Goal: Information Seeking & Learning: Learn about a topic

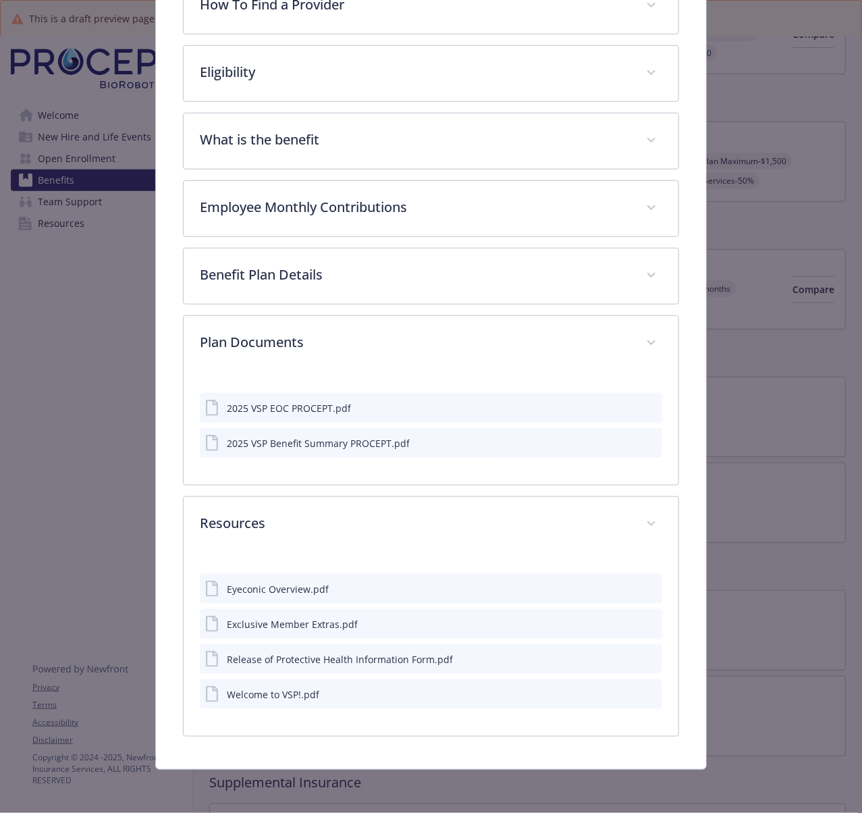
scroll to position [433, 0]
click at [643, 590] on icon "preview file" at bounding box center [649, 587] width 12 height 9
click at [643, 619] on icon "preview file" at bounding box center [649, 622] width 12 height 9
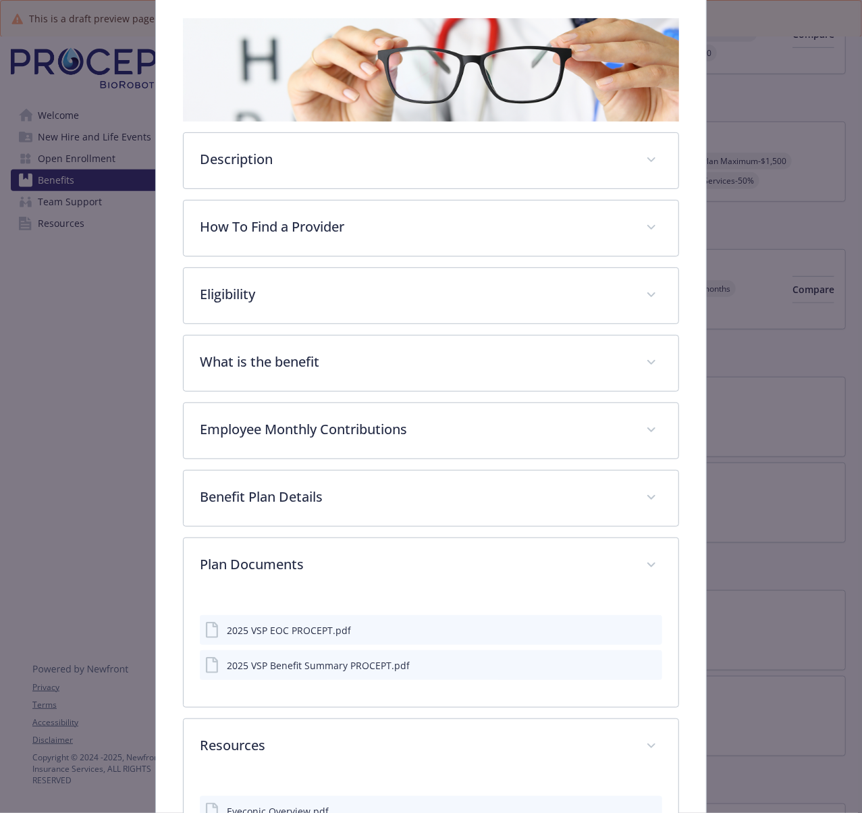
scroll to position [163, 0]
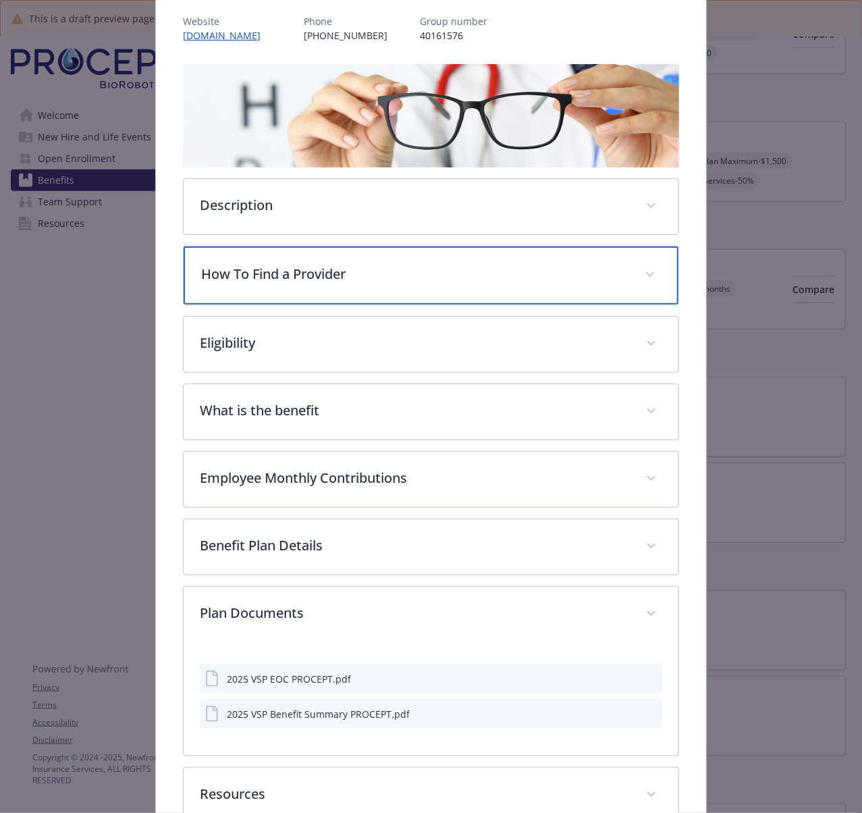
click at [265, 265] on p "How To Find a Provider" at bounding box center [414, 274] width 427 height 20
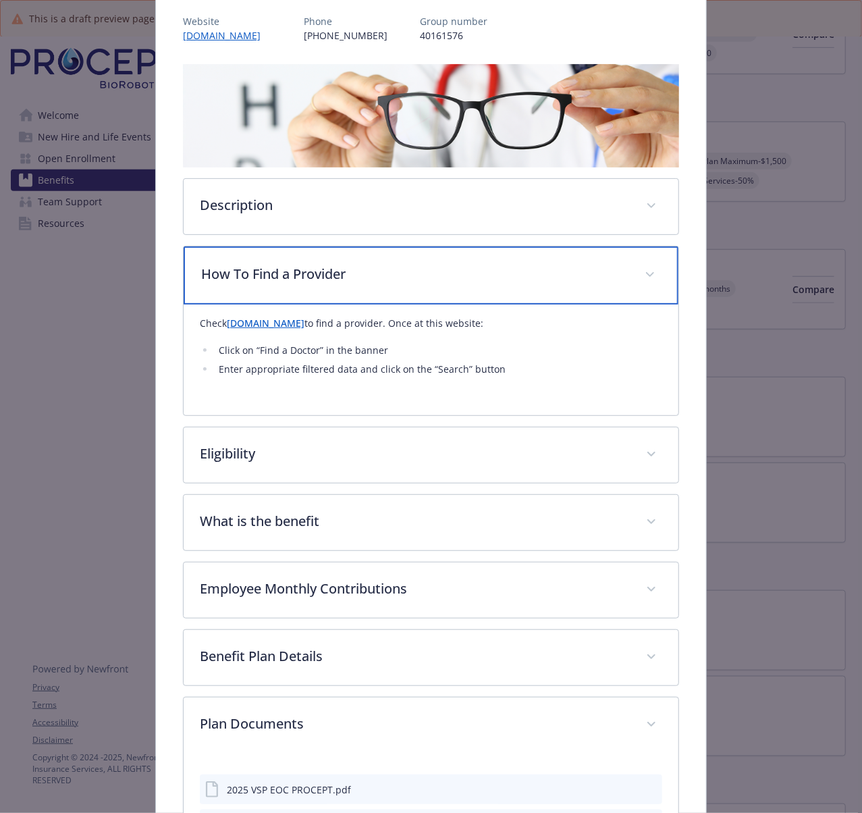
click at [265, 265] on p "How To Find a Provider" at bounding box center [414, 274] width 427 height 20
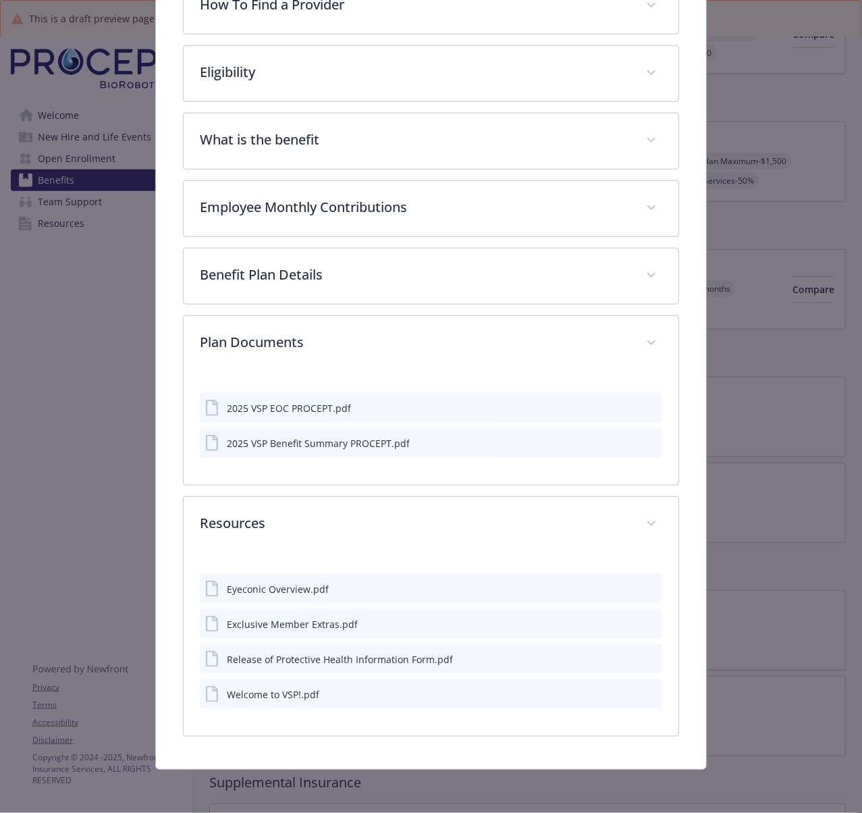
scroll to position [433, 0]
click at [643, 654] on icon "preview file" at bounding box center [649, 658] width 12 height 9
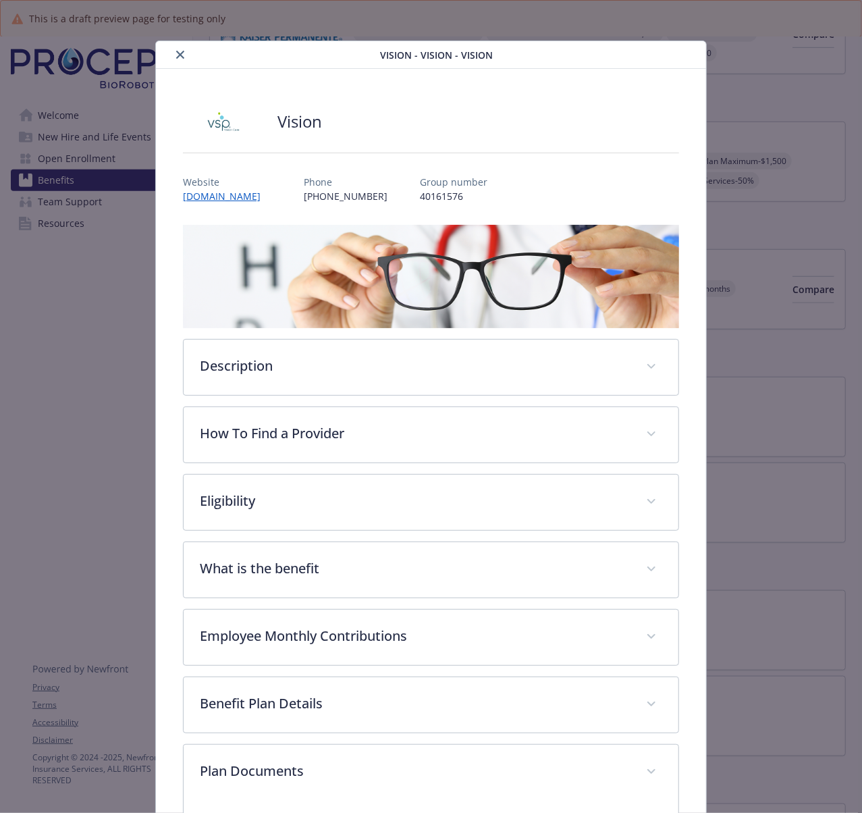
scroll to position [0, 0]
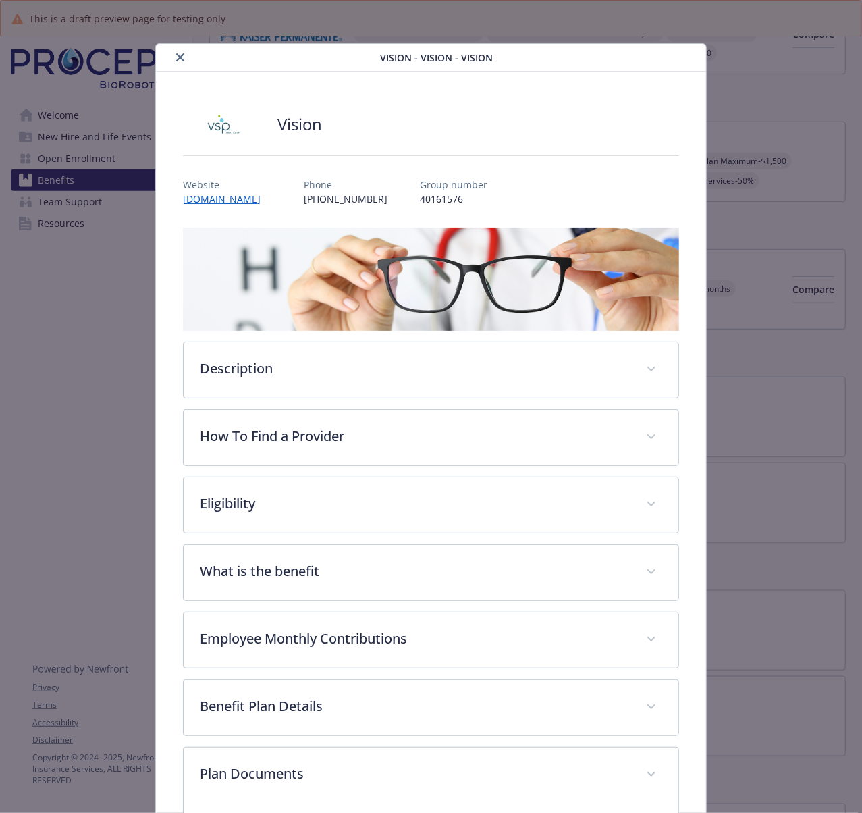
click at [182, 65] on button "close" at bounding box center [180, 57] width 16 height 16
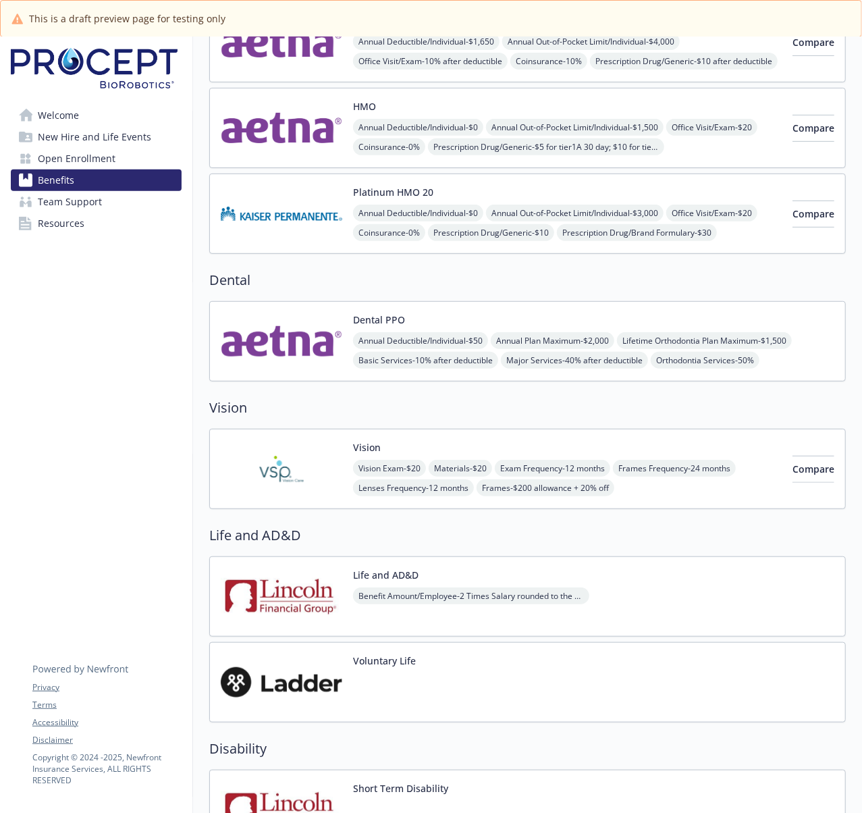
click at [286, 341] on img at bounding box center [282, 341] width 122 height 57
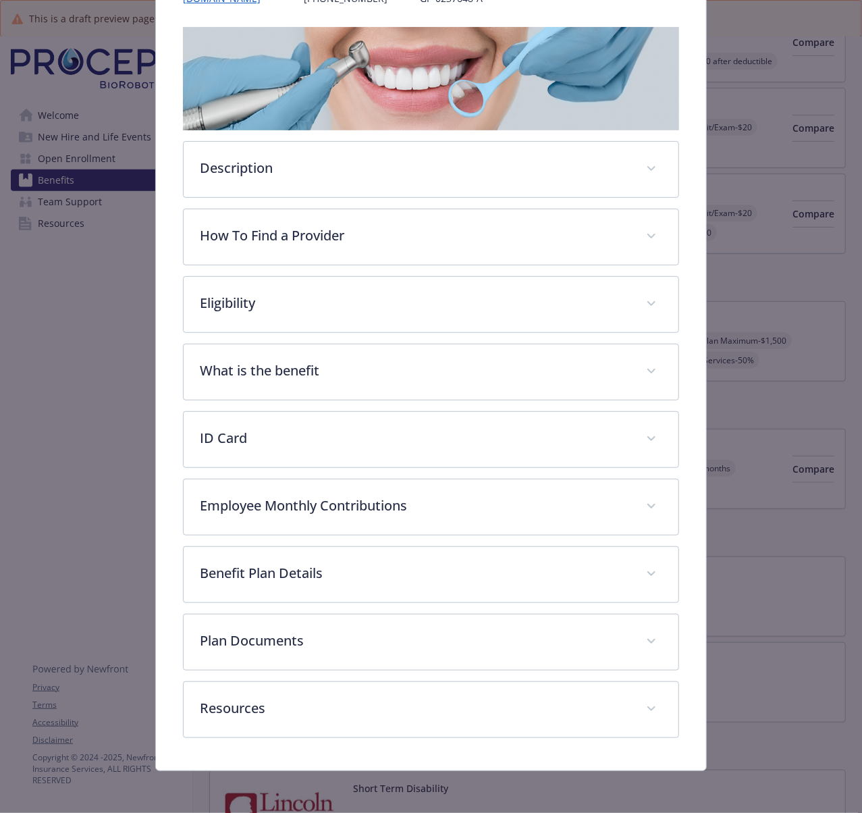
scroll to position [205, 0]
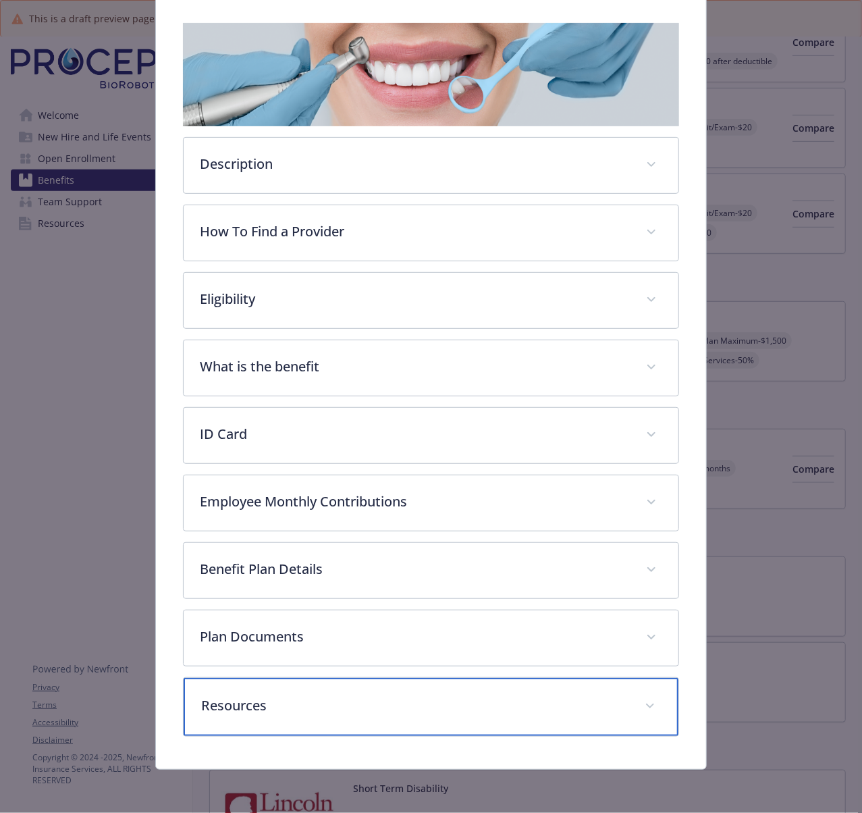
click at [266, 699] on p "Resources" at bounding box center [414, 705] width 427 height 20
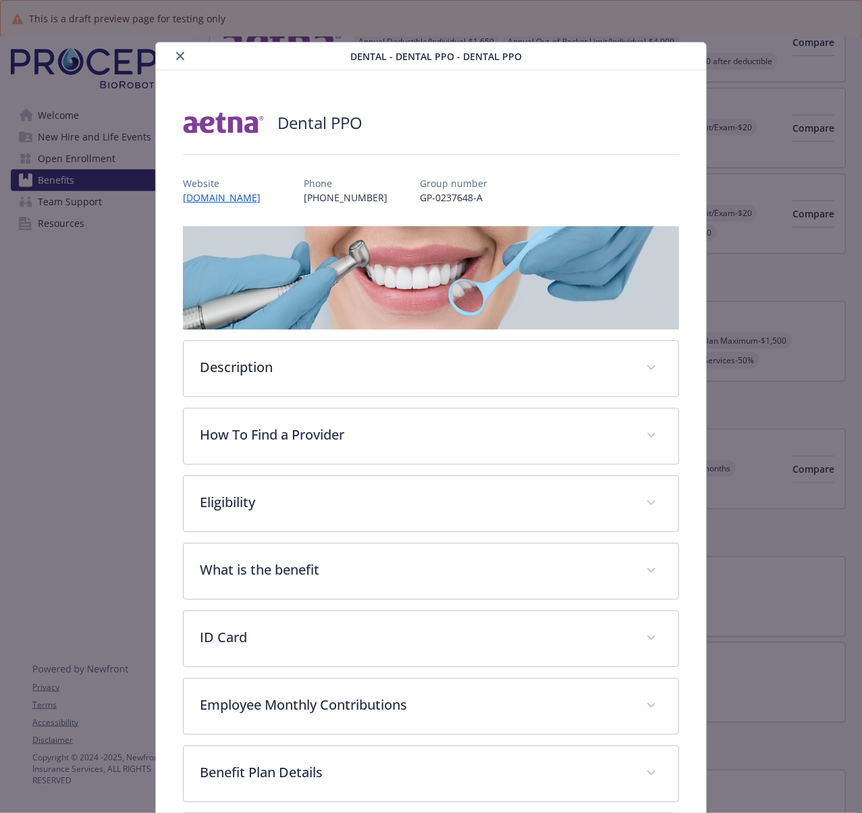
scroll to position [0, 0]
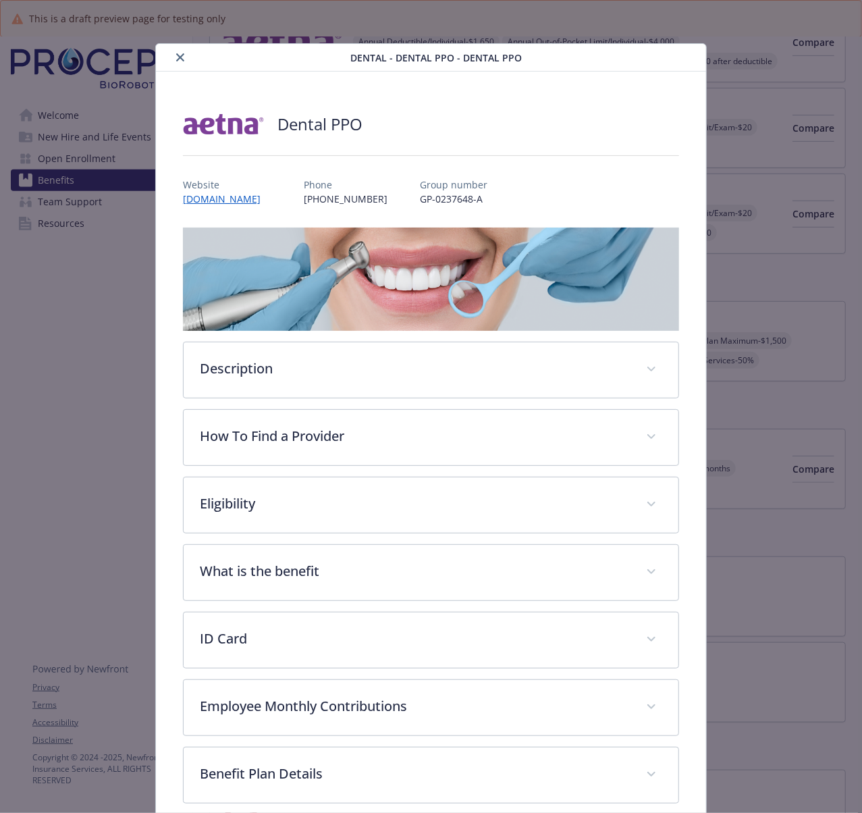
click at [176, 58] on icon "close" at bounding box center [180, 57] width 8 height 8
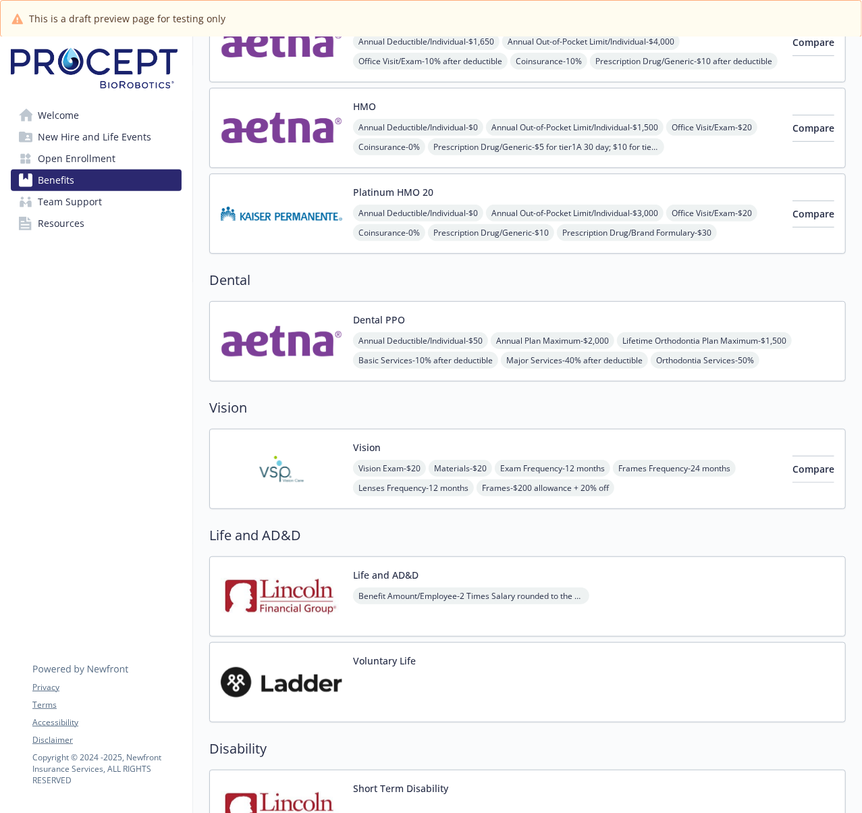
click at [248, 535] on h2 "Life and AD&D" at bounding box center [527, 535] width 637 height 20
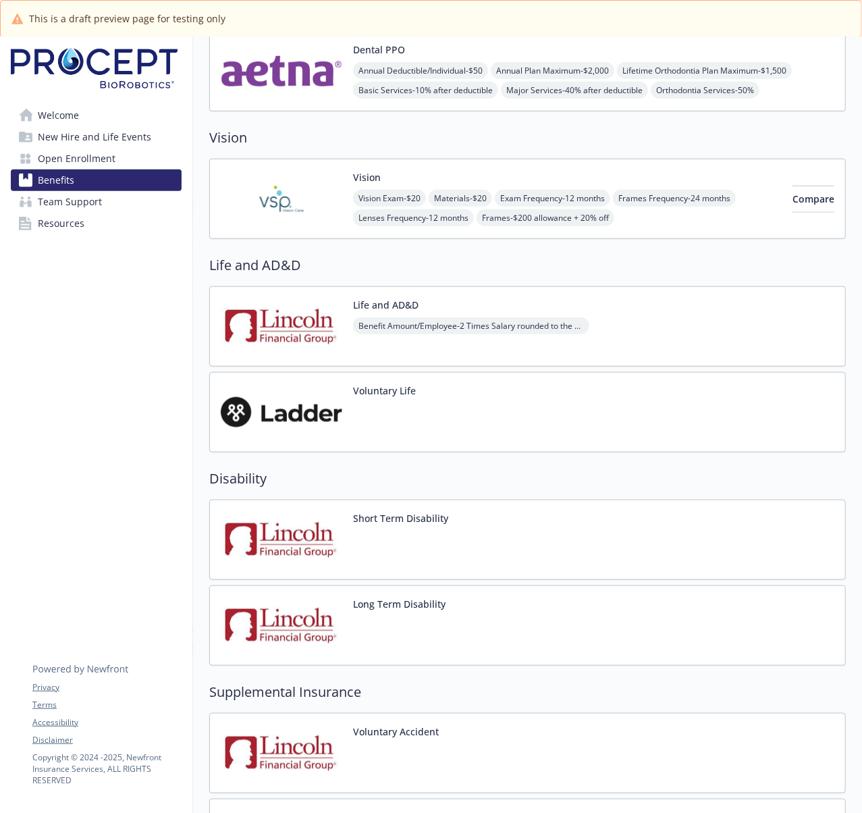
click at [300, 336] on img at bounding box center [282, 326] width 122 height 57
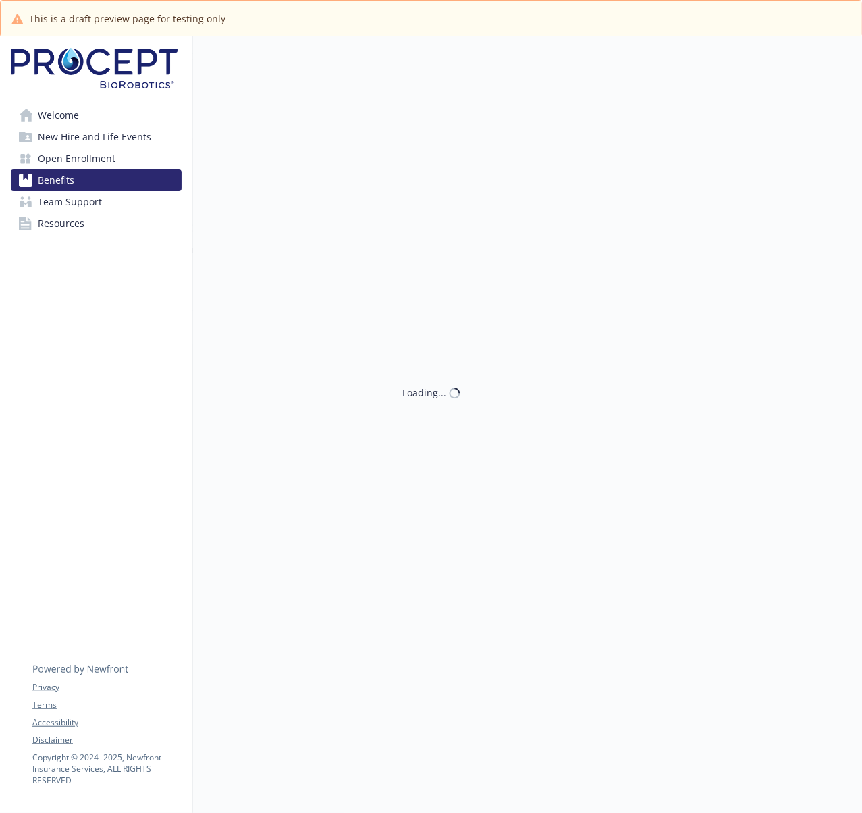
scroll to position [540, 0]
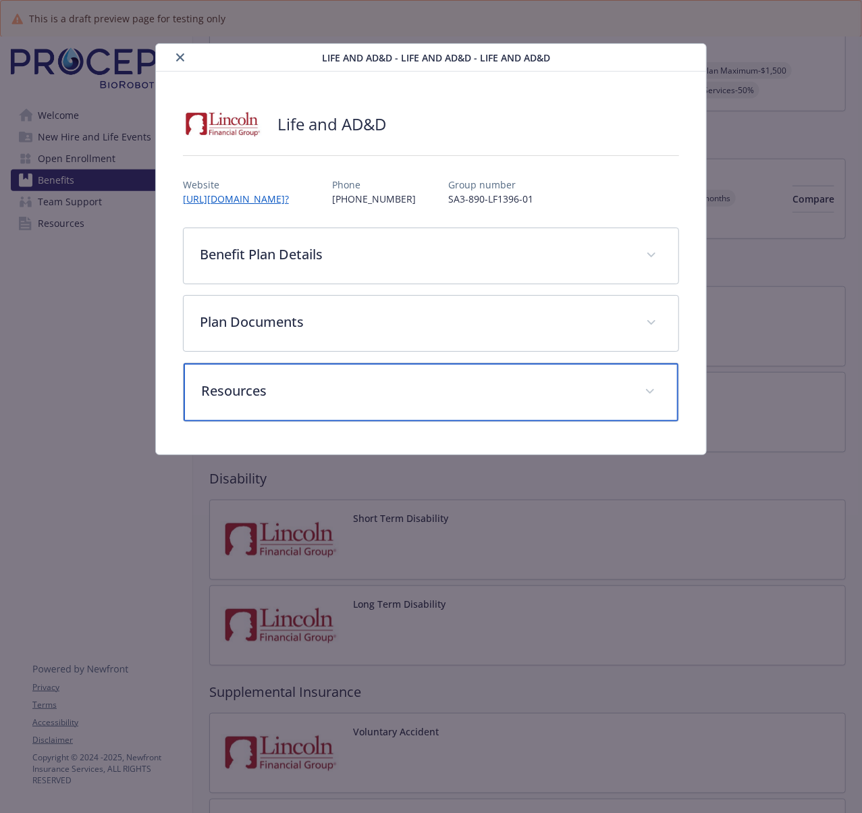
click at [262, 401] on div "Resources" at bounding box center [431, 392] width 495 height 58
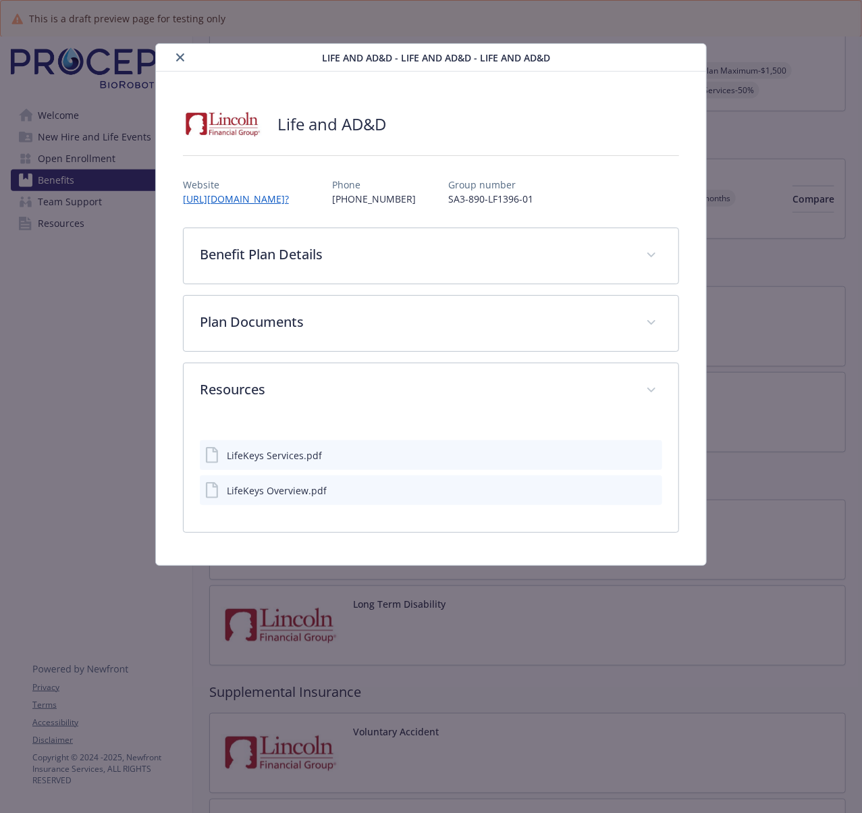
click at [649, 455] on icon "preview file" at bounding box center [649, 454] width 12 height 9
click at [651, 489] on icon "preview file" at bounding box center [649, 489] width 12 height 9
click at [651, 454] on icon "preview file" at bounding box center [649, 454] width 12 height 9
click at [182, 58] on icon "close" at bounding box center [180, 57] width 8 height 8
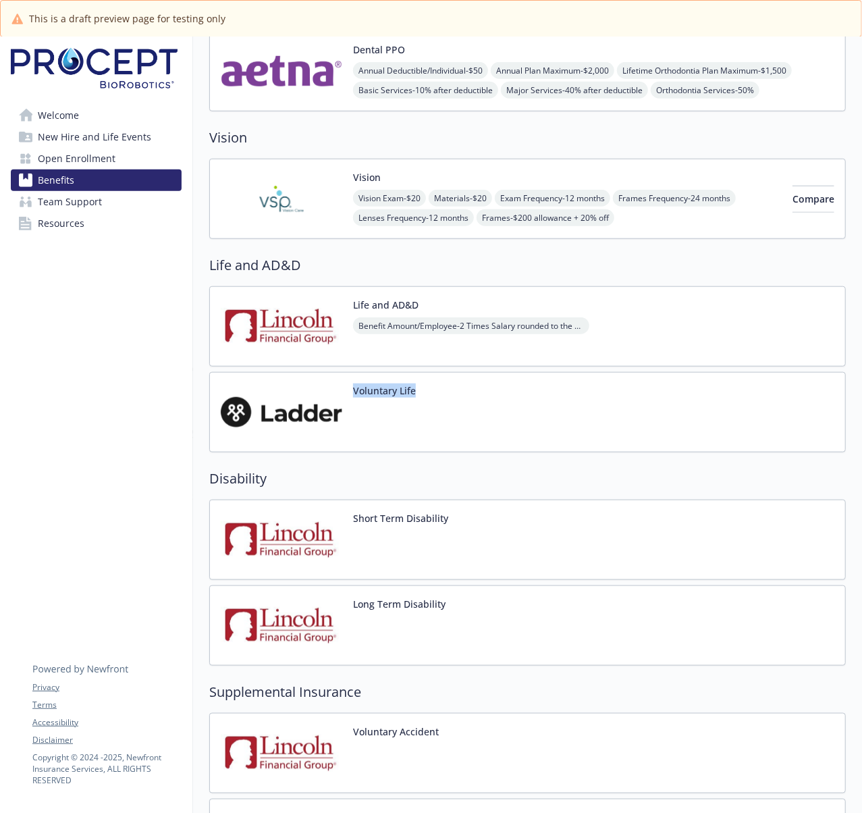
drag, startPoint x: 431, startPoint y: 397, endPoint x: 350, endPoint y: 394, distance: 81.1
click at [350, 394] on div "Voluntary Life" at bounding box center [527, 412] width 637 height 80
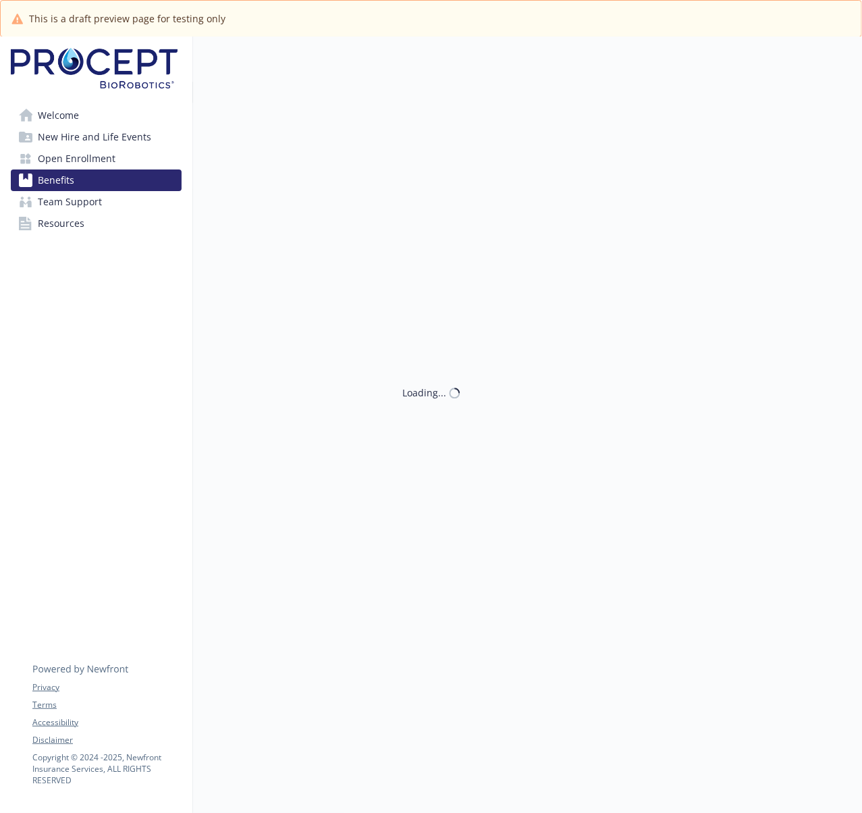
scroll to position [540, 0]
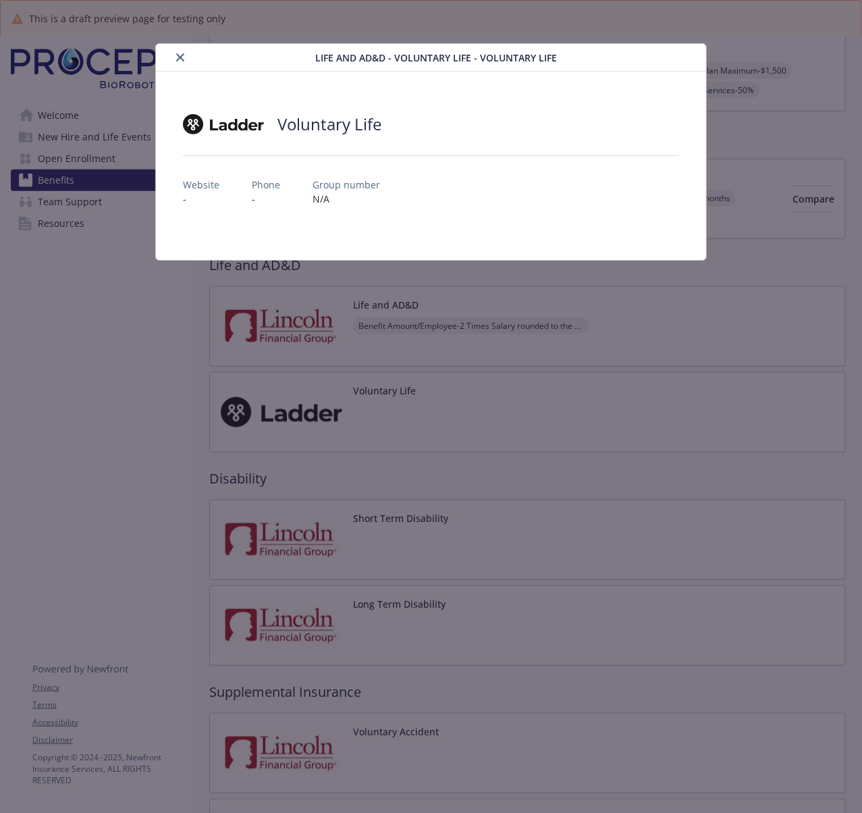
click at [373, 81] on div "Voluntary Life Website - Phone - Group number N/A" at bounding box center [431, 166] width 550 height 188
click at [178, 54] on icon "close" at bounding box center [180, 57] width 8 height 8
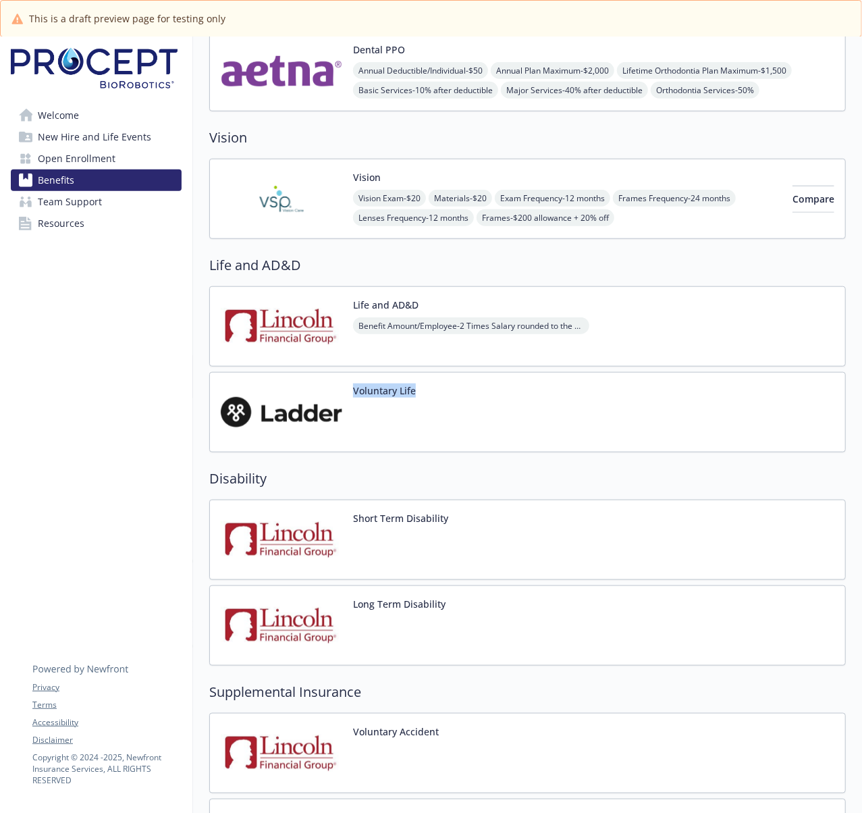
drag, startPoint x: 349, startPoint y: 396, endPoint x: 419, endPoint y: 392, distance: 69.6
click at [419, 392] on div "Voluntary Life" at bounding box center [527, 412] width 637 height 80
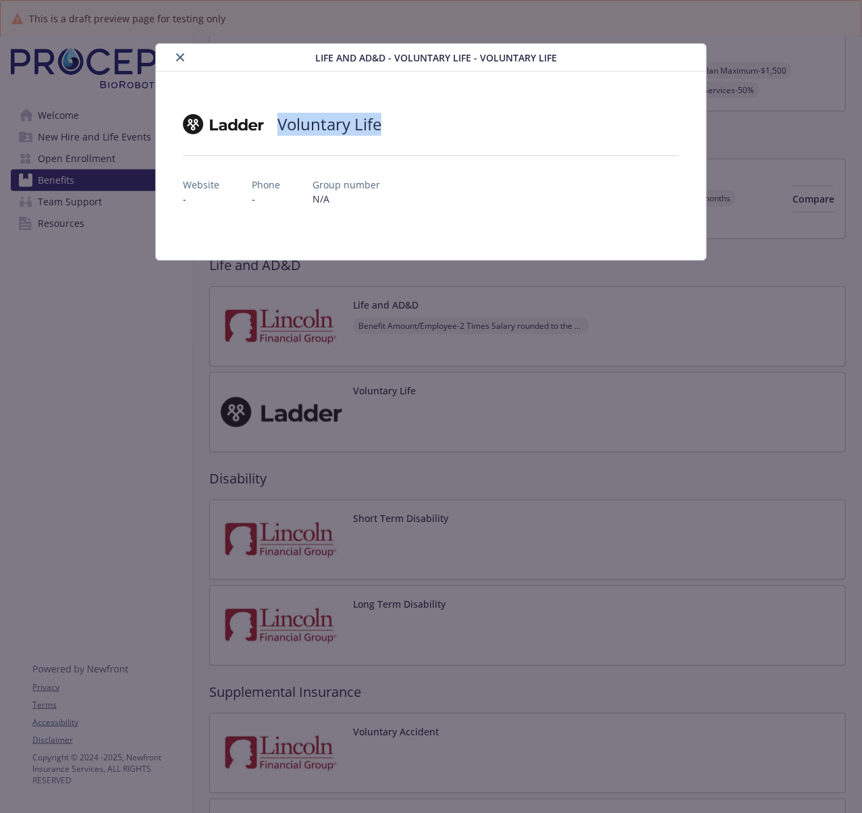
drag, startPoint x: 381, startPoint y: 131, endPoint x: 278, endPoint y: 124, distance: 103.5
click at [278, 124] on h2 "Voluntary Life" at bounding box center [329, 124] width 104 height 23
copy h2 "Voluntary Life"
click at [182, 59] on icon "close" at bounding box center [180, 57] width 8 height 8
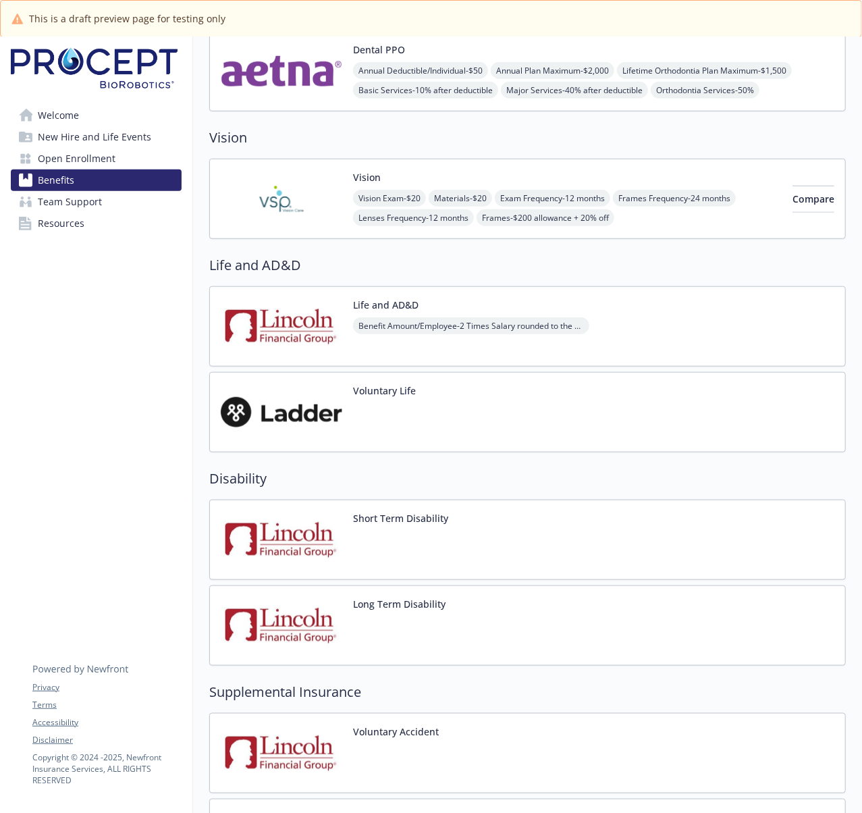
click at [154, 462] on div "Welcome New Hire and Life Events Open Enrollment Benefits Team Support Resource…" at bounding box center [96, 407] width 193 height 1820
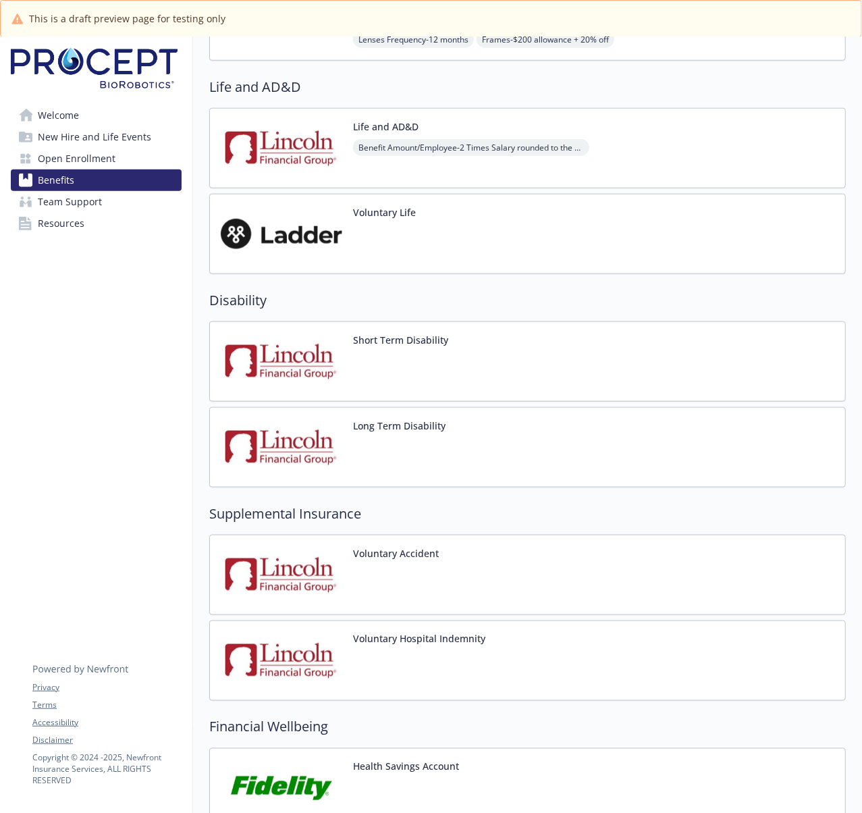
scroll to position [720, 0]
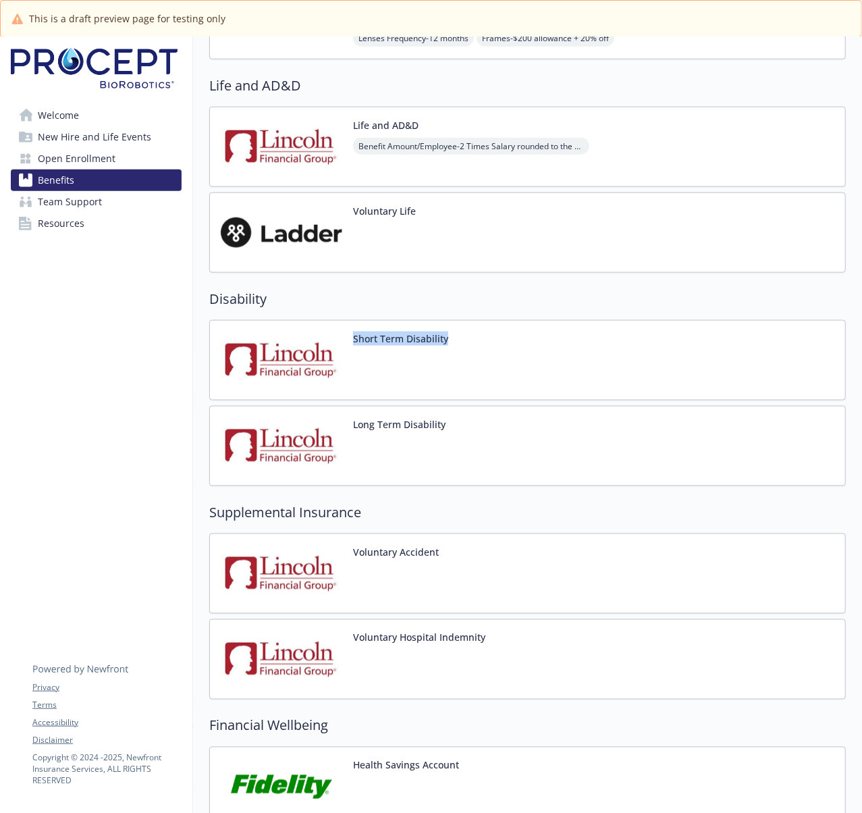
drag, startPoint x: 347, startPoint y: 341, endPoint x: 473, endPoint y: 347, distance: 126.4
click at [473, 347] on div "Short Term Disability" at bounding box center [527, 360] width 637 height 80
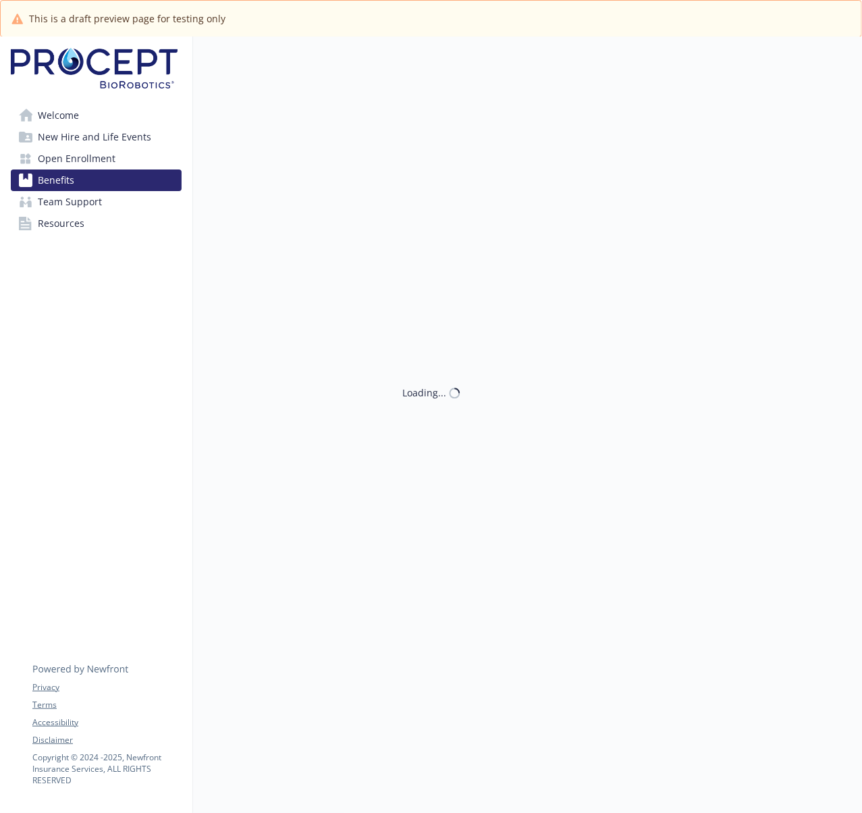
click at [473, 348] on div "Loading..." at bounding box center [527, 406] width 669 height 813
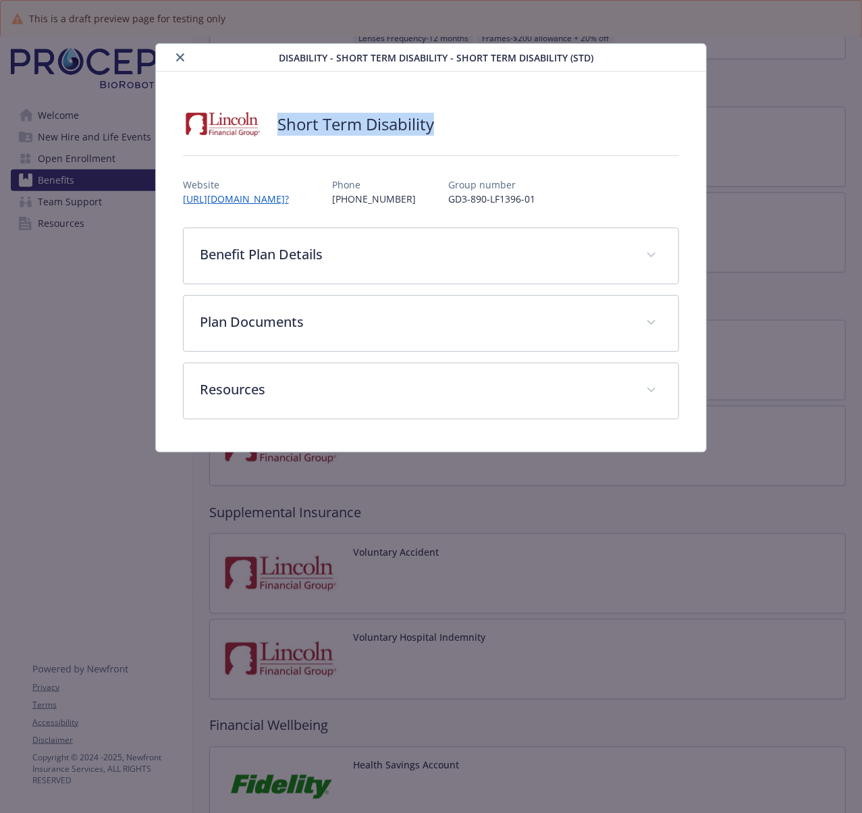
drag, startPoint x: 419, startPoint y: 130, endPoint x: 281, endPoint y: 130, distance: 137.7
click at [281, 130] on div "Short Term Disability" at bounding box center [431, 124] width 496 height 41
copy h2 "Short Term Disability"
drag, startPoint x: 70, startPoint y: 470, endPoint x: 74, endPoint y: 456, distance: 14.1
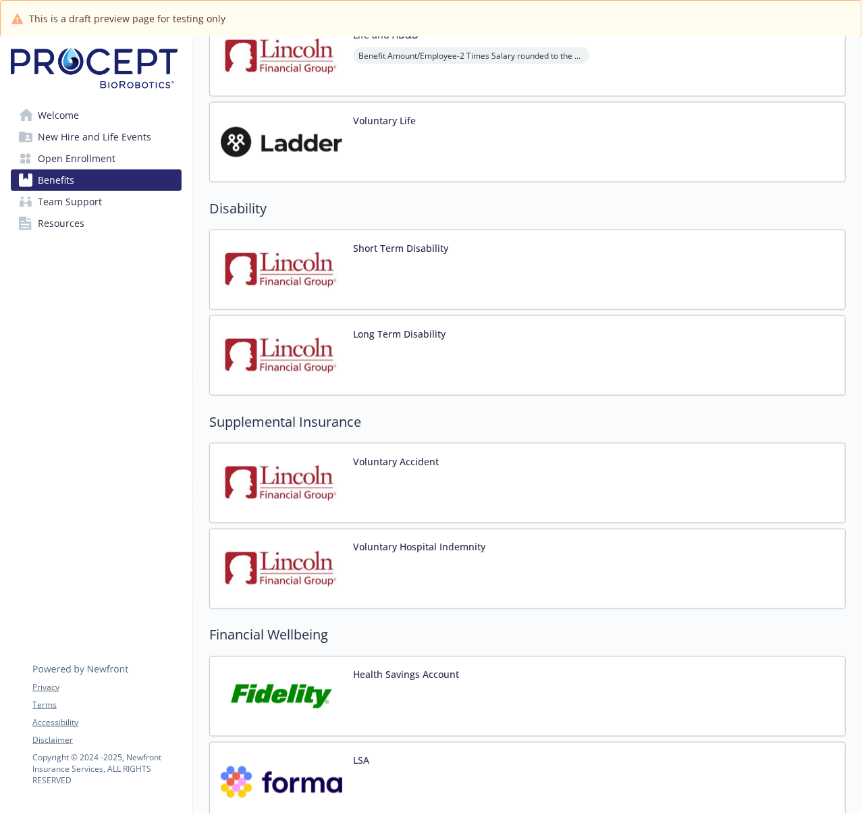
click at [308, 483] on img at bounding box center [282, 482] width 122 height 57
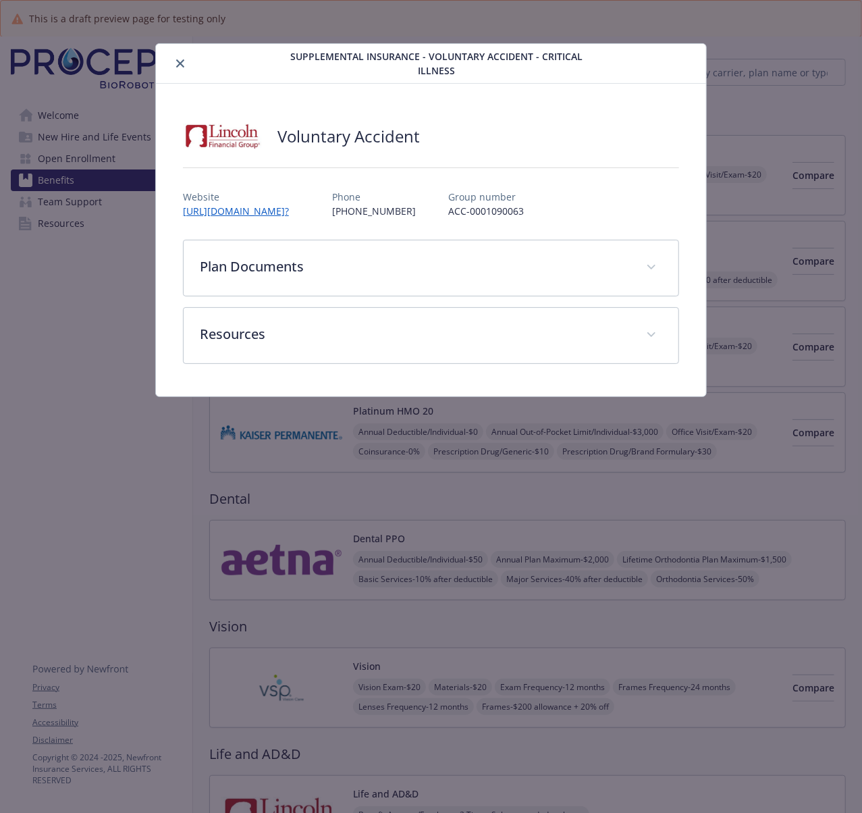
scroll to position [810, 0]
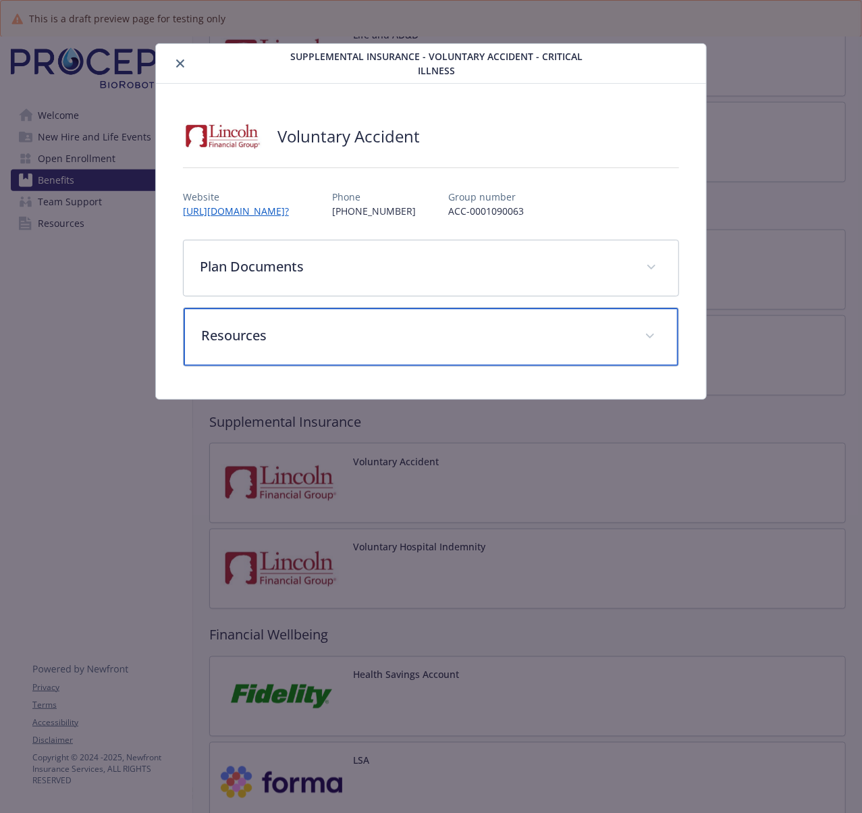
click at [327, 352] on div "Resources" at bounding box center [431, 337] width 495 height 58
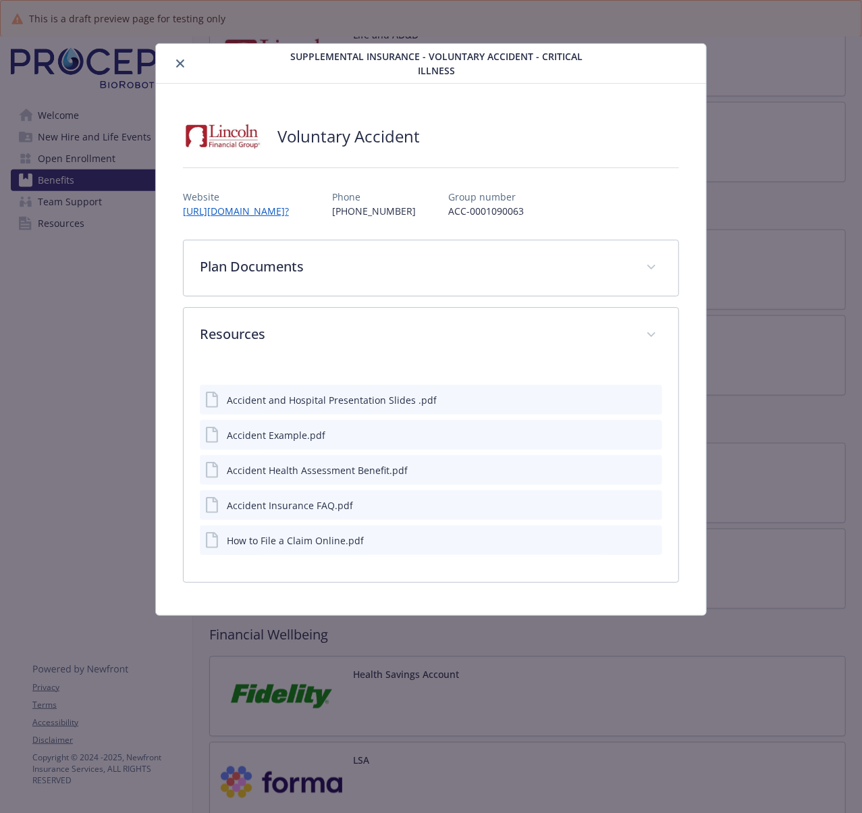
click at [647, 502] on icon "preview file" at bounding box center [649, 504] width 12 height 9
click at [655, 396] on icon "preview file" at bounding box center [649, 398] width 12 height 9
click at [654, 437] on icon "preview file" at bounding box center [649, 433] width 12 height 9
click at [647, 468] on icon "preview file" at bounding box center [649, 468] width 12 height 9
click at [654, 543] on icon "preview file" at bounding box center [649, 539] width 12 height 9
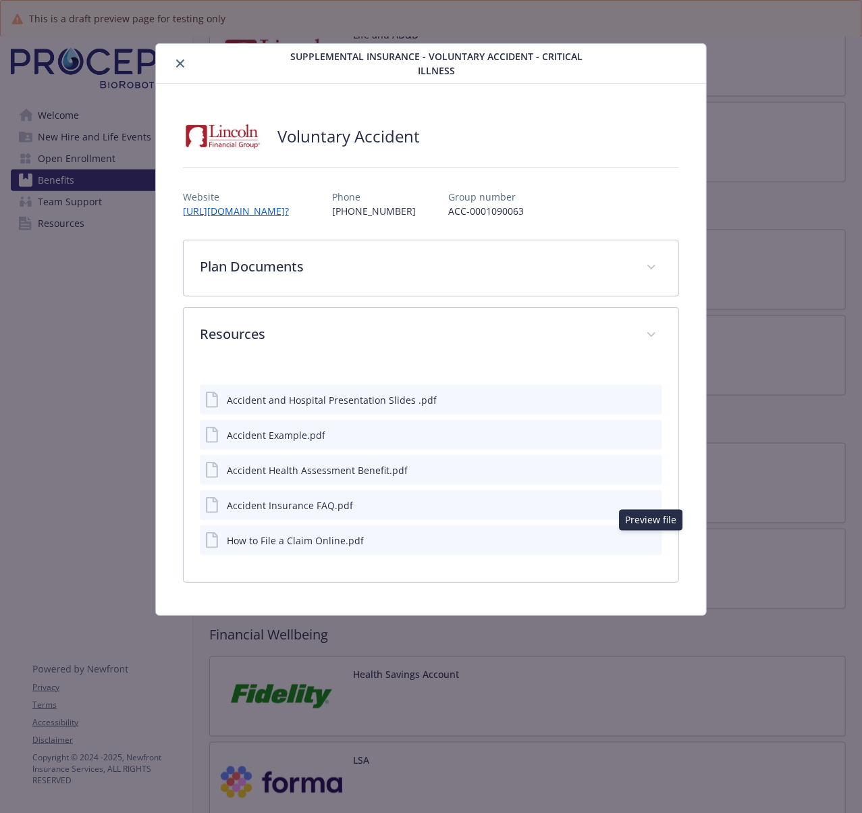
click at [182, 63] on icon "close" at bounding box center [180, 63] width 8 height 8
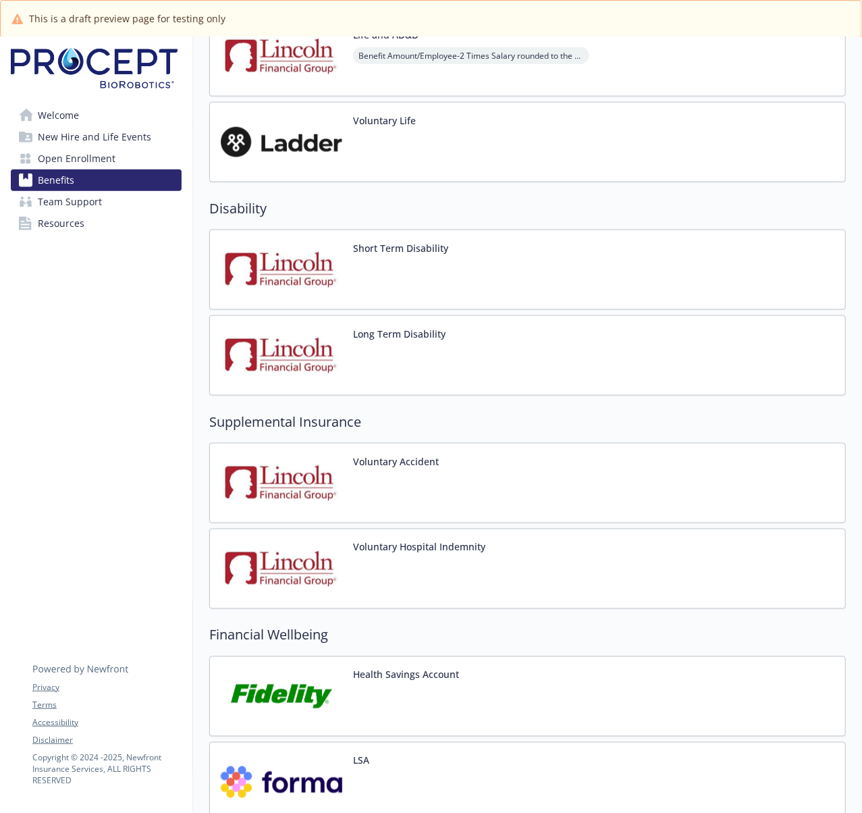
click at [171, 502] on div "Welcome New Hire and Life Events Open Enrollment Benefits Team Support Resource…" at bounding box center [96, 137] width 193 height 1820
drag, startPoint x: 346, startPoint y: 557, endPoint x: 502, endPoint y: 556, distance: 156.6
click at [502, 556] on div "Voluntary Hospital Indemnity" at bounding box center [527, 569] width 637 height 80
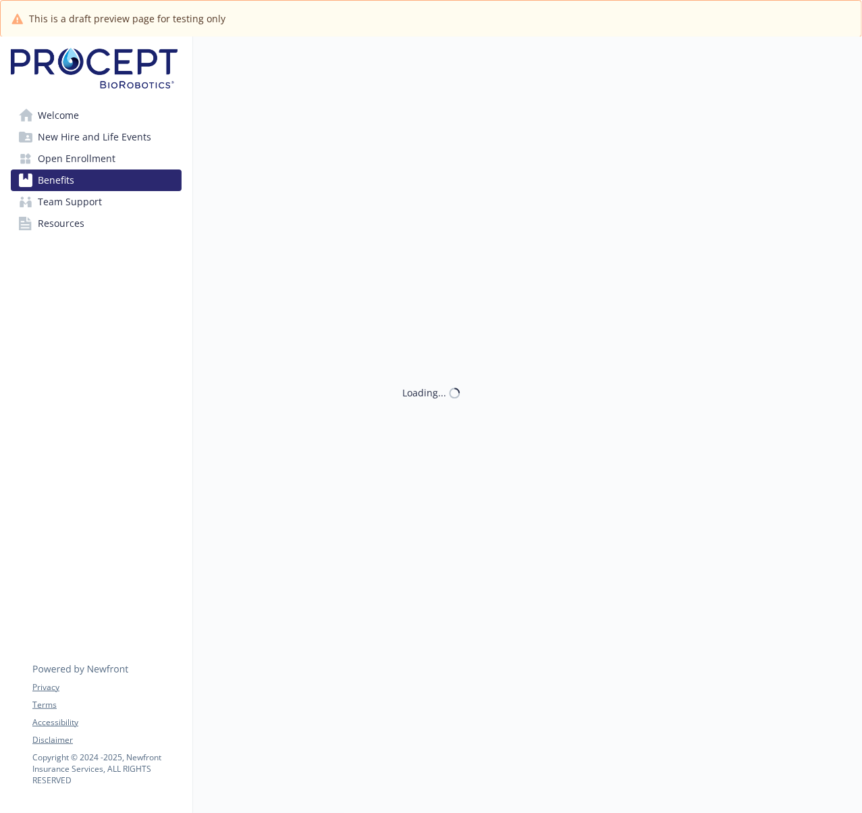
scroll to position [810, 0]
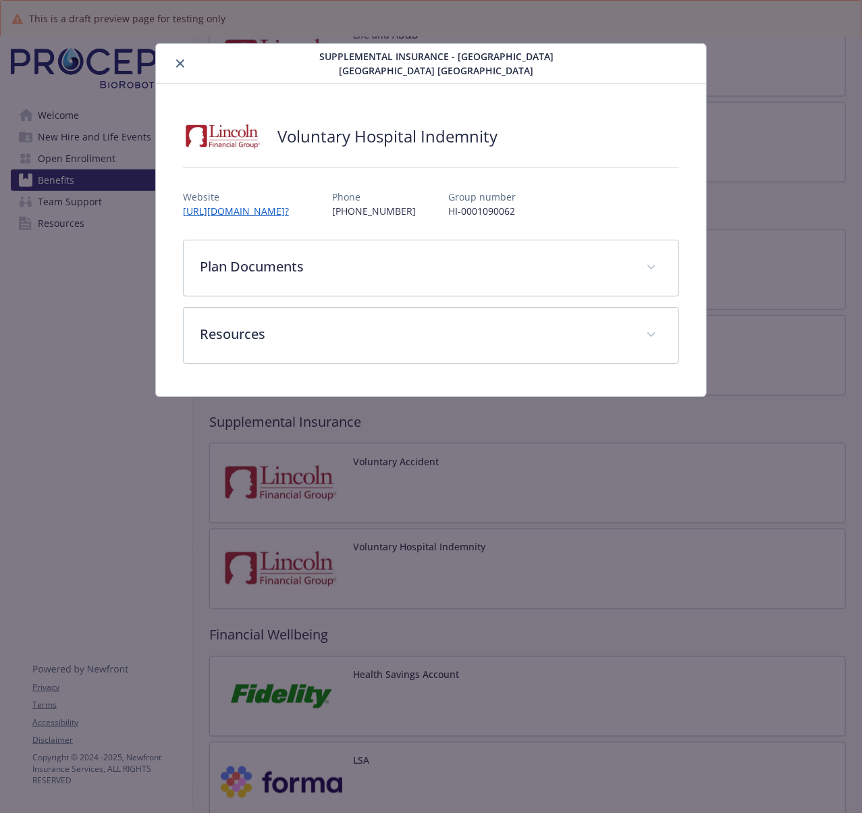
click at [176, 58] on button "close" at bounding box center [180, 63] width 16 height 16
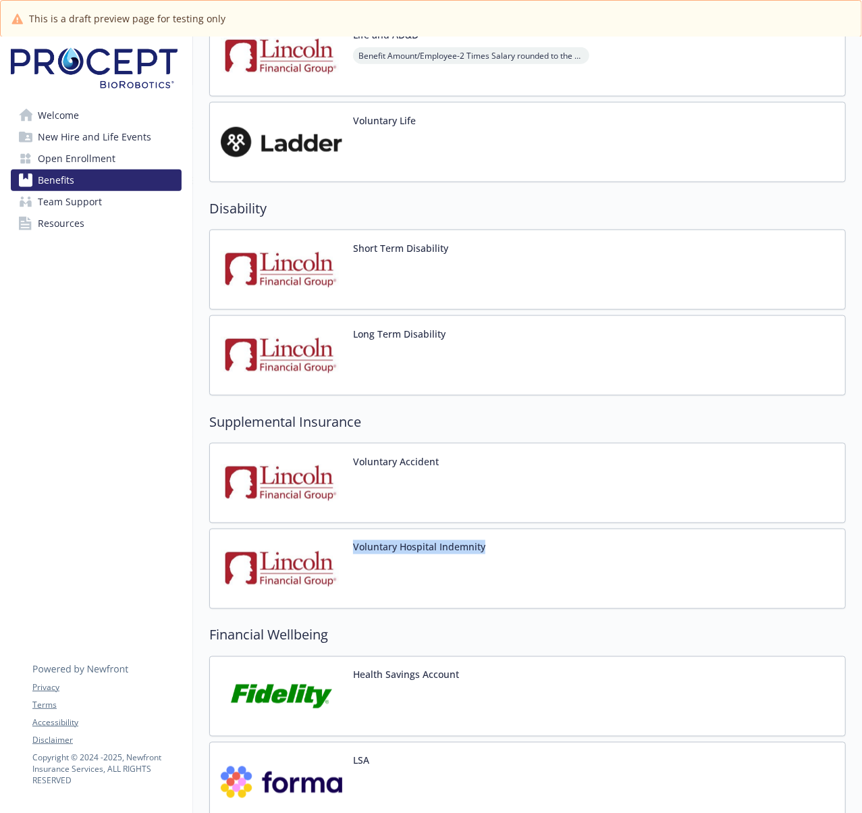
drag, startPoint x: 508, startPoint y: 557, endPoint x: 354, endPoint y: 557, distance: 154.6
click at [354, 557] on div "Voluntary Hospital Indemnity" at bounding box center [527, 569] width 637 height 80
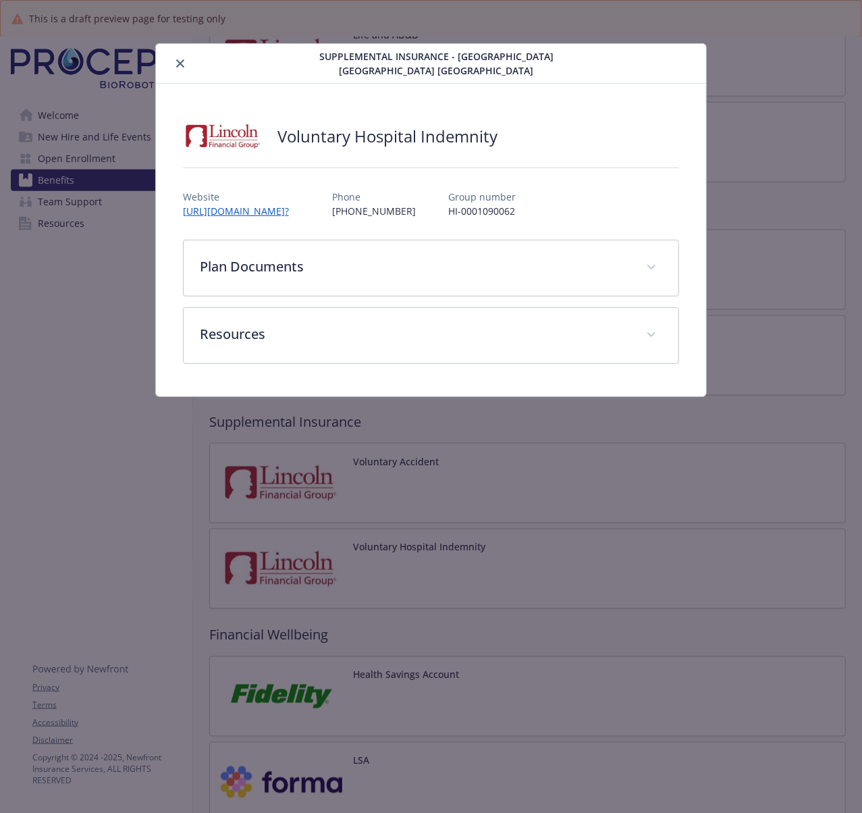
click at [184, 63] on button "close" at bounding box center [180, 63] width 16 height 16
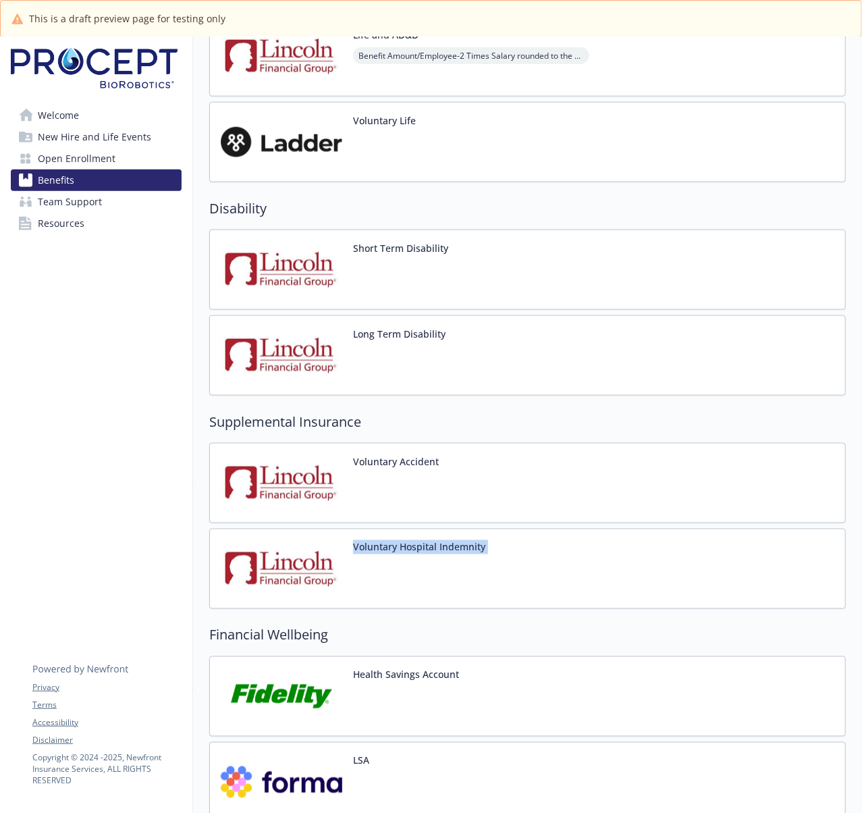
drag, startPoint x: 535, startPoint y: 563, endPoint x: 354, endPoint y: 562, distance: 180.9
click at [354, 562] on div "Voluntary Hospital Indemnity" at bounding box center [527, 569] width 637 height 80
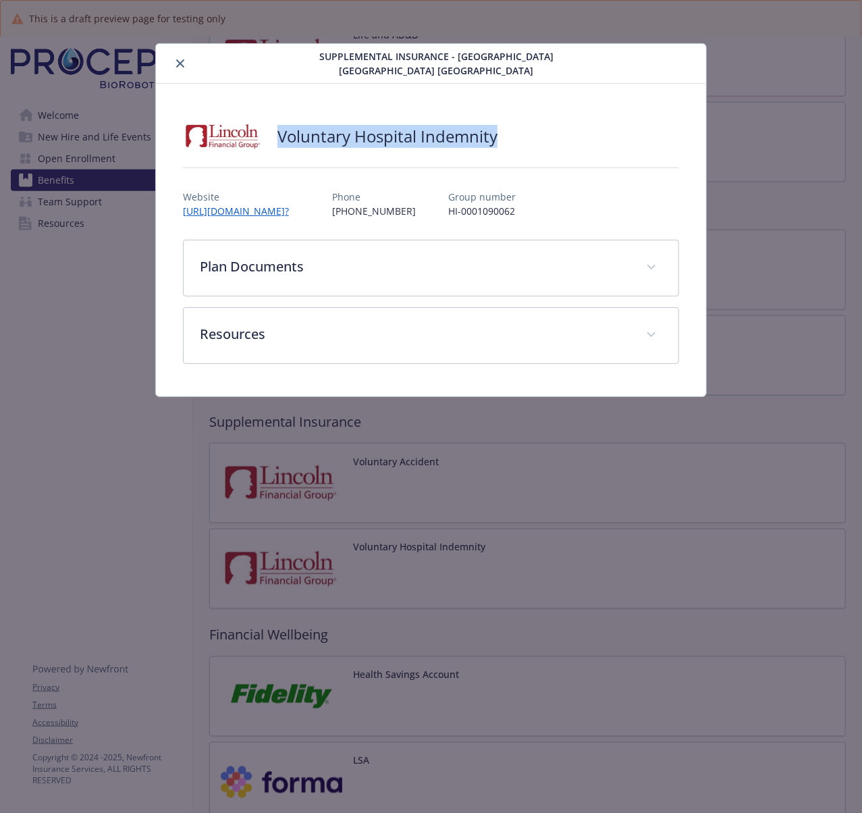
drag, startPoint x: 413, startPoint y: 151, endPoint x: 275, endPoint y: 142, distance: 138.0
click at [275, 142] on div "Voluntary Hospital Indemnity" at bounding box center [431, 136] width 496 height 41
copy h2 "Voluntary Hospital Indemnity"
click at [185, 66] on button "close" at bounding box center [180, 63] width 16 height 16
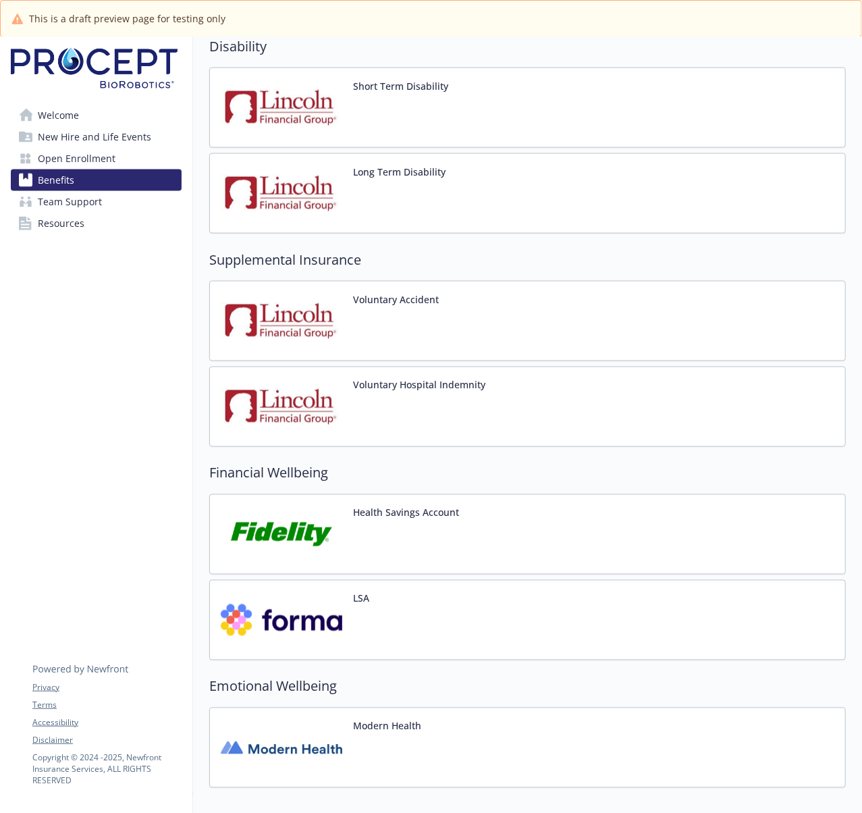
scroll to position [990, 0]
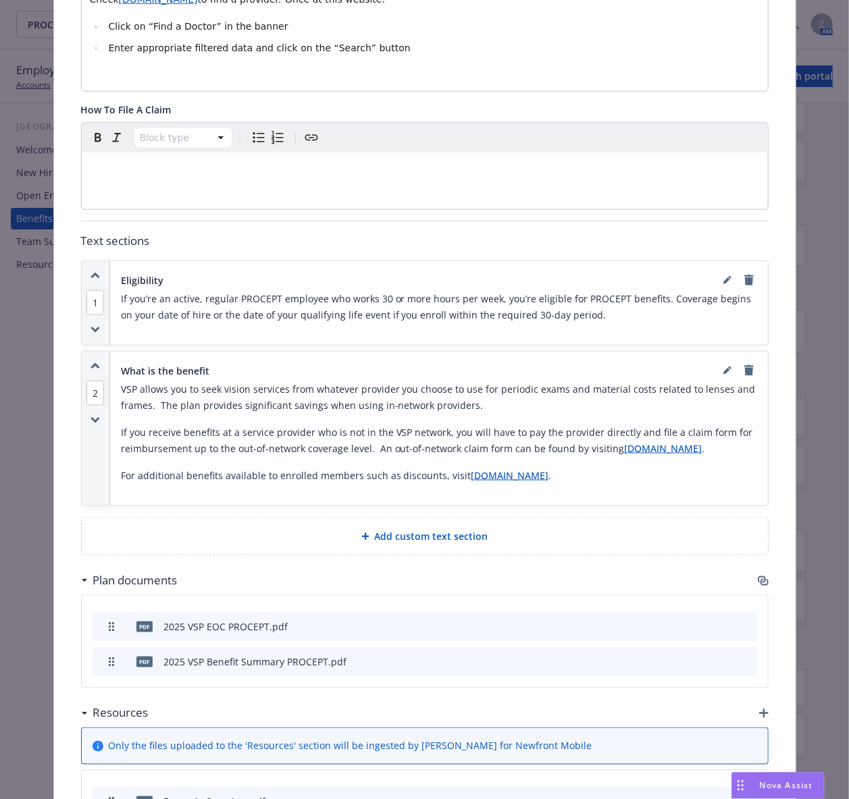
scroll to position [838, 0]
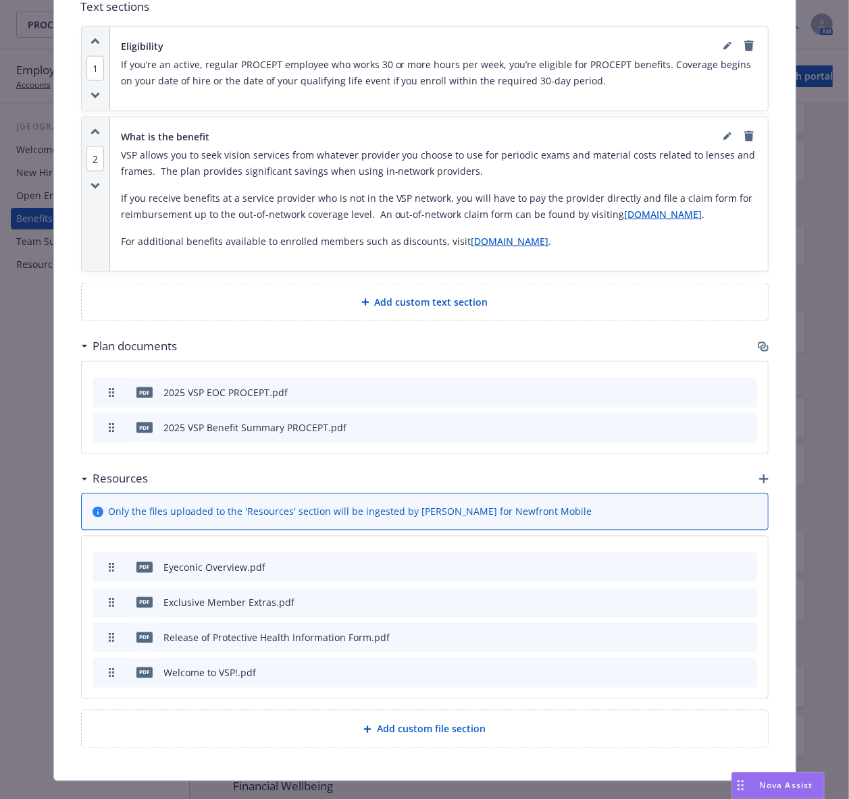
click at [760, 345] on icon "button" at bounding box center [764, 348] width 8 height 7
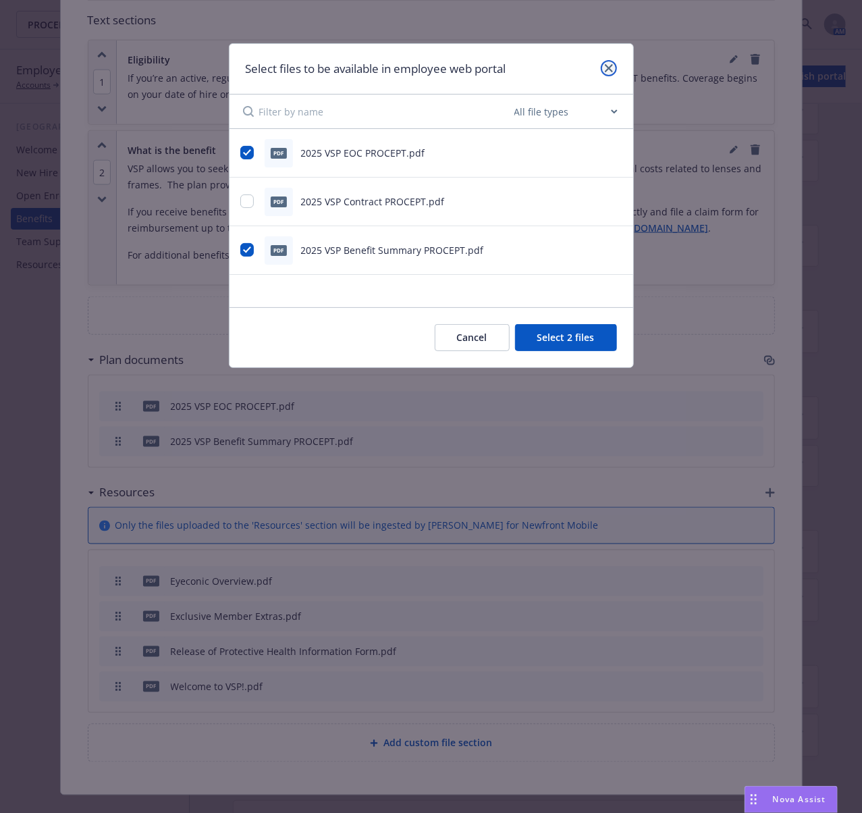
click at [610, 66] on icon "close" at bounding box center [609, 68] width 8 height 8
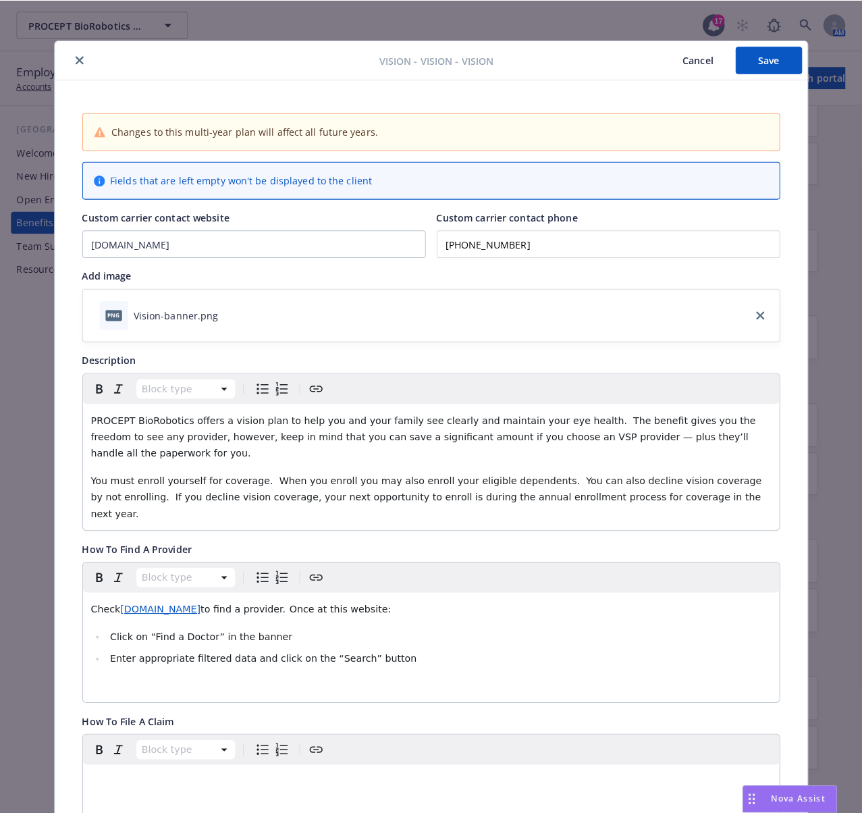
scroll to position [0, 0]
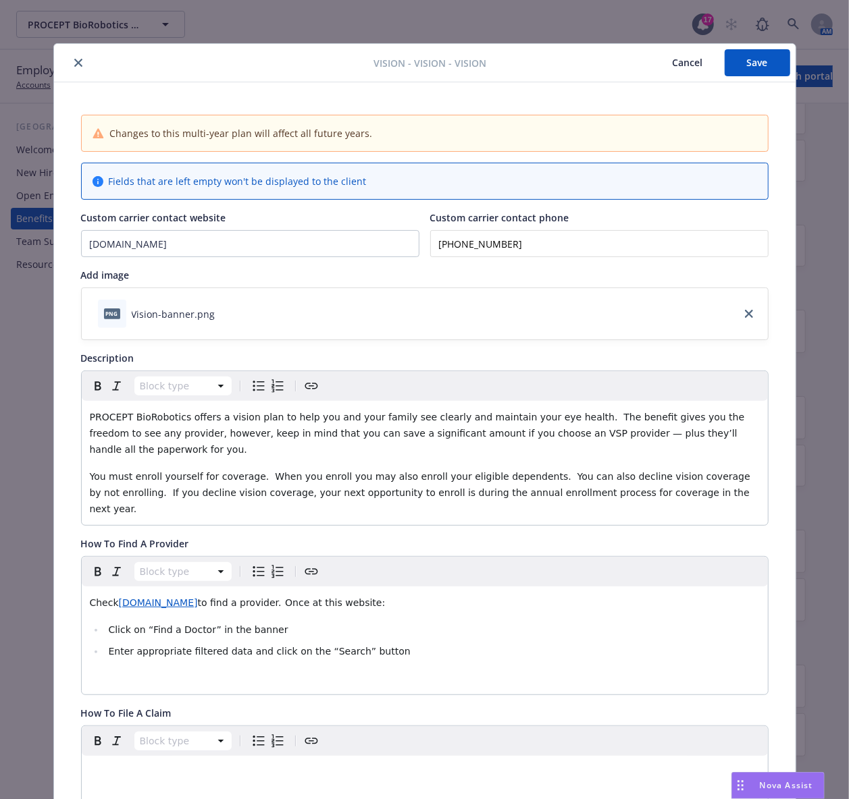
click at [74, 62] on icon "close" at bounding box center [78, 63] width 8 height 8
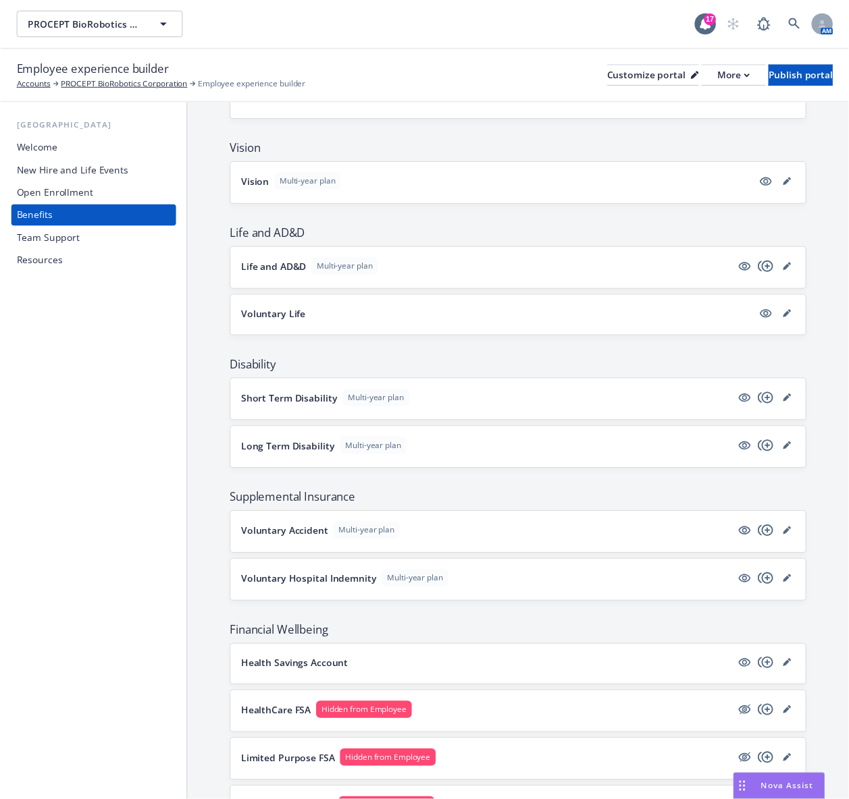
scroll to position [535, 0]
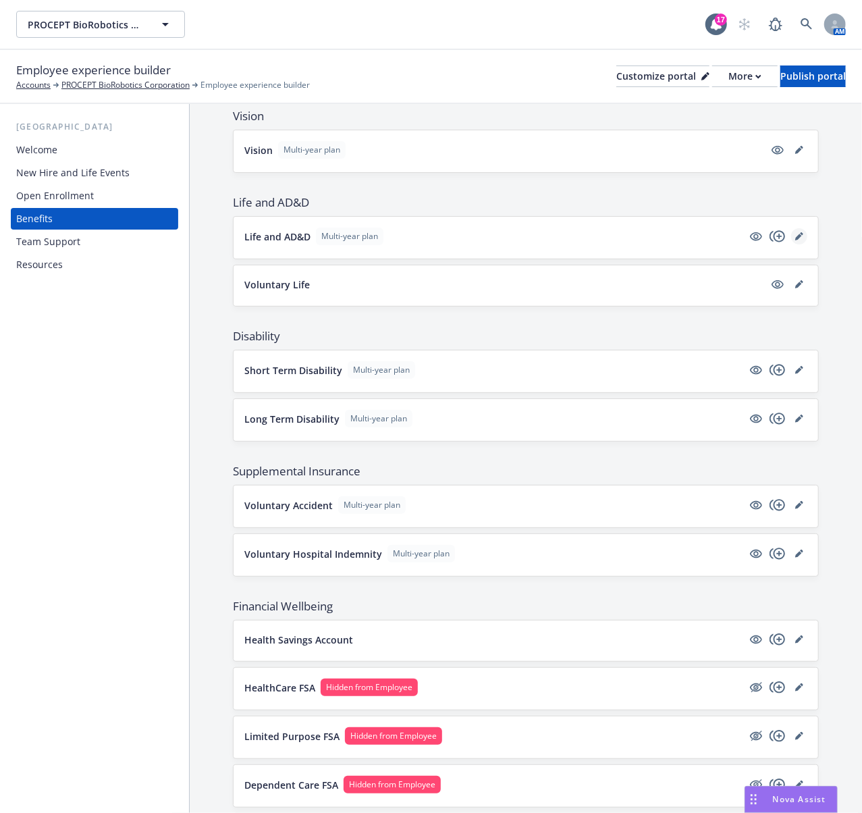
click at [800, 236] on icon "editPencil" at bounding box center [801, 233] width 3 height 3
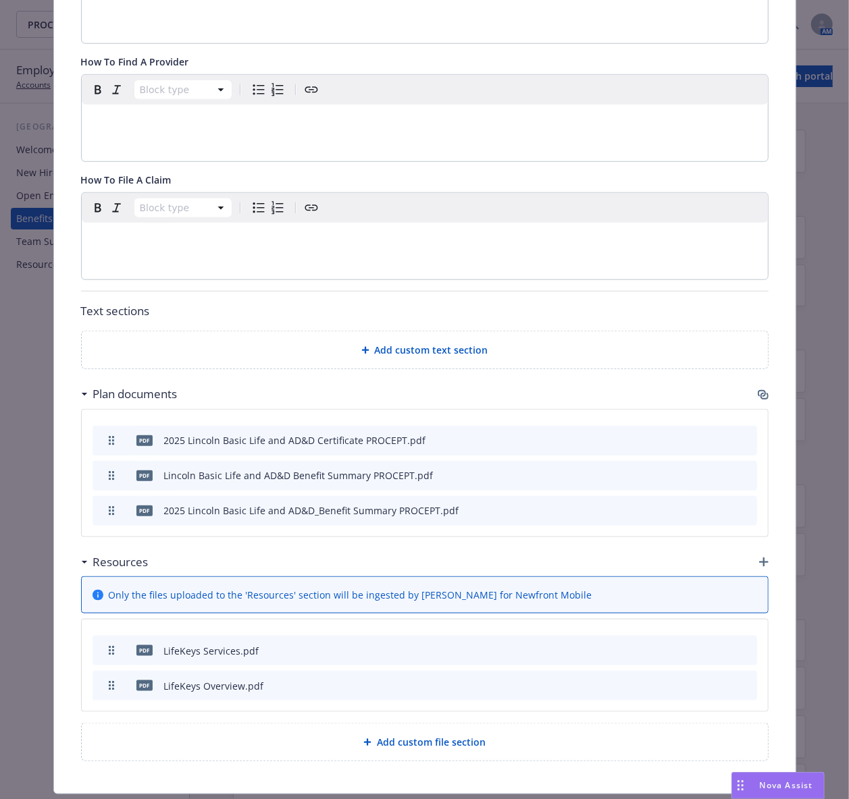
scroll to position [444, 0]
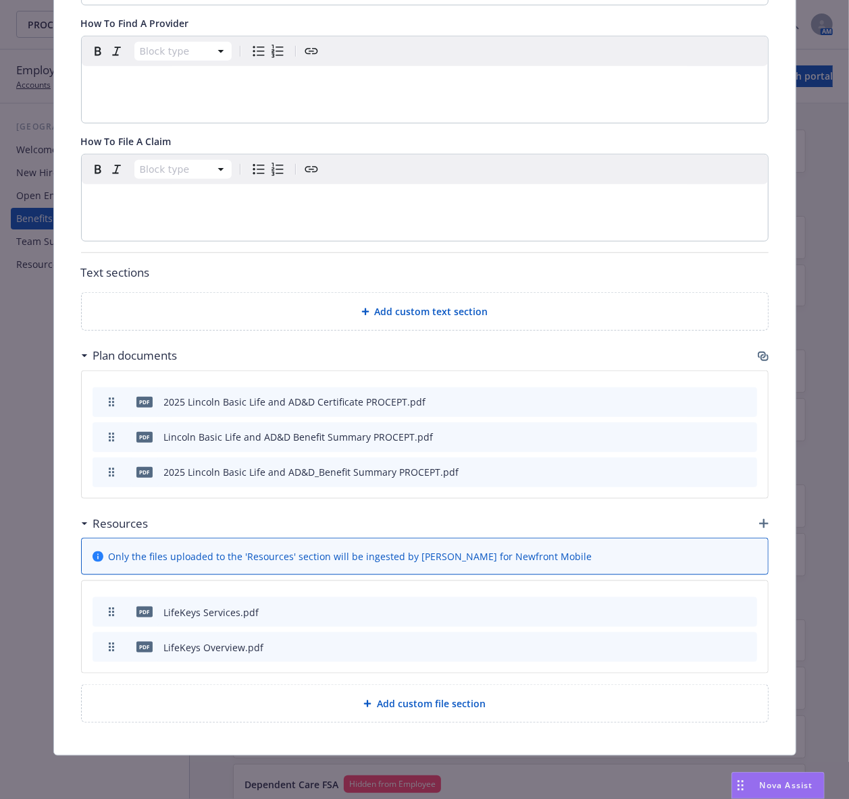
click at [760, 354] on icon "button" at bounding box center [764, 357] width 8 height 7
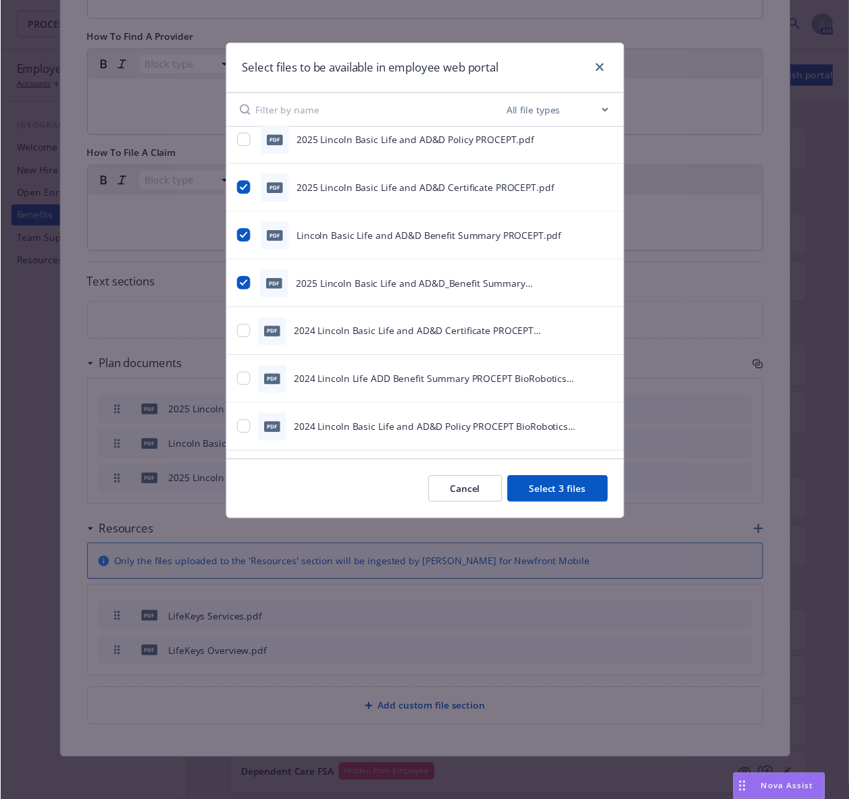
scroll to position [0, 0]
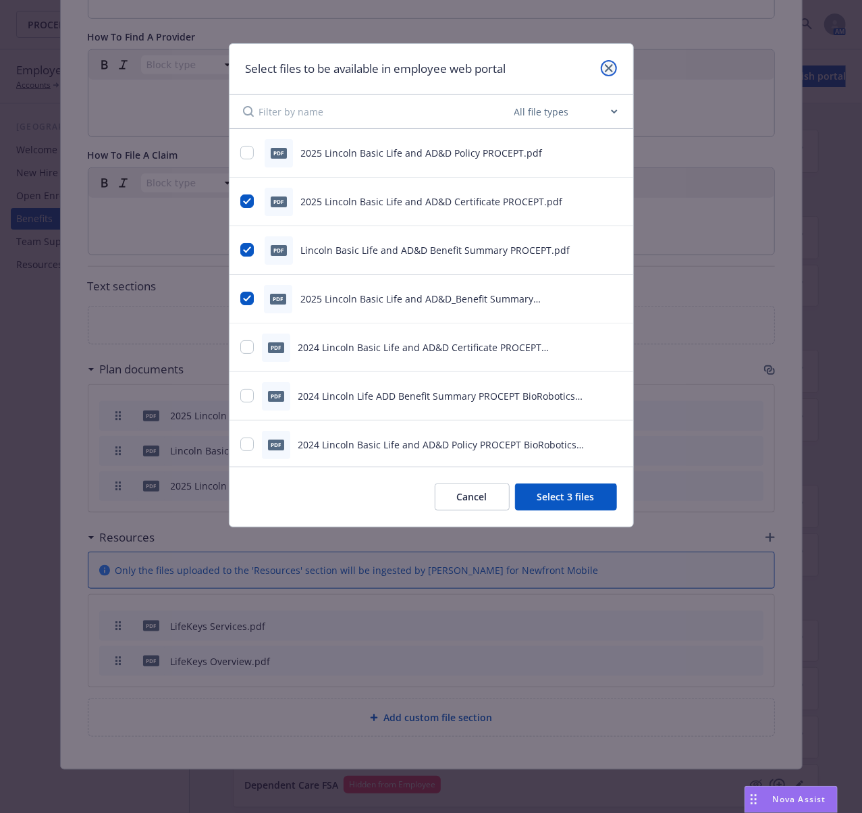
click at [608, 65] on icon "close" at bounding box center [609, 68] width 8 height 8
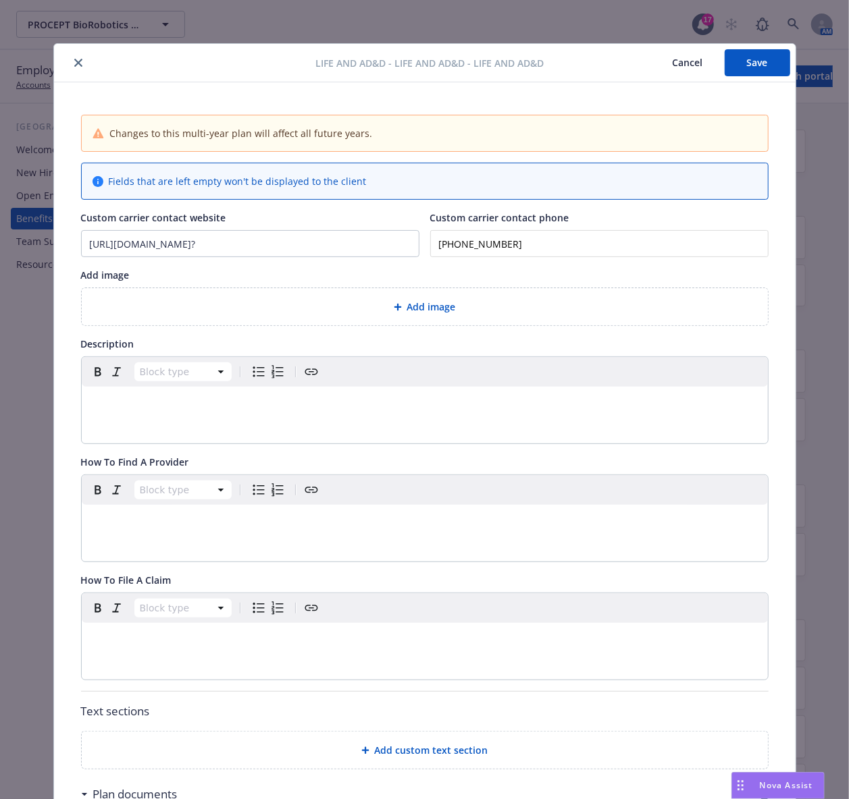
click at [76, 60] on button "close" at bounding box center [78, 63] width 16 height 16
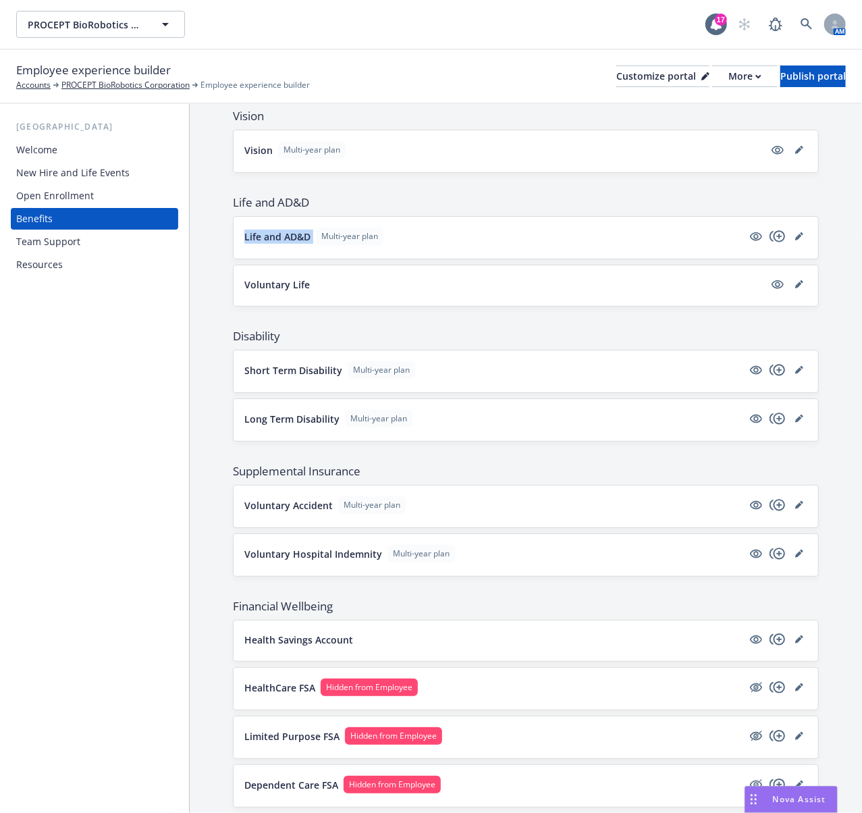
drag, startPoint x: 239, startPoint y: 238, endPoint x: 314, endPoint y: 241, distance: 75.0
click at [314, 241] on div "Life and AD&D Multi-year plan" at bounding box center [526, 238] width 585 height 42
copy p "Life and AD&D"
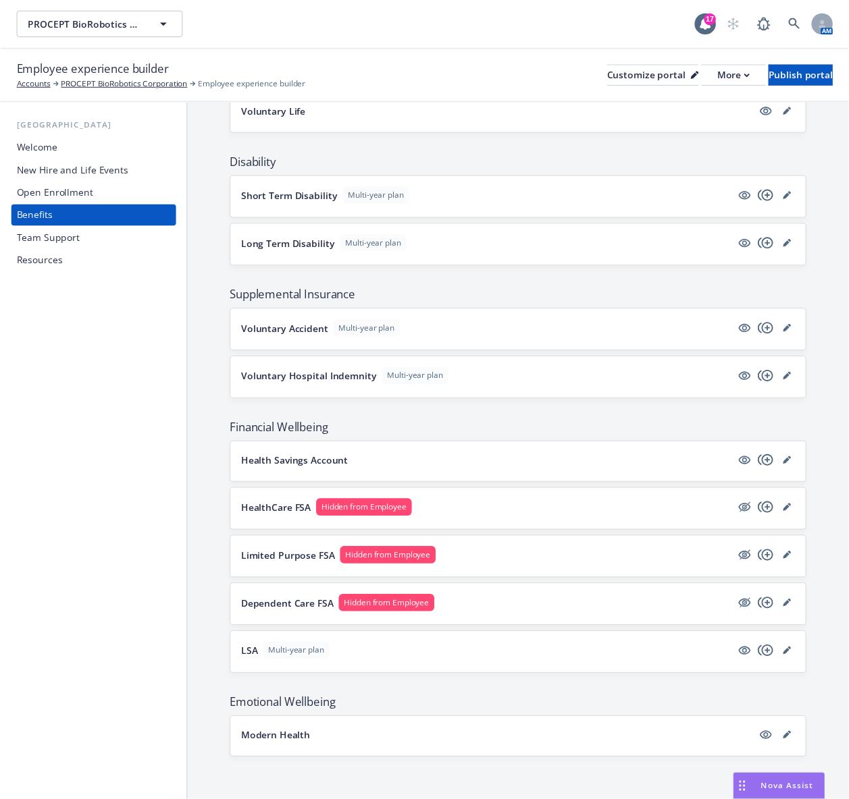
scroll to position [624, 0]
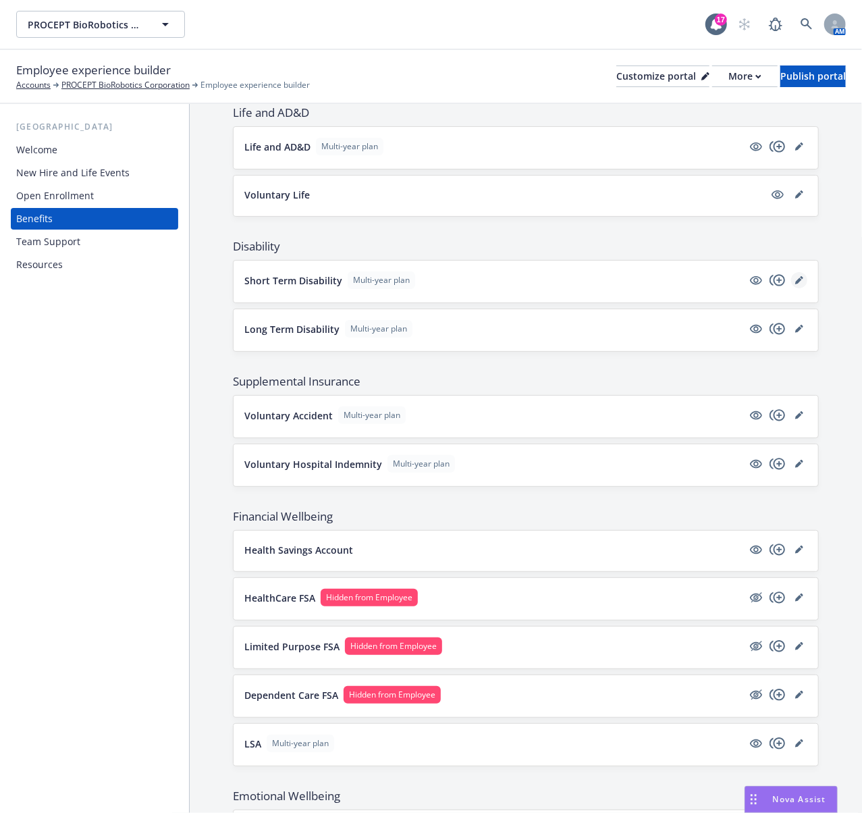
click at [795, 279] on icon "editPencil" at bounding box center [799, 280] width 8 height 8
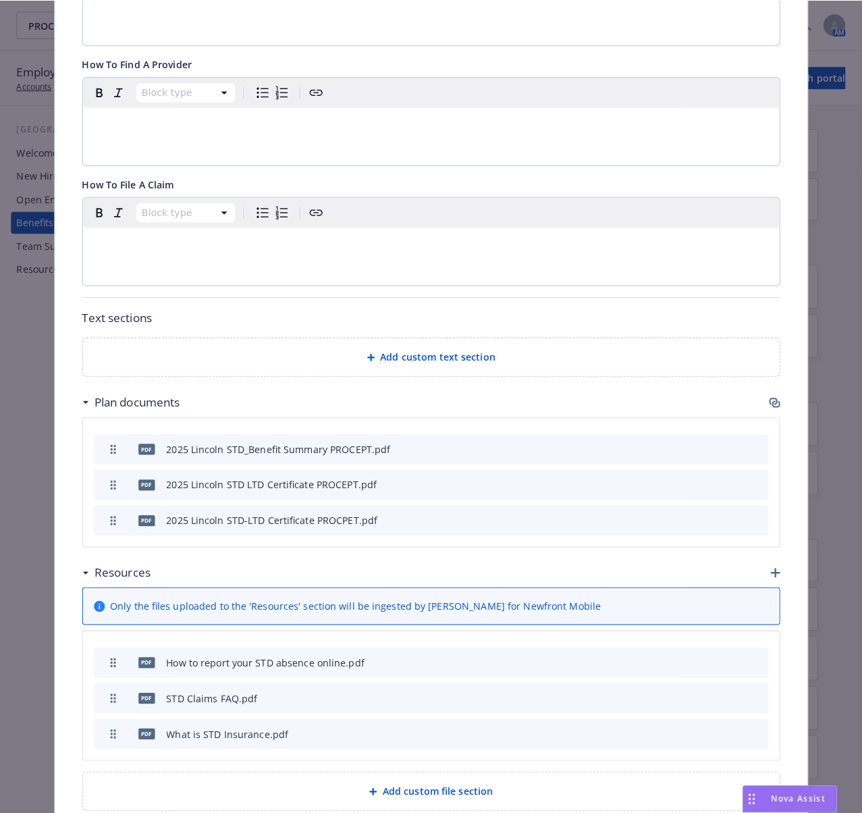
scroll to position [400, 0]
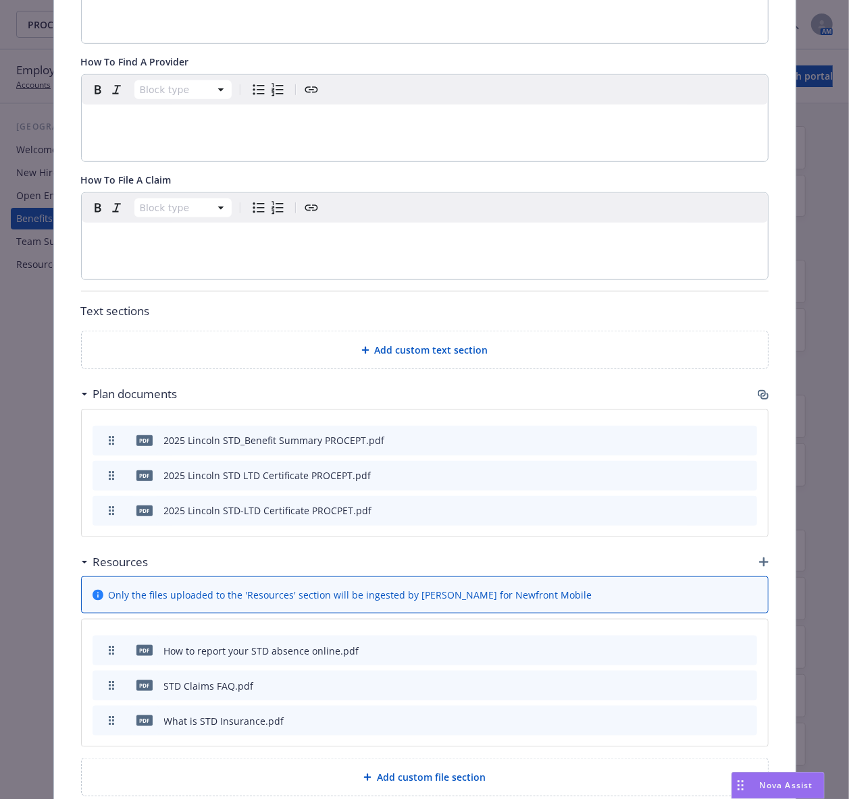
click at [759, 397] on icon "button" at bounding box center [762, 395] width 11 height 11
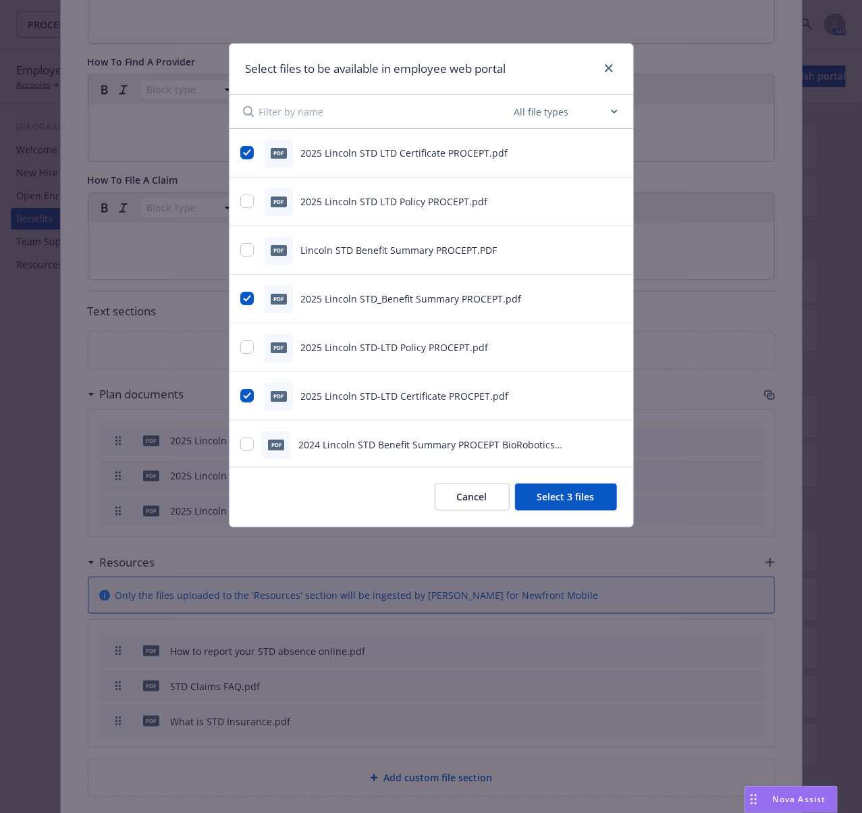
click at [609, 249] on icon "preview file" at bounding box center [615, 248] width 12 height 9
click at [609, 297] on icon "preview file" at bounding box center [615, 297] width 12 height 9
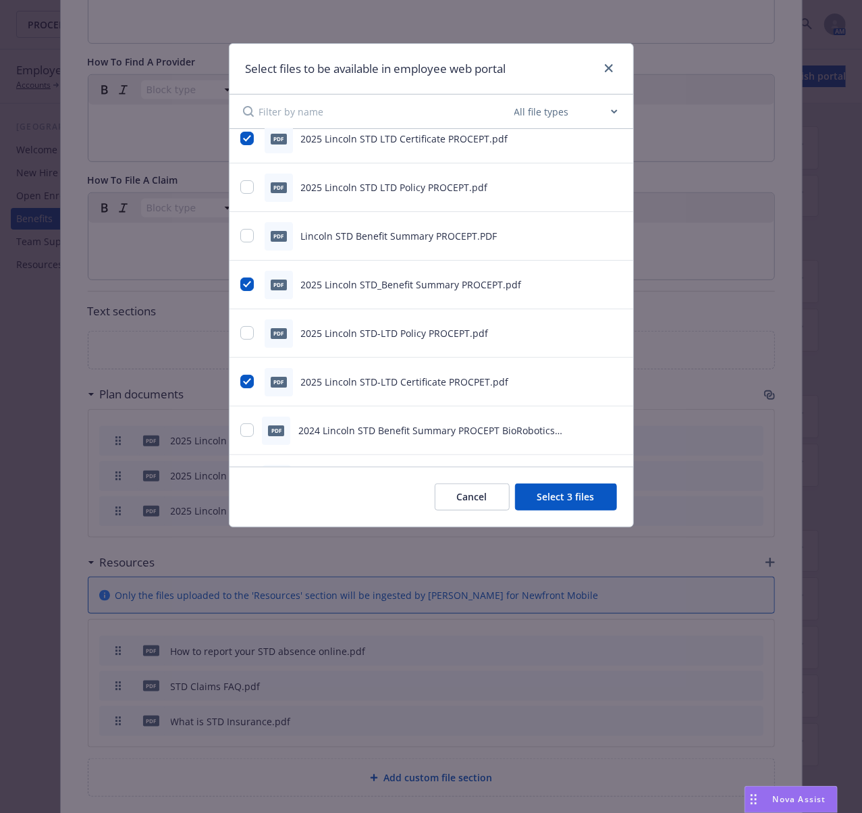
scroll to position [0, 0]
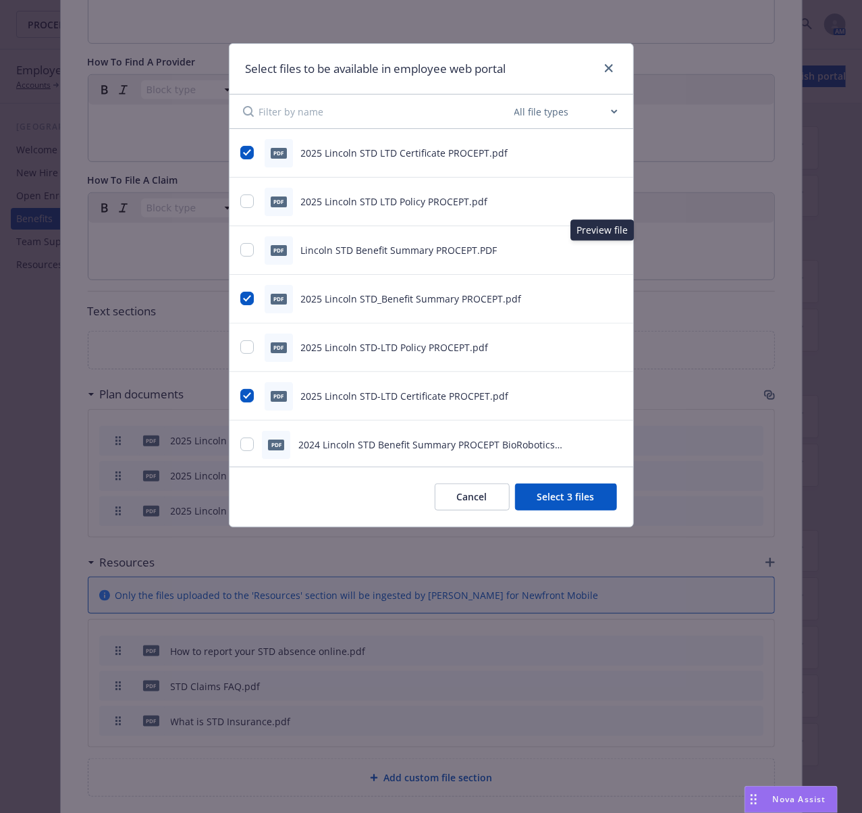
click at [609, 249] on icon "preview file" at bounding box center [615, 248] width 12 height 9
click at [609, 295] on icon "preview file" at bounding box center [615, 297] width 12 height 9
click at [609, 152] on icon "preview file" at bounding box center [615, 151] width 12 height 9
click at [609, 396] on icon "preview file" at bounding box center [615, 395] width 12 height 9
click at [616, 70] on link "close" at bounding box center [609, 68] width 16 height 16
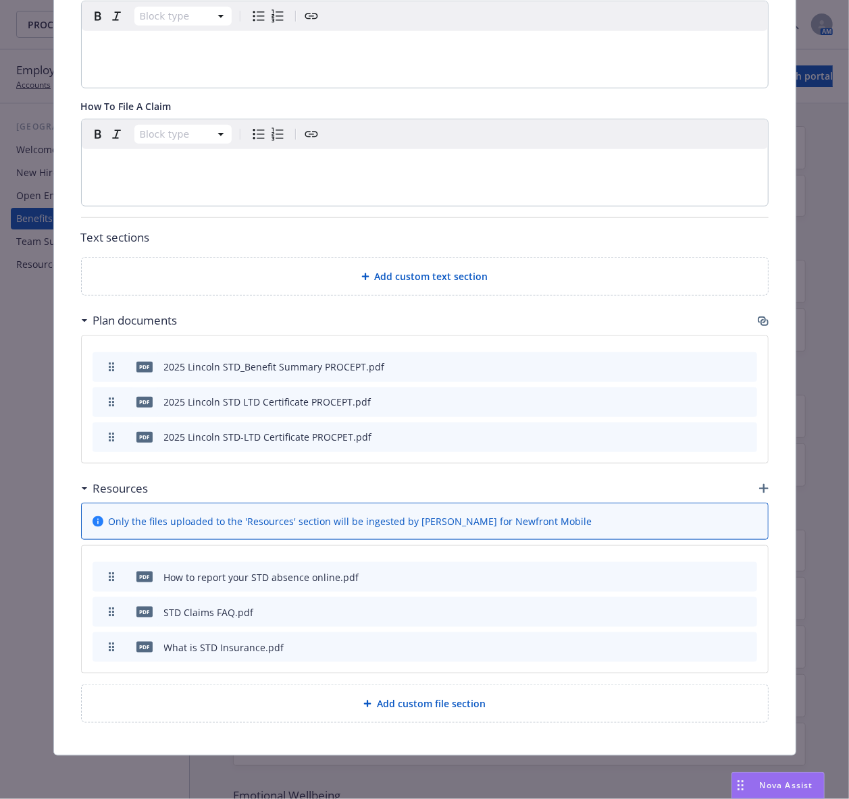
scroll to position [479, 0]
click at [719, 578] on icon "preview file" at bounding box center [722, 576] width 12 height 9
click at [716, 610] on icon "preview file" at bounding box center [722, 611] width 12 height 9
click at [716, 643] on icon "preview file" at bounding box center [722, 646] width 12 height 9
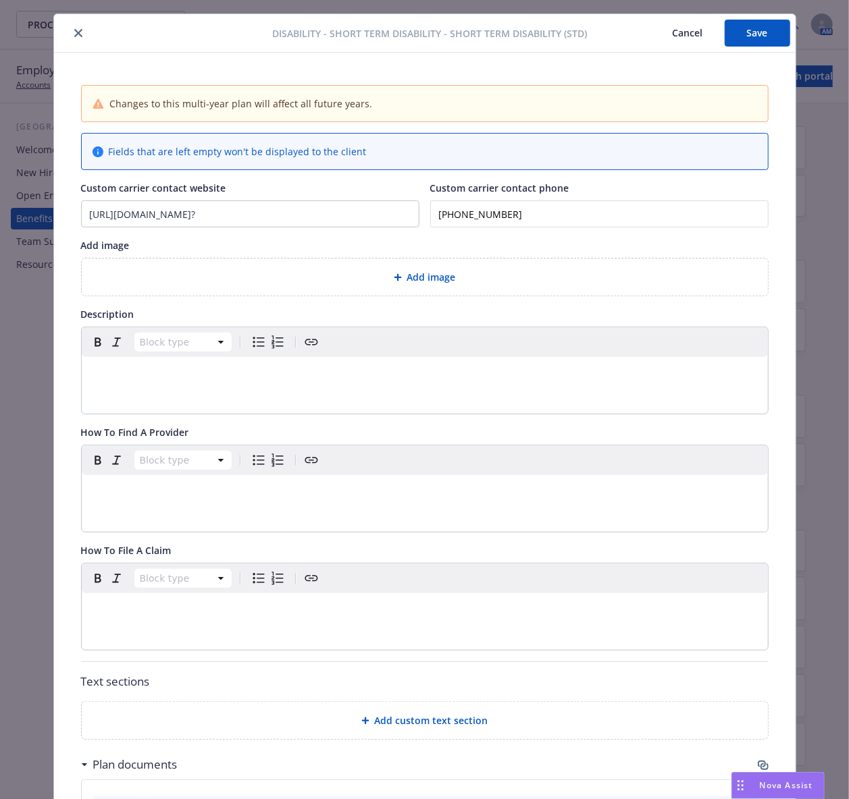
scroll to position [0, 0]
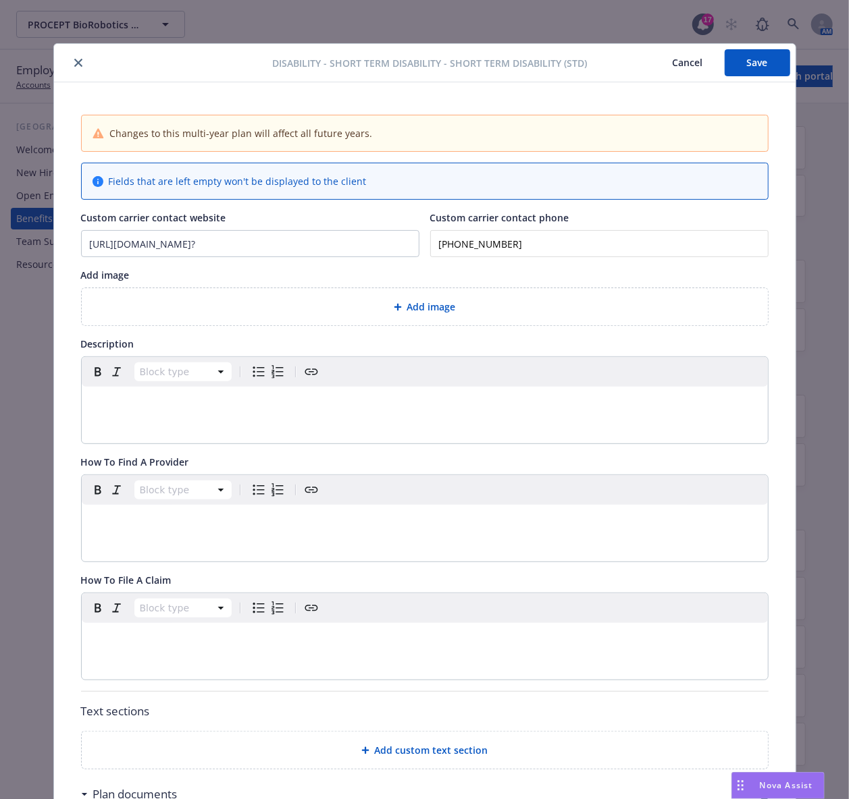
click at [74, 65] on icon "close" at bounding box center [78, 63] width 8 height 8
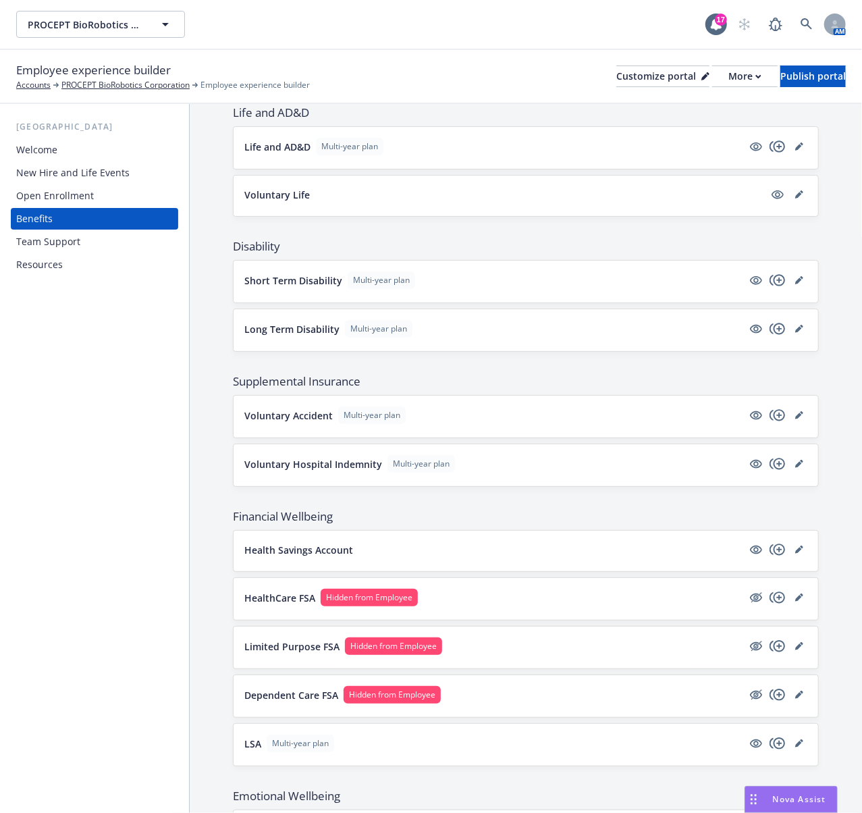
click at [357, 384] on span "Supplemental Insurance" at bounding box center [526, 381] width 586 height 16
click at [795, 332] on icon "editPencil" at bounding box center [798, 329] width 7 height 7
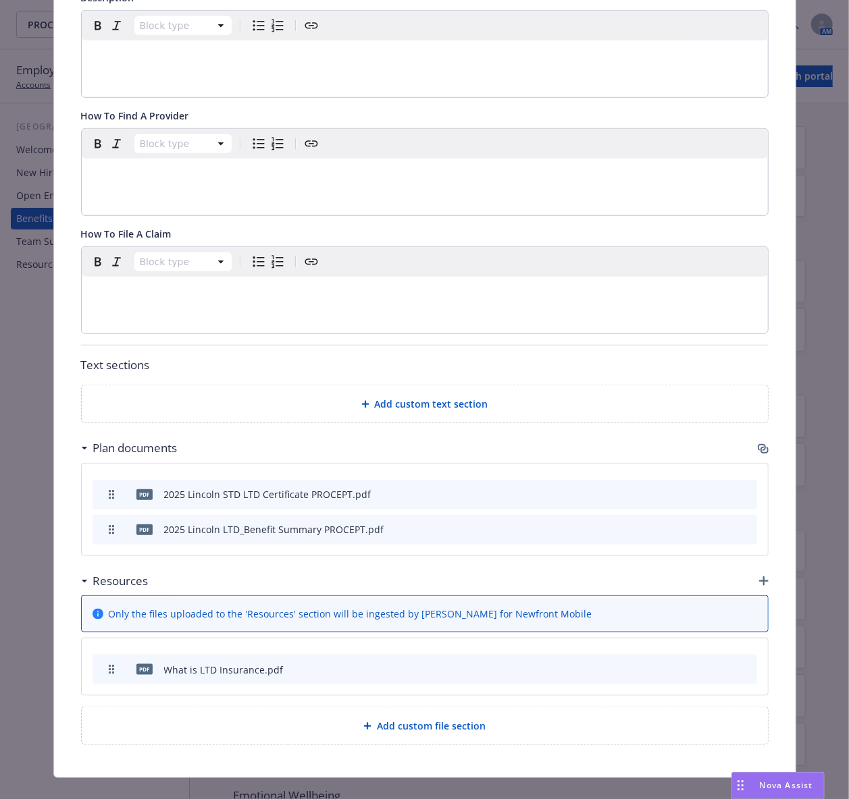
scroll to position [374, 0]
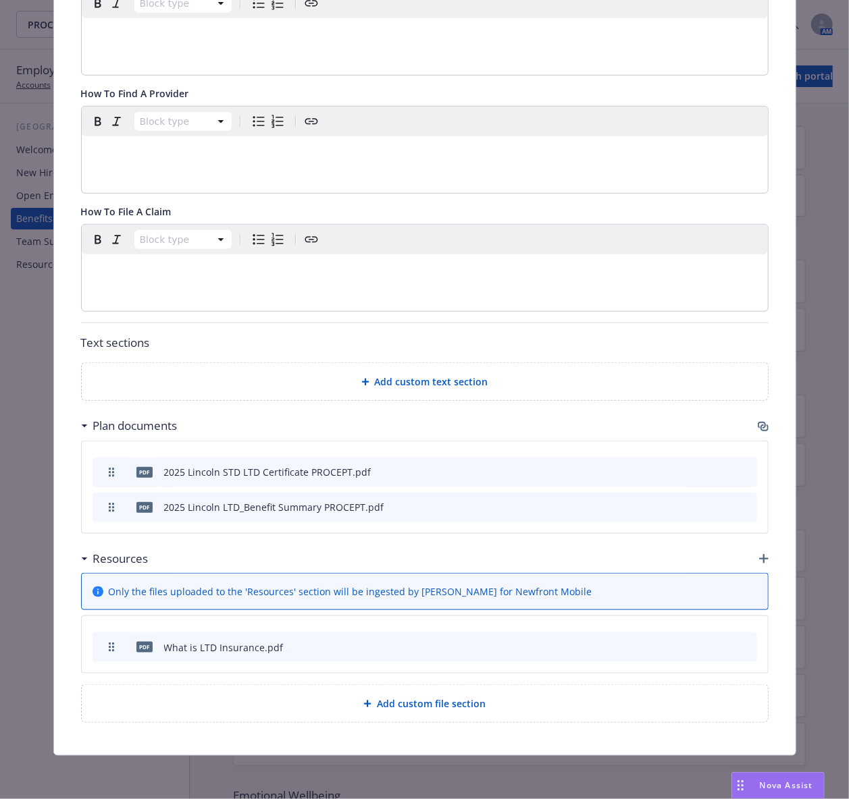
click at [760, 421] on icon "button" at bounding box center [762, 426] width 11 height 11
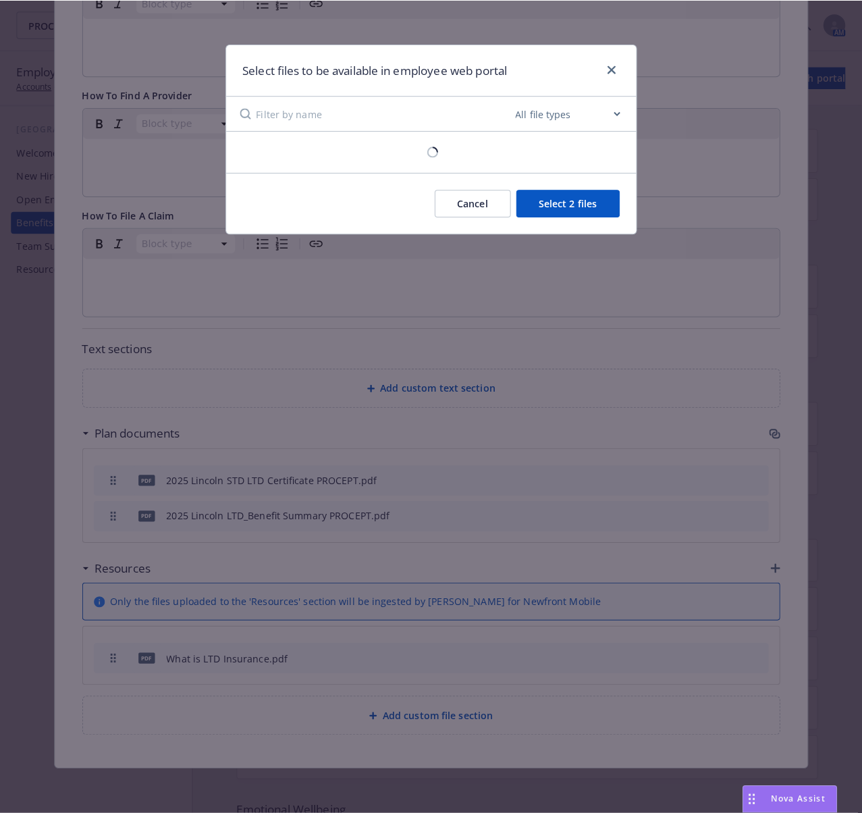
scroll to position [361, 0]
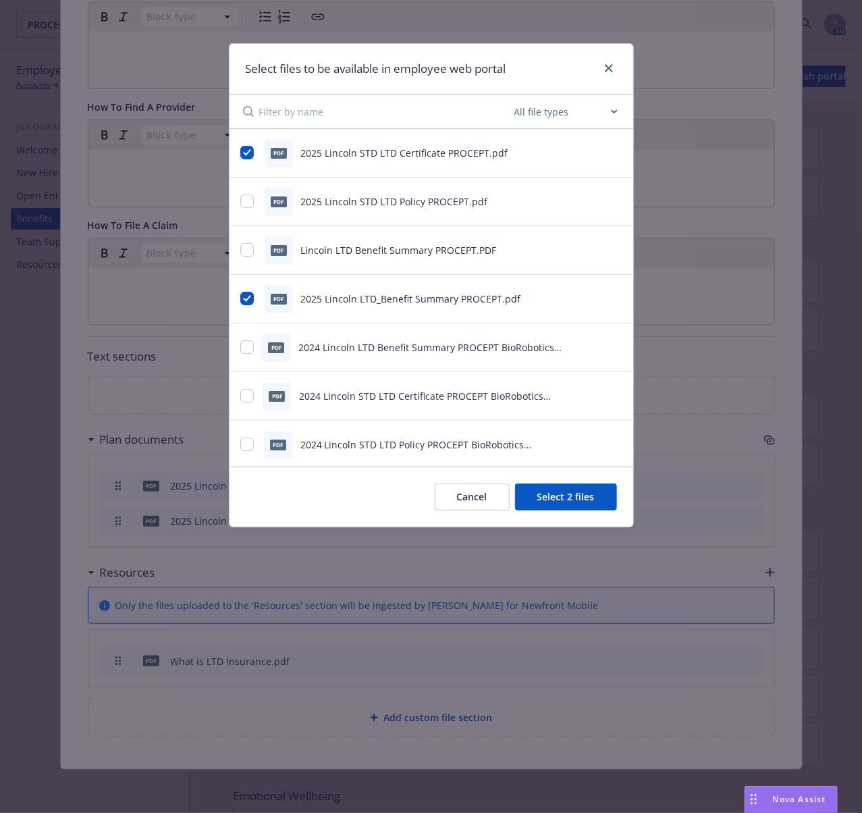
click at [609, 247] on icon "preview file" at bounding box center [615, 248] width 12 height 9
click at [609, 297] on icon "preview file" at bounding box center [615, 297] width 12 height 9
click at [609, 153] on icon "preview file" at bounding box center [615, 152] width 12 height 9
click at [609, 198] on icon "preview file" at bounding box center [615, 200] width 12 height 9
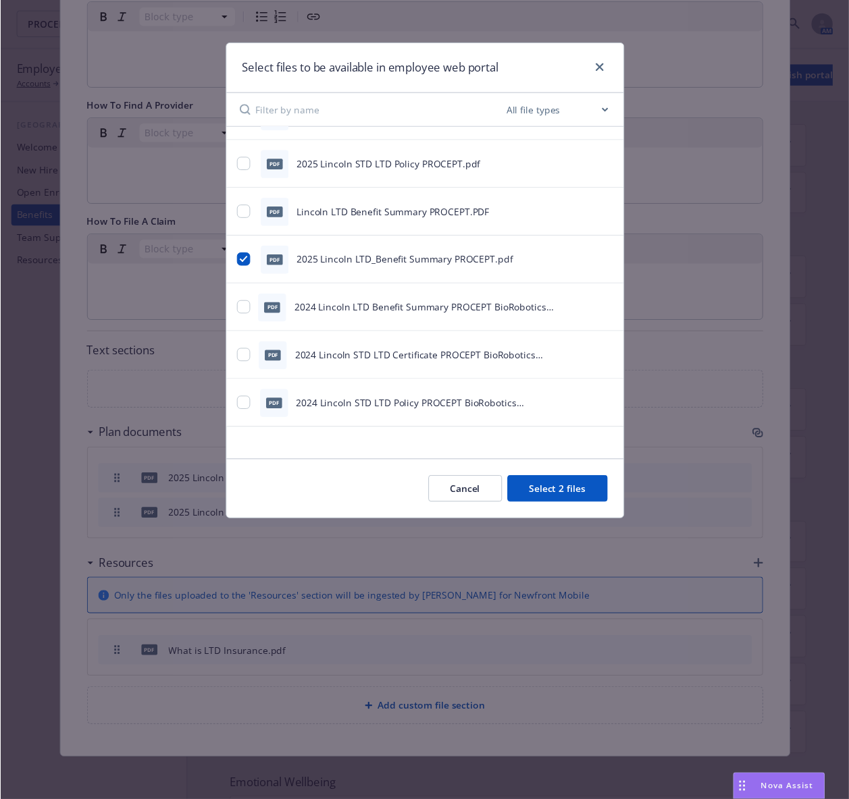
scroll to position [0, 0]
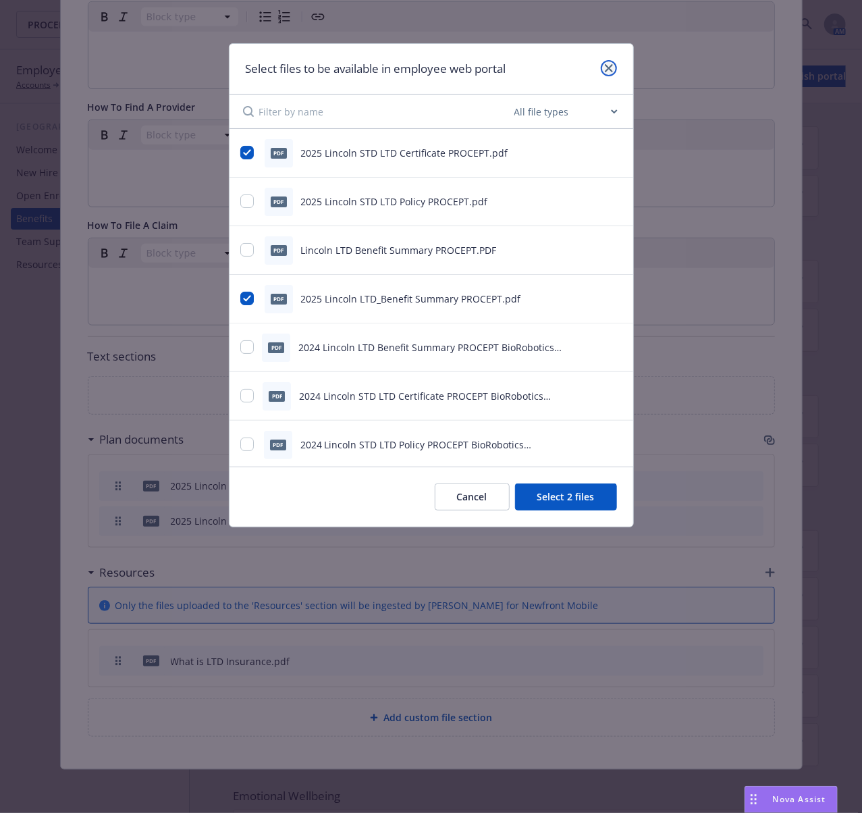
click at [611, 65] on icon "close" at bounding box center [609, 68] width 8 height 8
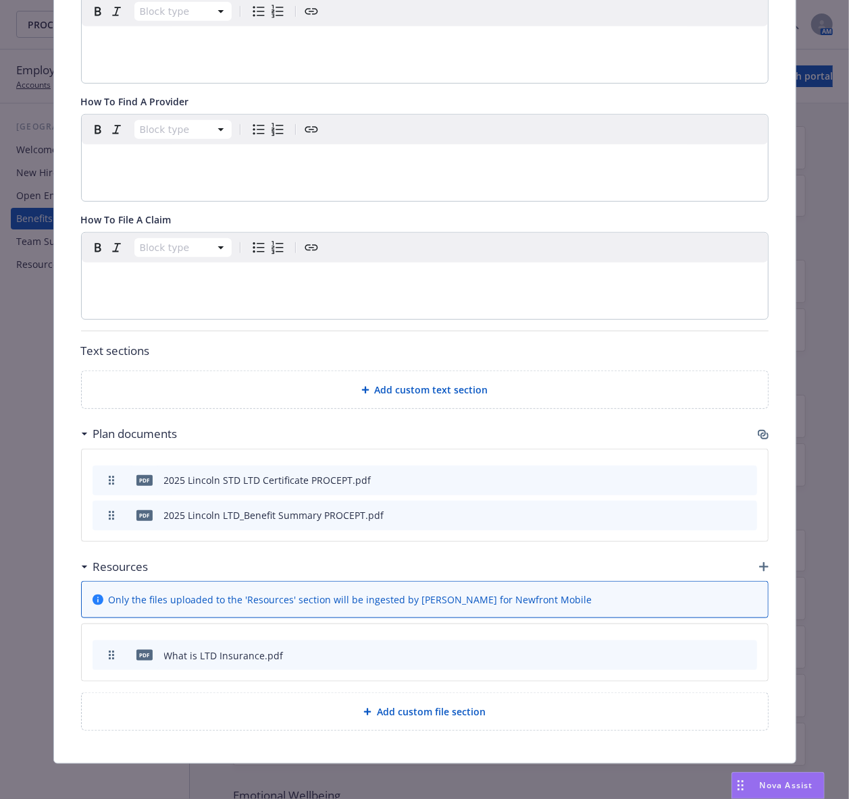
click at [716, 658] on icon "preview file" at bounding box center [722, 654] width 12 height 9
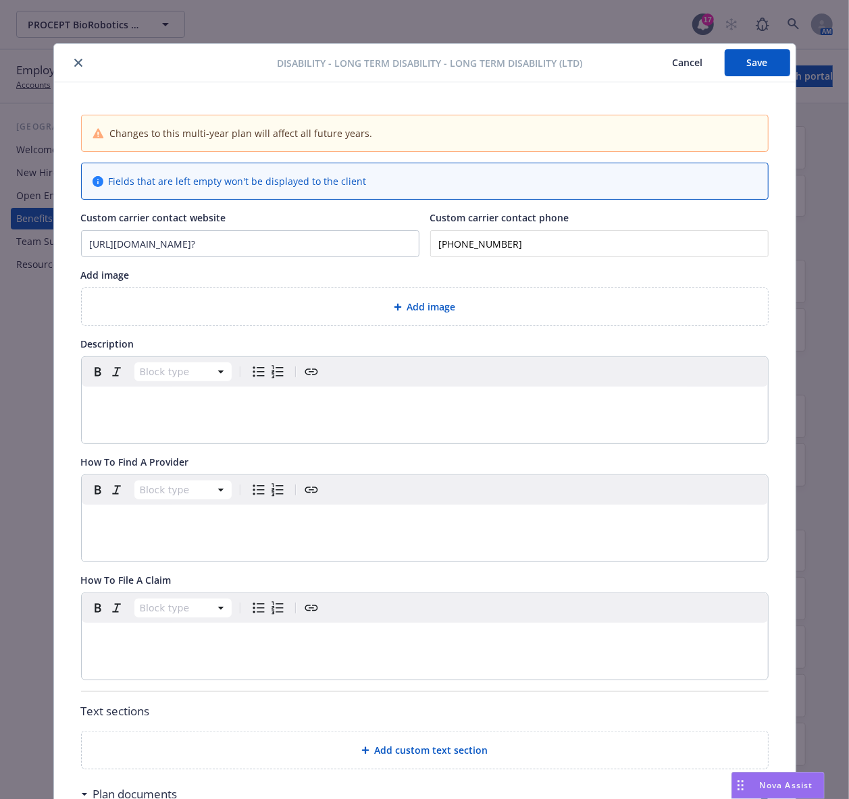
drag, startPoint x: 70, startPoint y: 66, endPoint x: 76, endPoint y: 76, distance: 11.8
click at [74, 66] on icon "close" at bounding box center [78, 63] width 8 height 8
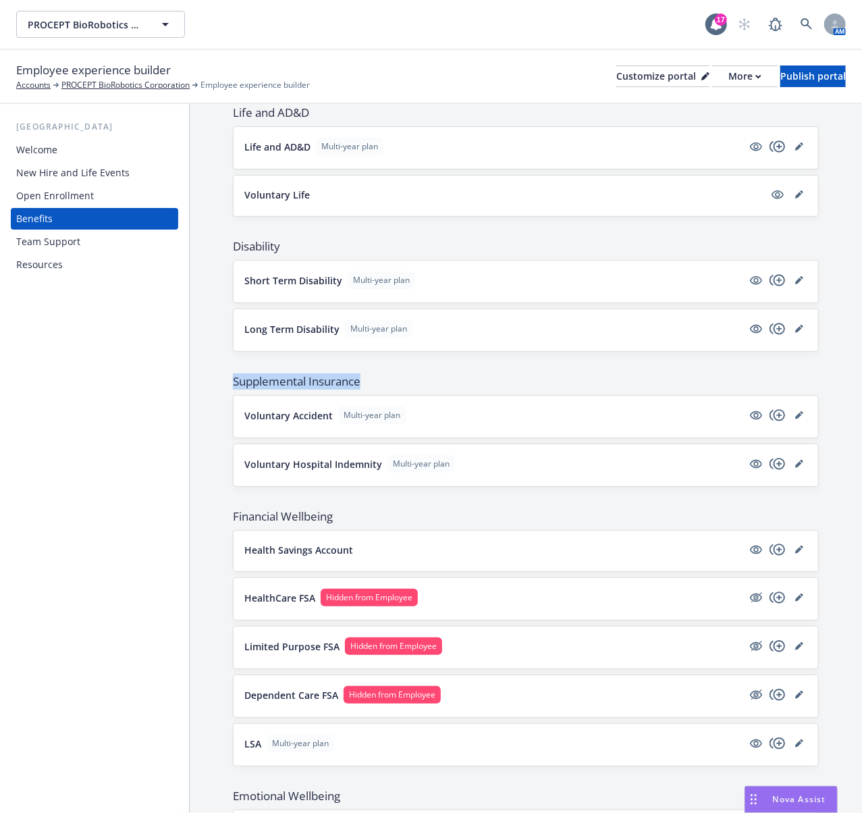
drag, startPoint x: 228, startPoint y: 390, endPoint x: 400, endPoint y: 392, distance: 171.5
click at [400, 392] on div "The base plan is pre-populated from Force and can be edited there . This accoun…" at bounding box center [526, 186] width 672 height 1415
copy span "Supplemental Insurance"
drag, startPoint x: 239, startPoint y: 420, endPoint x: 333, endPoint y: 423, distance: 93.9
click at [333, 423] on div "Voluntary Accident Multi-year plan" at bounding box center [526, 417] width 585 height 42
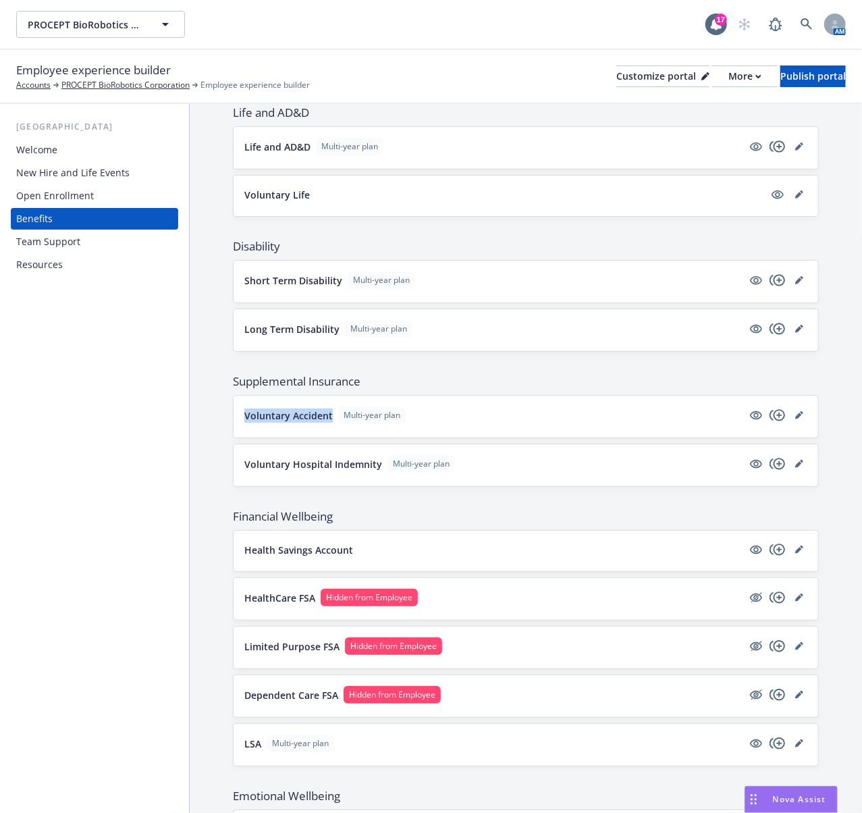
copy p "Voluntary Accident"
click at [459, 363] on div "Medical PPO (OAMC POS) HDHP (OAMC POS HDHP) HMO Platinum HMO 20 Dental Dental P…" at bounding box center [526, 278] width 586 height 1145
click at [791, 423] on link "editPencil" at bounding box center [799, 415] width 16 height 16
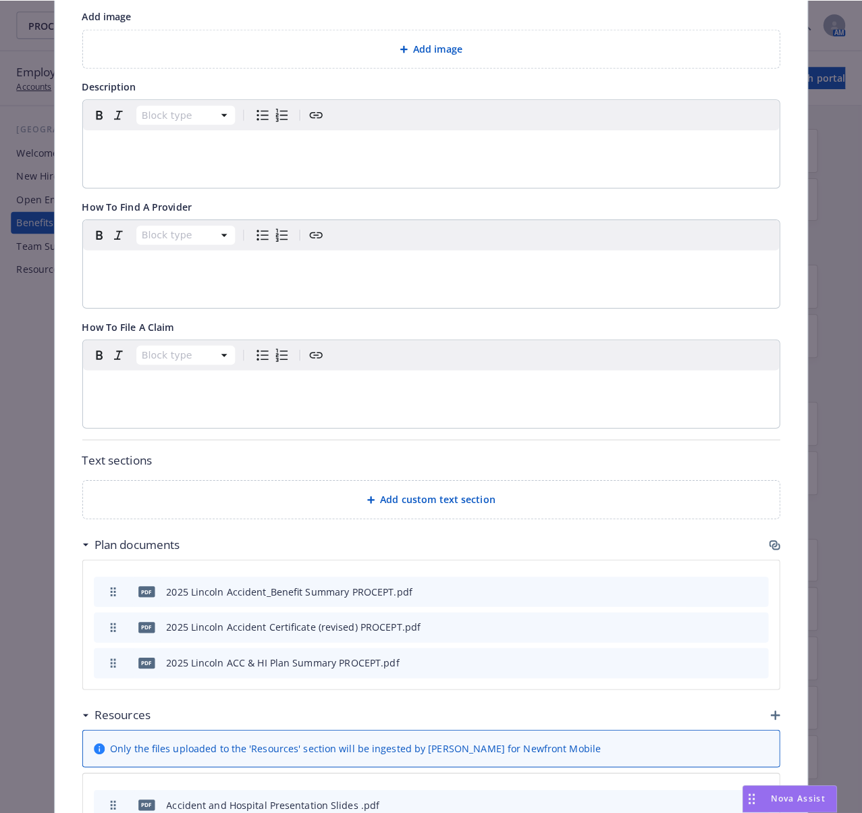
scroll to position [490, 0]
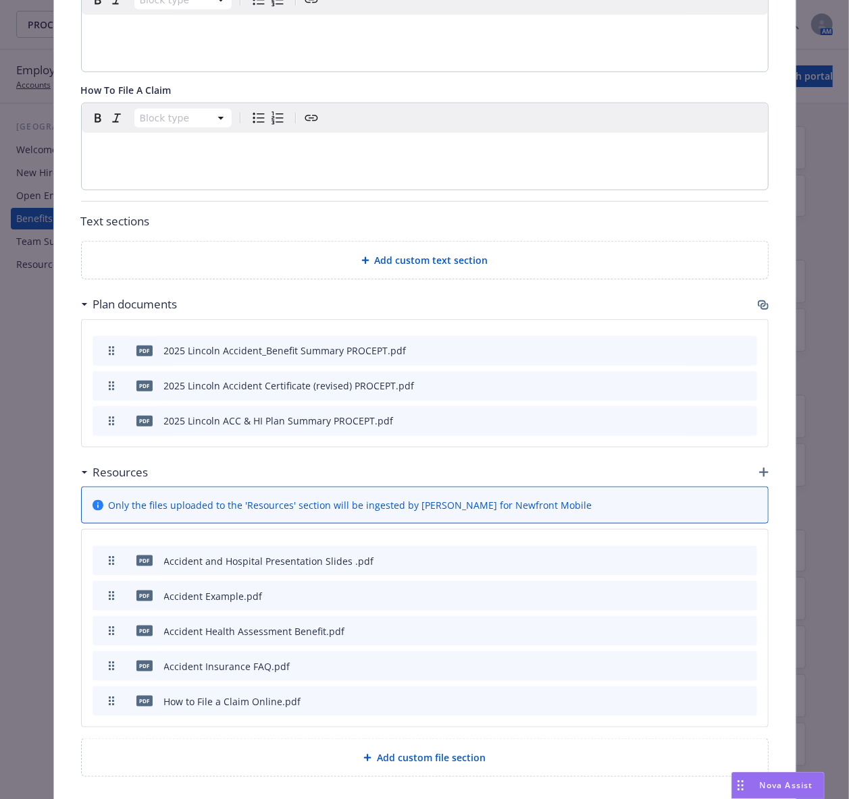
click at [757, 309] on icon "button" at bounding box center [762, 305] width 11 height 11
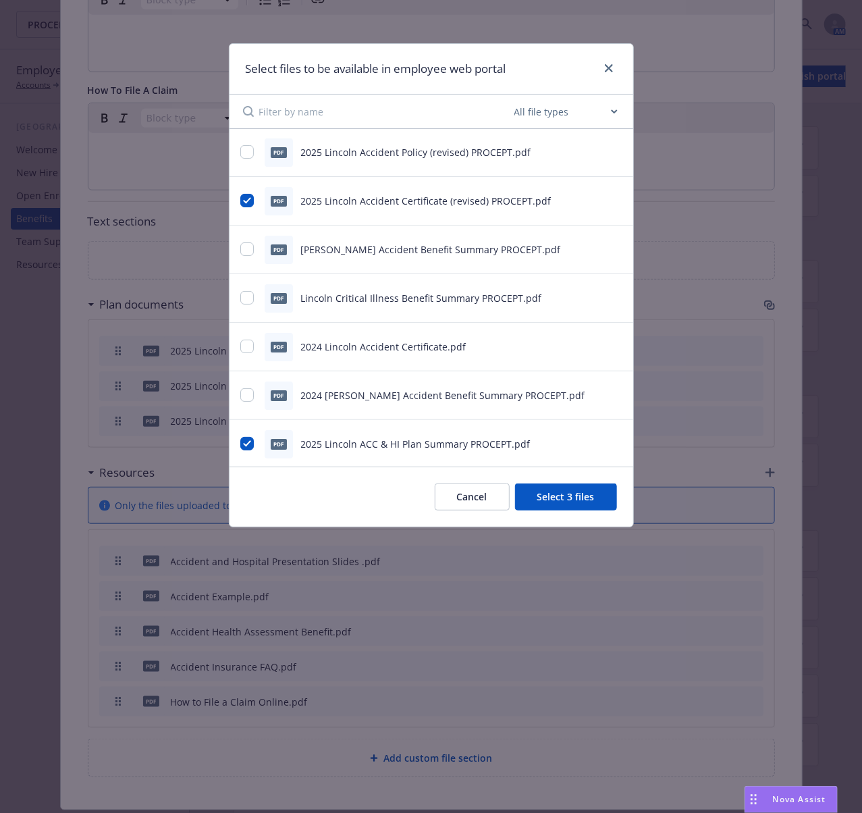
scroll to position [0, 0]
click at [609, 150] on icon "preview file" at bounding box center [615, 152] width 12 height 9
click at [609, 198] on icon "preview file" at bounding box center [615, 200] width 12 height 9
click at [610, 254] on button at bounding box center [616, 250] width 12 height 14
click at [609, 249] on icon "preview file" at bounding box center [615, 248] width 12 height 9
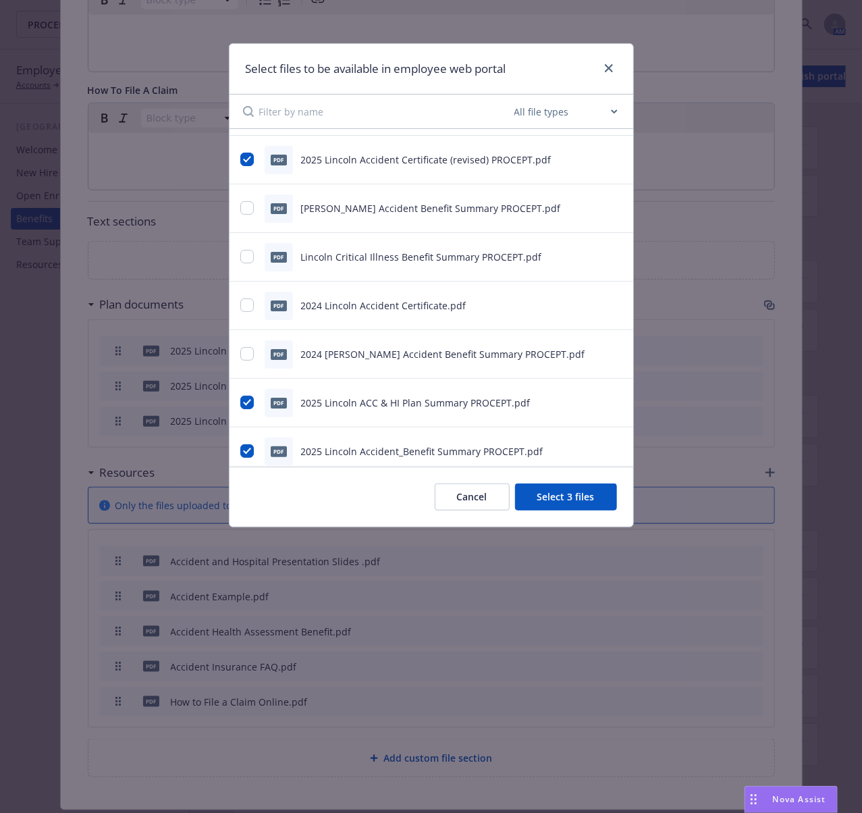
scroll to position [90, 0]
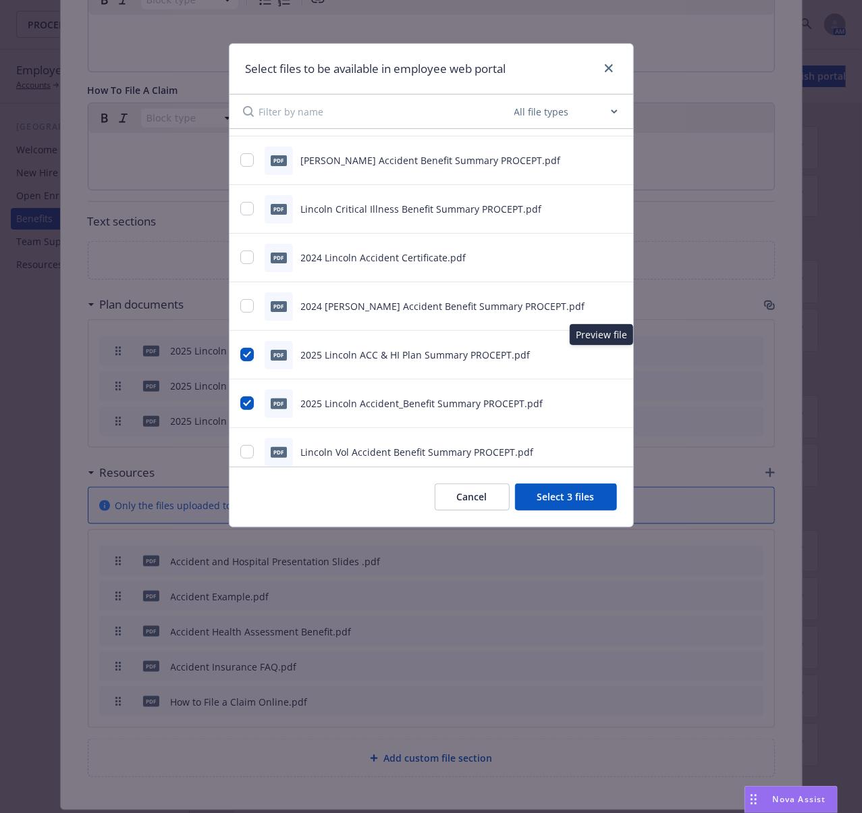
click at [609, 352] on icon "preview file" at bounding box center [615, 354] width 12 height 9
click at [609, 400] on icon "preview file" at bounding box center [615, 402] width 12 height 9
click at [609, 352] on icon "preview file" at bounding box center [615, 353] width 12 height 9
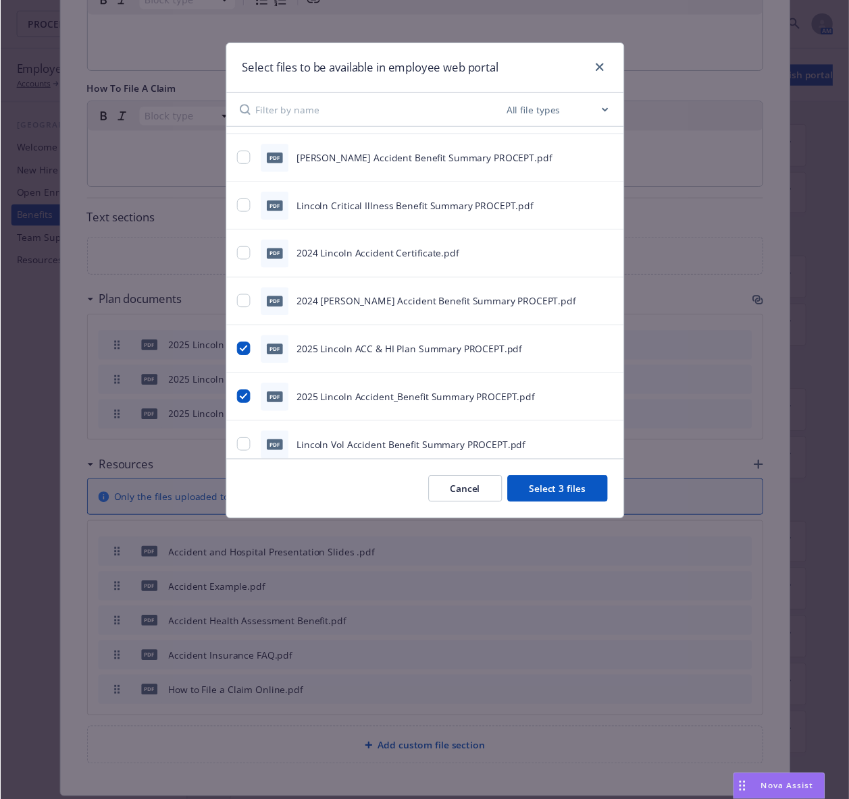
scroll to position [132, 0]
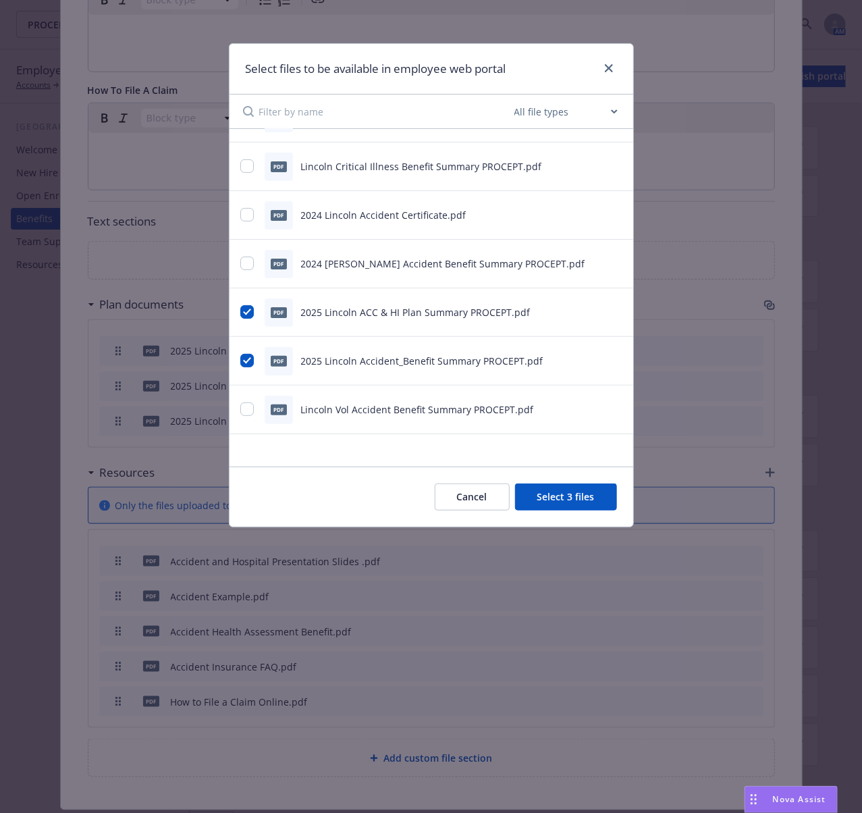
click at [609, 405] on icon "preview file" at bounding box center [615, 408] width 12 height 9
click at [609, 363] on icon "preview file" at bounding box center [615, 360] width 12 height 9
drag, startPoint x: 605, startPoint y: 69, endPoint x: 572, endPoint y: 12, distance: 65.3
click at [605, 69] on icon "close" at bounding box center [609, 68] width 8 height 8
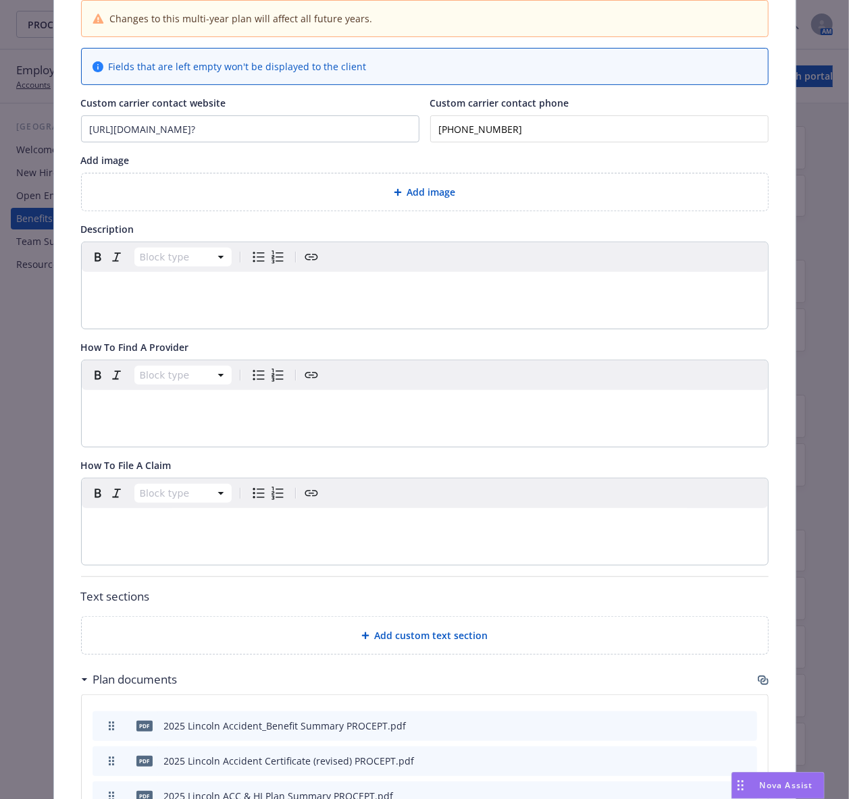
scroll to position [0, 0]
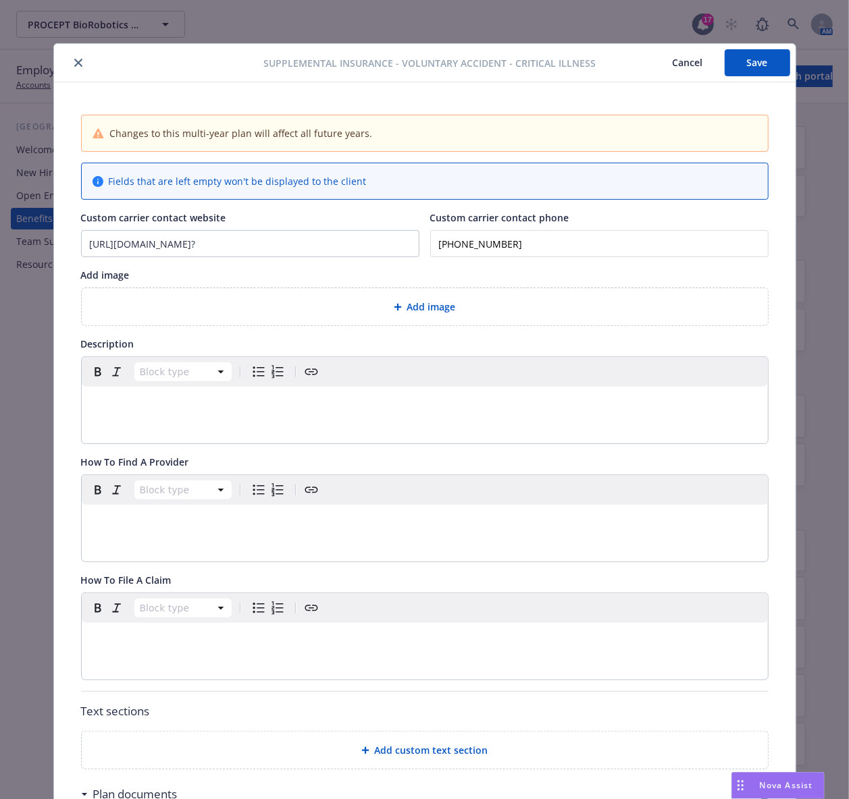
click at [70, 57] on button "close" at bounding box center [78, 63] width 16 height 16
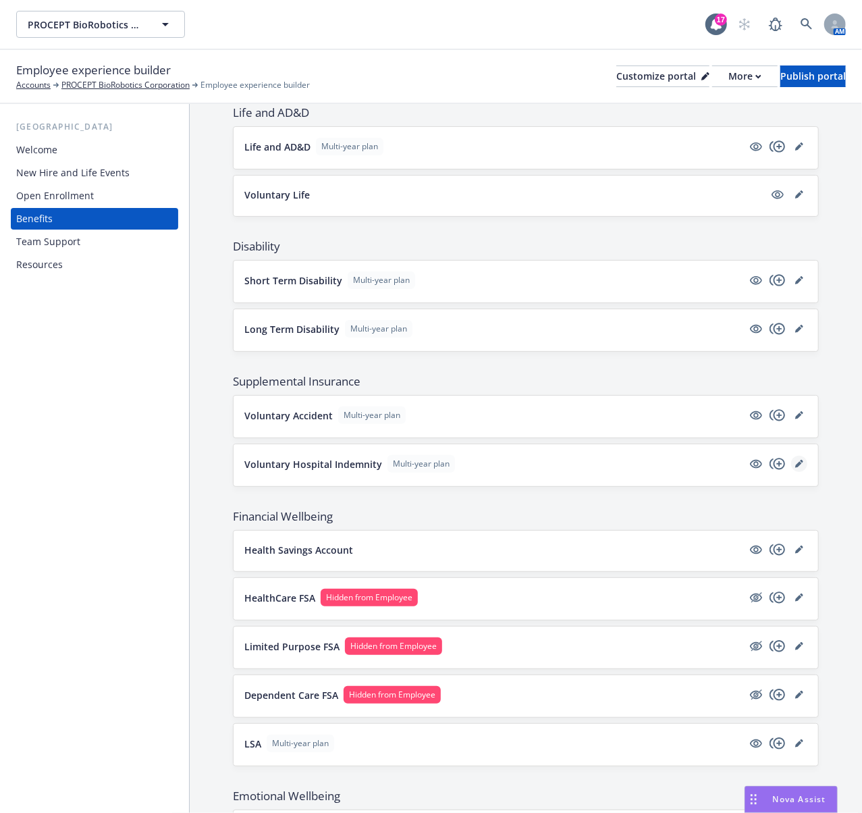
click at [800, 463] on icon "editPencil" at bounding box center [801, 461] width 3 height 3
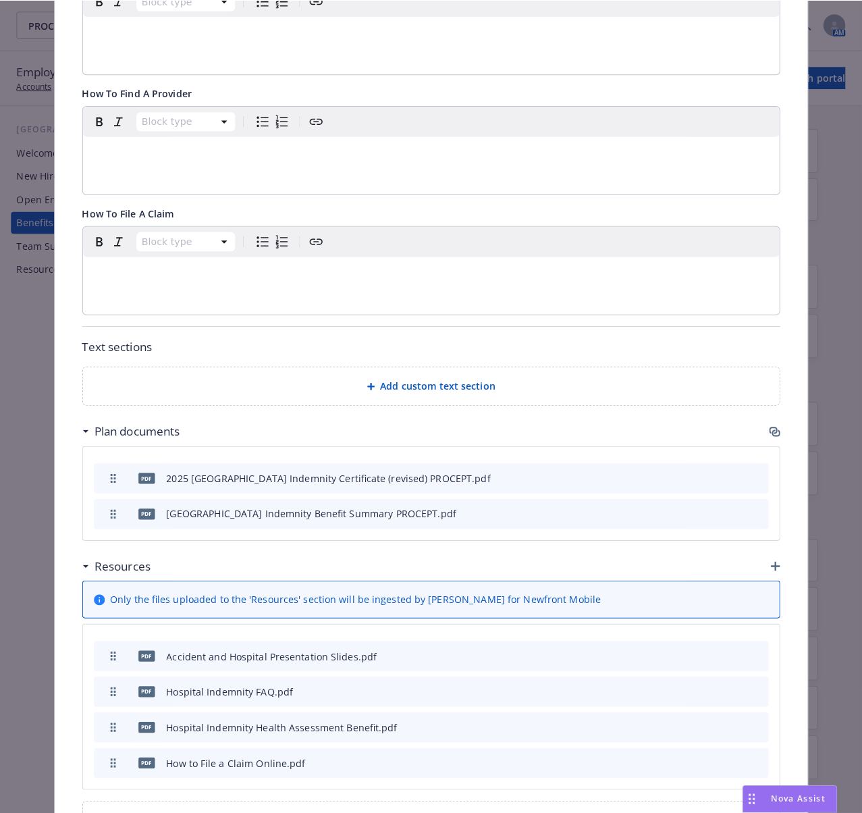
scroll to position [400, 0]
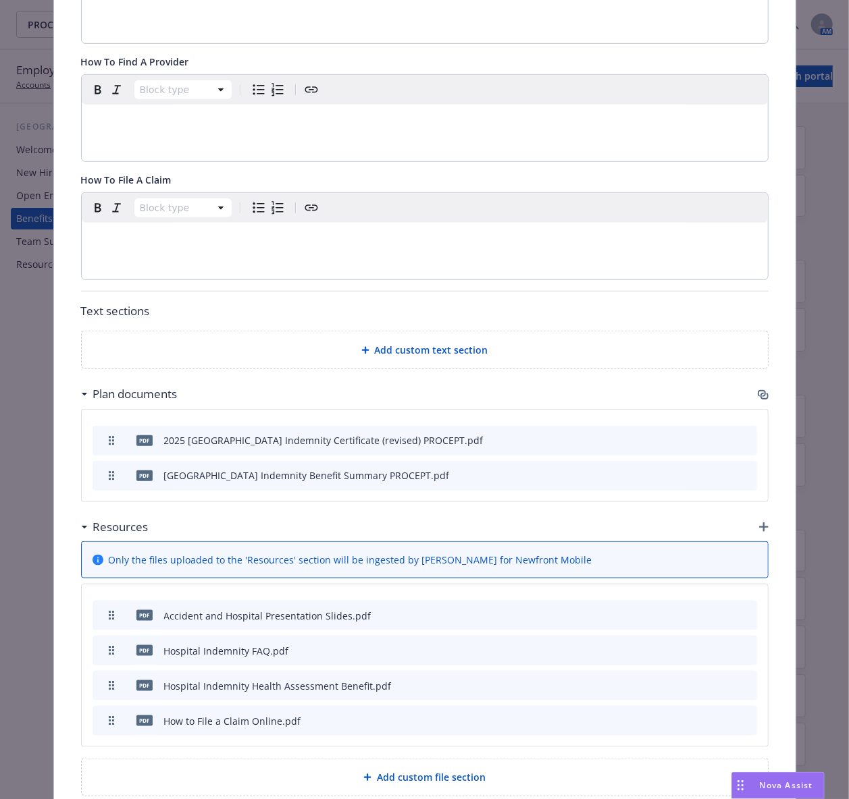
click at [757, 397] on icon "button" at bounding box center [762, 395] width 11 height 11
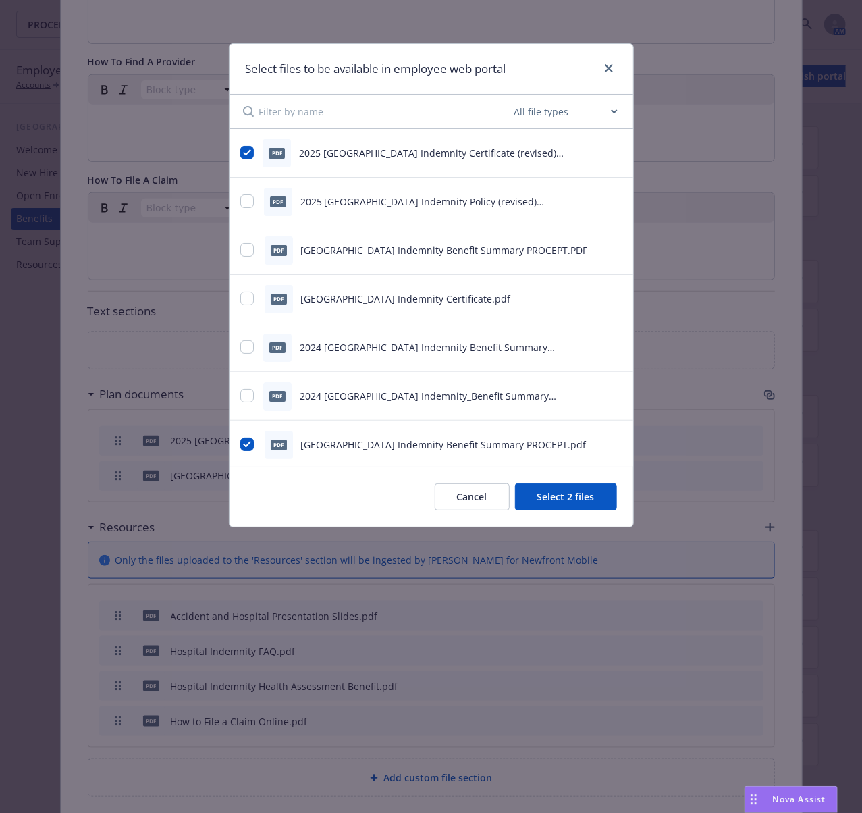
click at [609, 155] on icon "preview file" at bounding box center [615, 152] width 12 height 9
click at [608, 203] on div "pdf 2025 [GEOGRAPHIC_DATA] Indemnity Policy (revised) PROCEPT.pdf" at bounding box center [432, 202] width 404 height 49
click at [609, 201] on icon "preview file" at bounding box center [615, 200] width 12 height 9
click at [609, 153] on icon "preview file" at bounding box center [615, 151] width 12 height 9
click at [609, 295] on icon "preview file" at bounding box center [615, 298] width 12 height 9
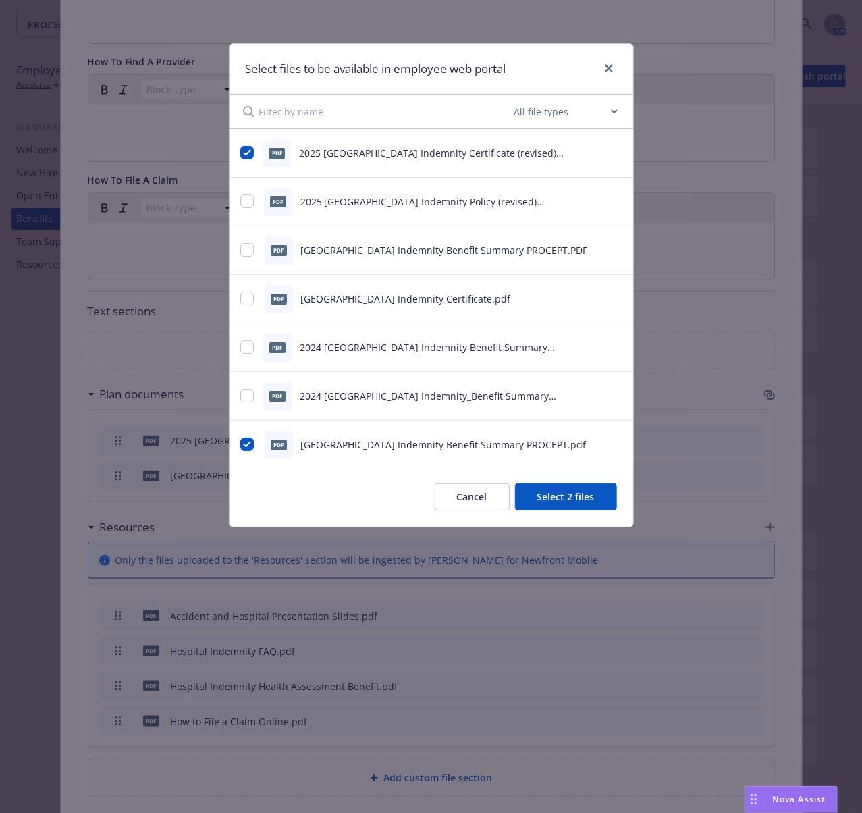
click at [609, 150] on icon "preview file" at bounding box center [615, 151] width 12 height 9
click at [609, 249] on icon "preview file" at bounding box center [615, 248] width 12 height 9
click at [609, 443] on icon "preview file" at bounding box center [615, 443] width 12 height 9
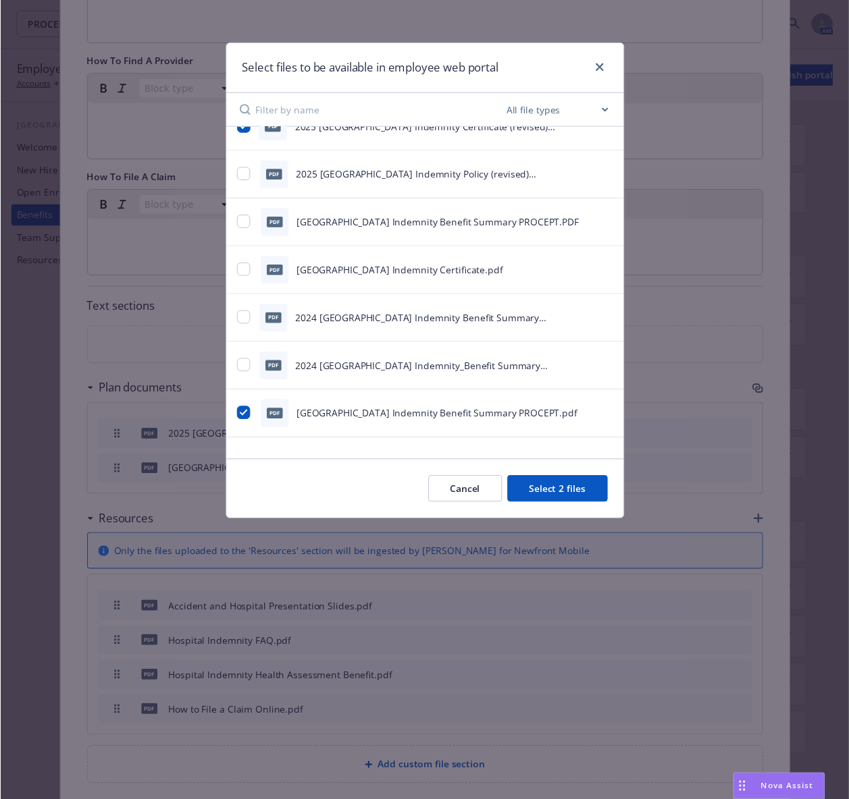
scroll to position [35, 0]
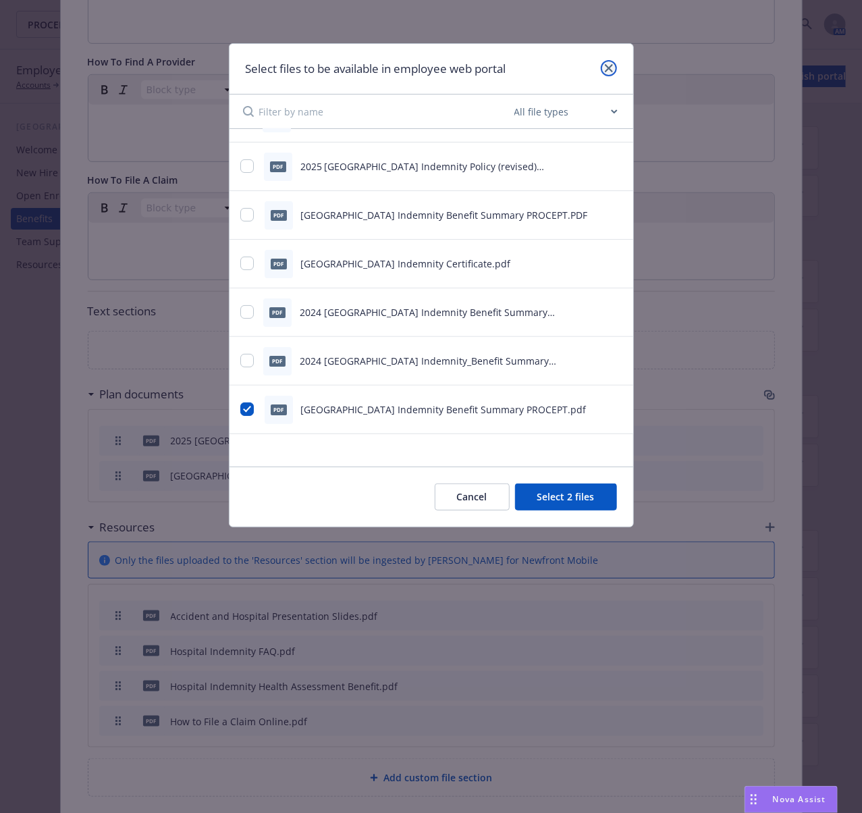
click at [606, 69] on icon "close" at bounding box center [609, 68] width 8 height 8
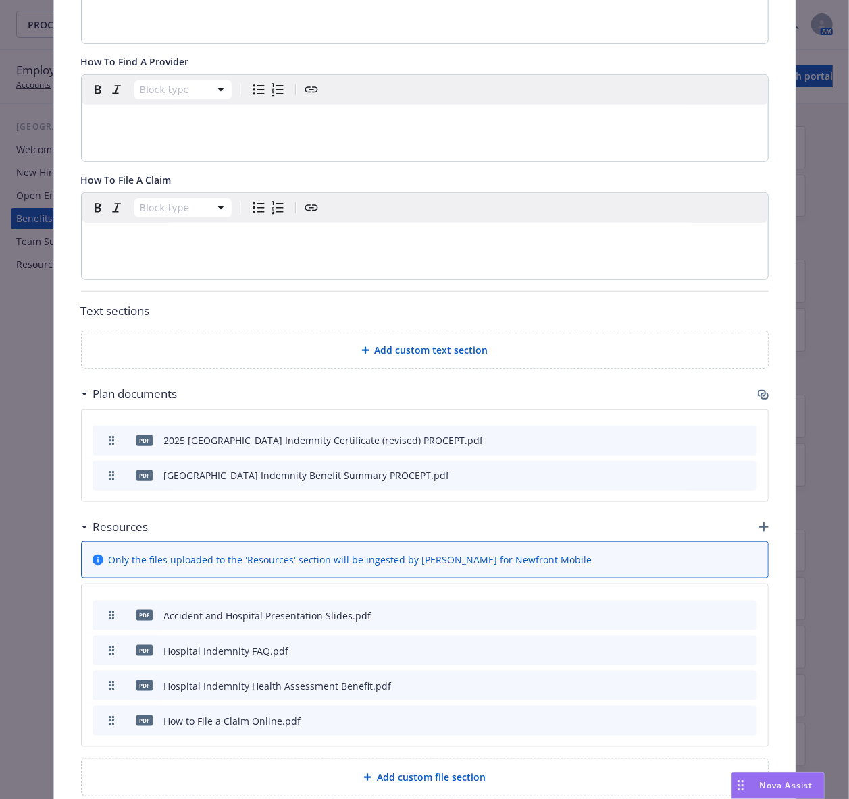
scroll to position [479, 0]
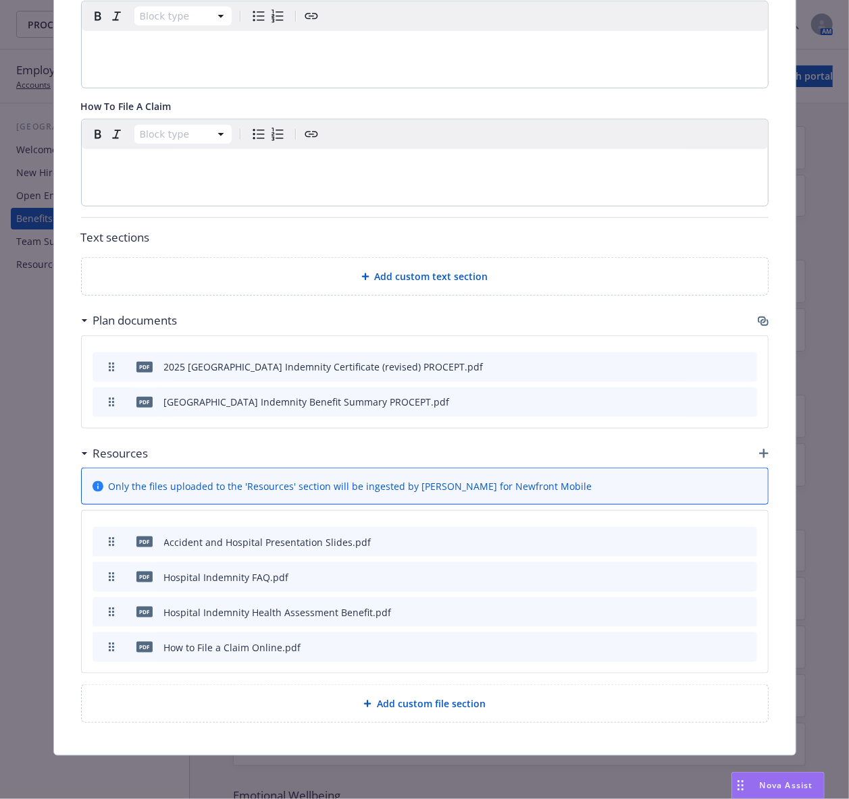
click at [719, 572] on icon "preview file" at bounding box center [722, 576] width 12 height 9
click at [718, 538] on icon "preview file" at bounding box center [722, 541] width 12 height 9
click at [717, 608] on icon "preview file" at bounding box center [722, 611] width 12 height 9
click at [719, 646] on icon "preview file" at bounding box center [722, 646] width 12 height 9
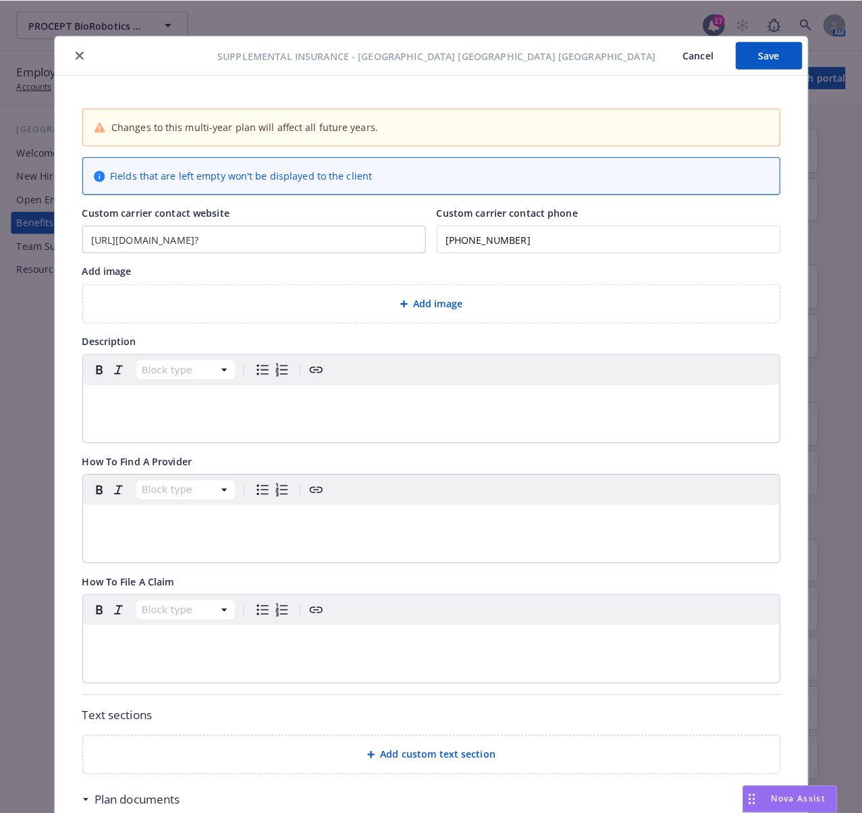
scroll to position [0, 0]
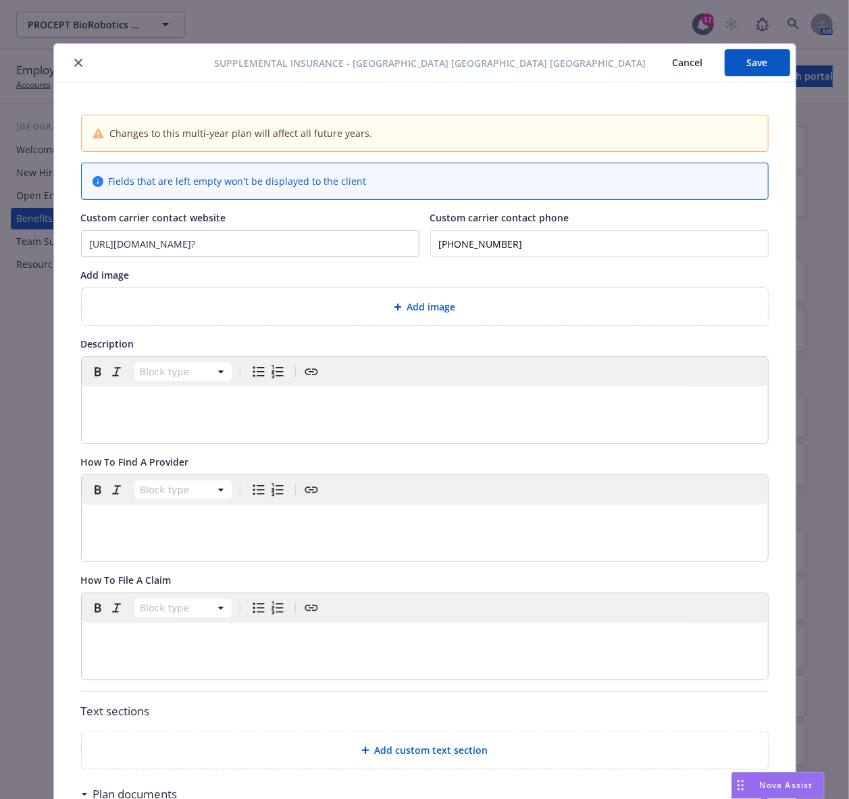
click at [74, 63] on icon "close" at bounding box center [78, 63] width 8 height 8
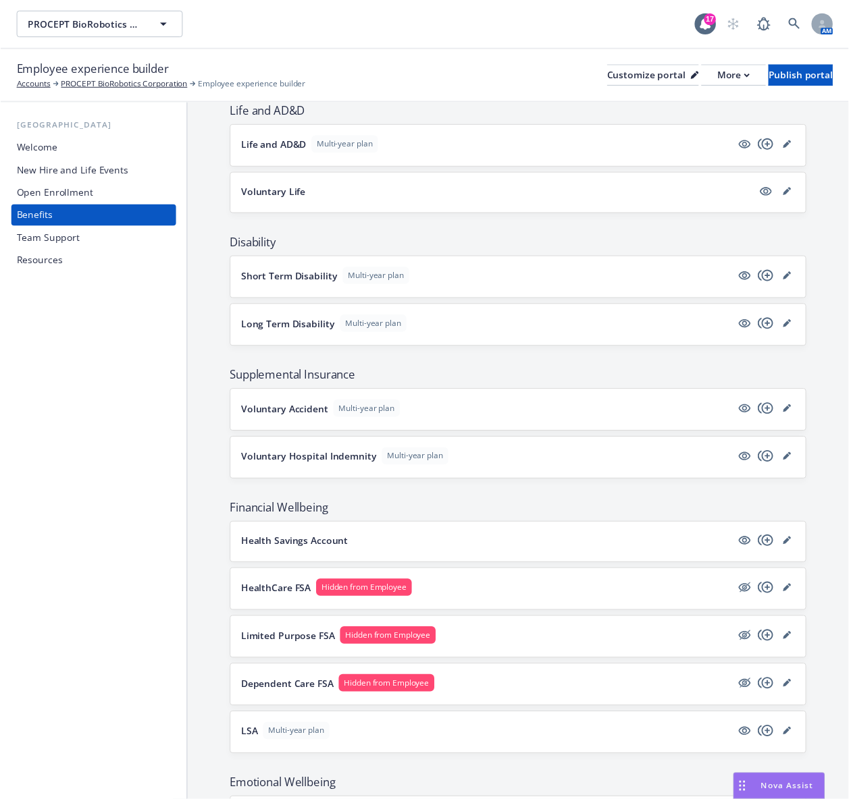
scroll to position [714, 0]
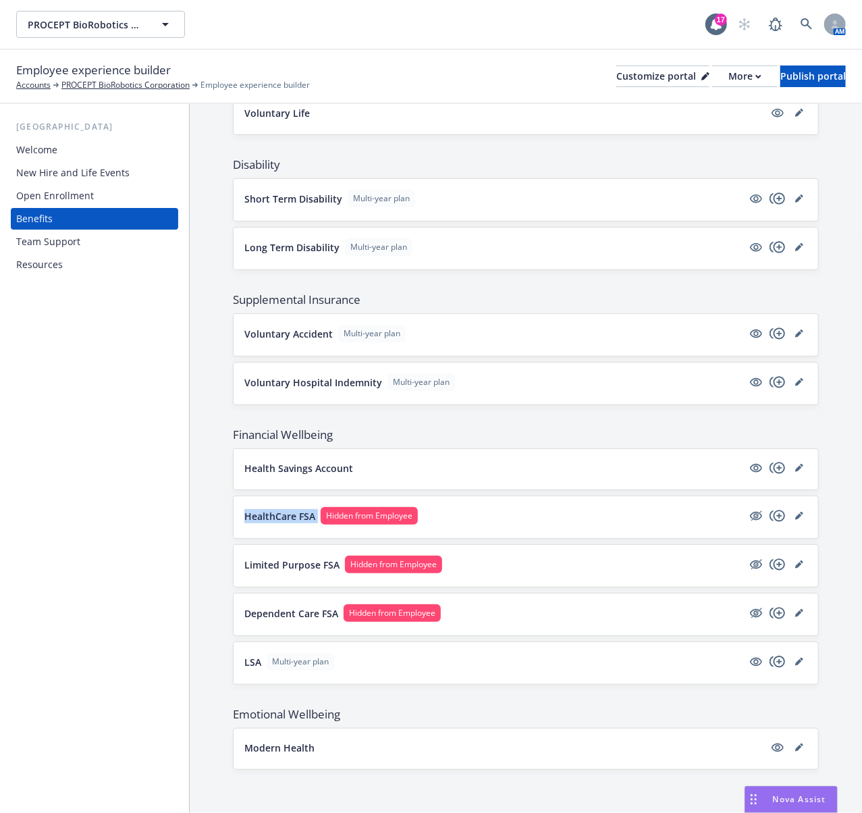
drag, startPoint x: 234, startPoint y: 516, endPoint x: 320, endPoint y: 520, distance: 86.5
click at [320, 520] on div "HealthCare FSA Hidden from Employee" at bounding box center [526, 517] width 585 height 42
copy p "HealthCare FSA"
click at [266, 509] on p "HealthCare FSA" at bounding box center [279, 516] width 71 height 14
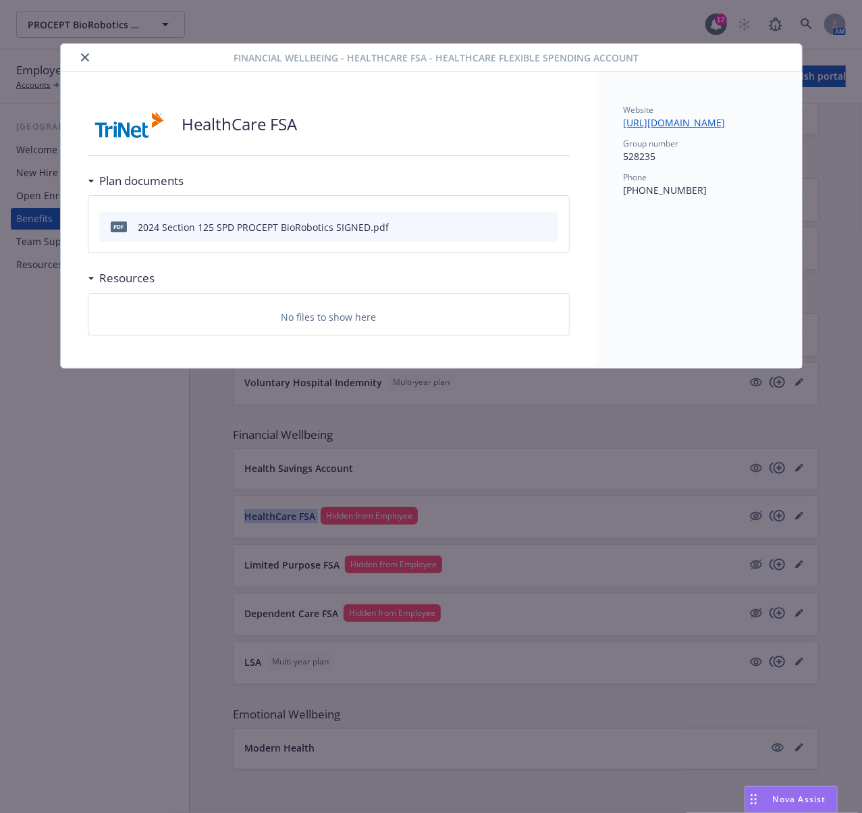
click at [88, 59] on icon "close" at bounding box center [85, 57] width 8 height 8
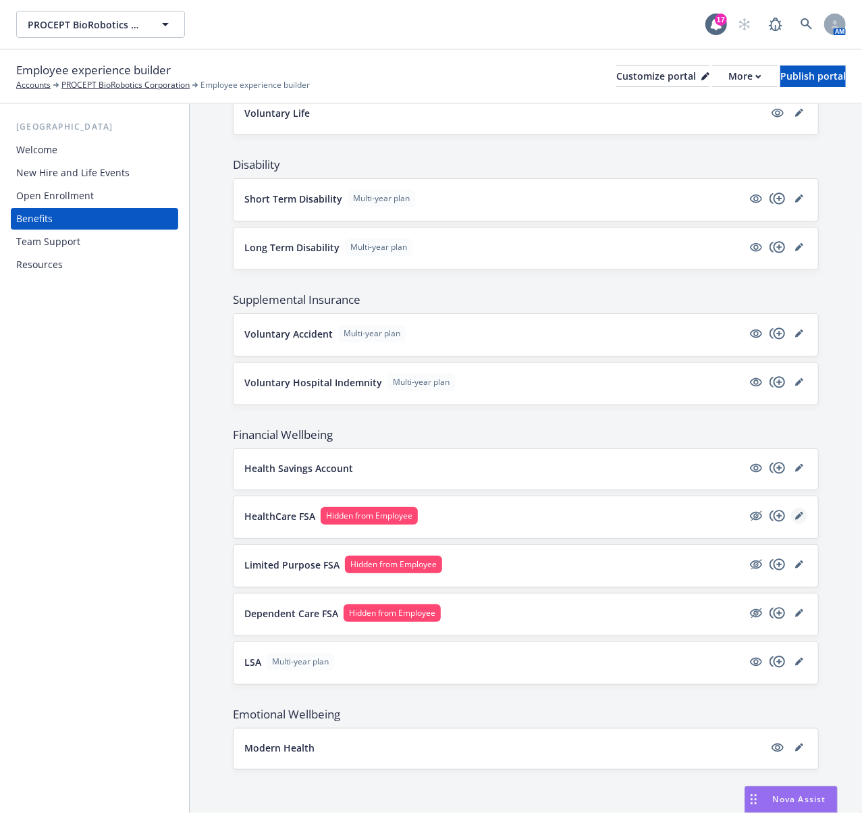
click at [795, 514] on icon "editPencil" at bounding box center [799, 516] width 8 height 8
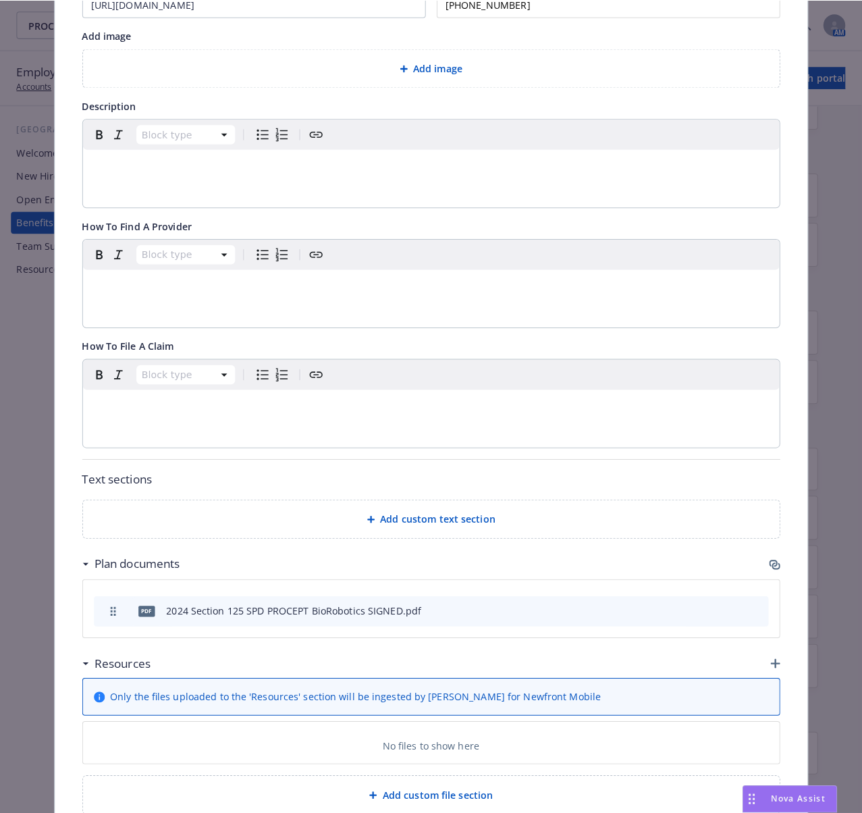
scroll to position [275, 0]
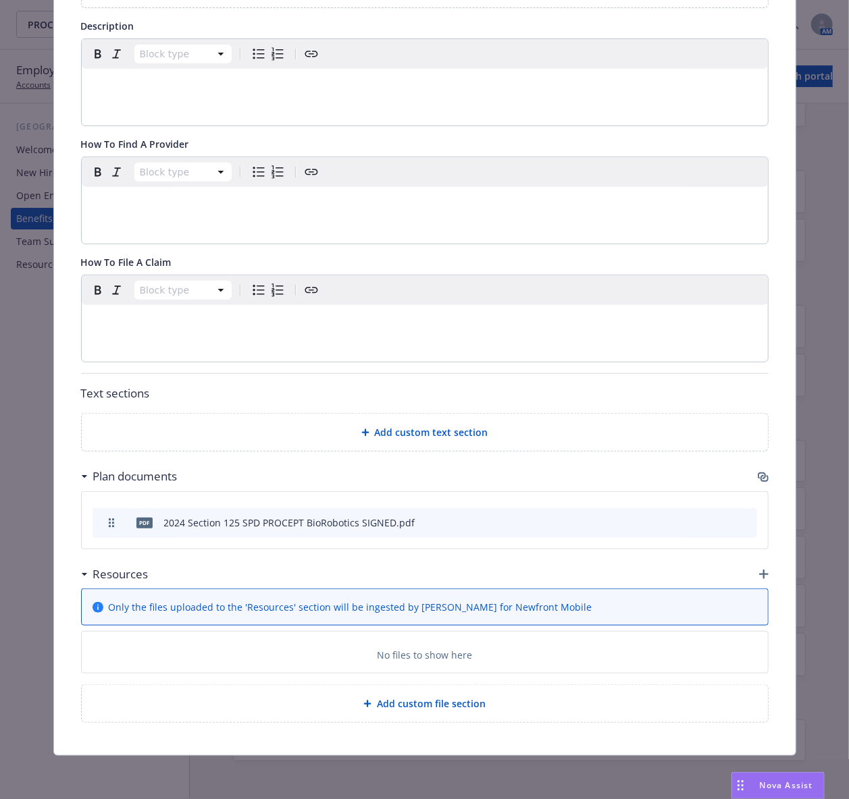
click at [757, 478] on icon "button" at bounding box center [762, 477] width 11 height 11
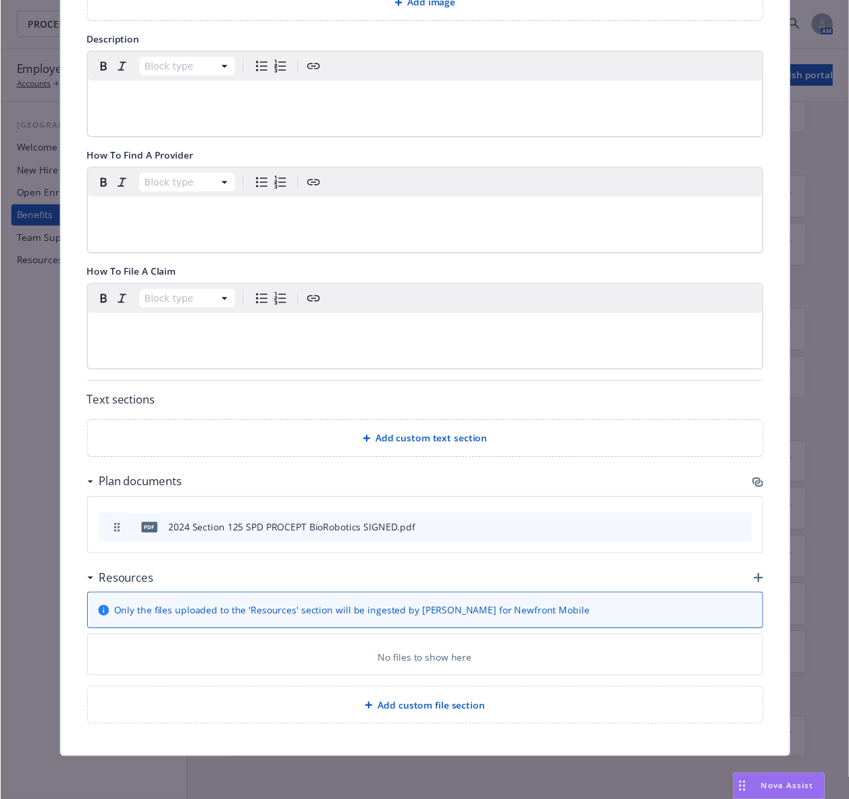
scroll to position [262, 0]
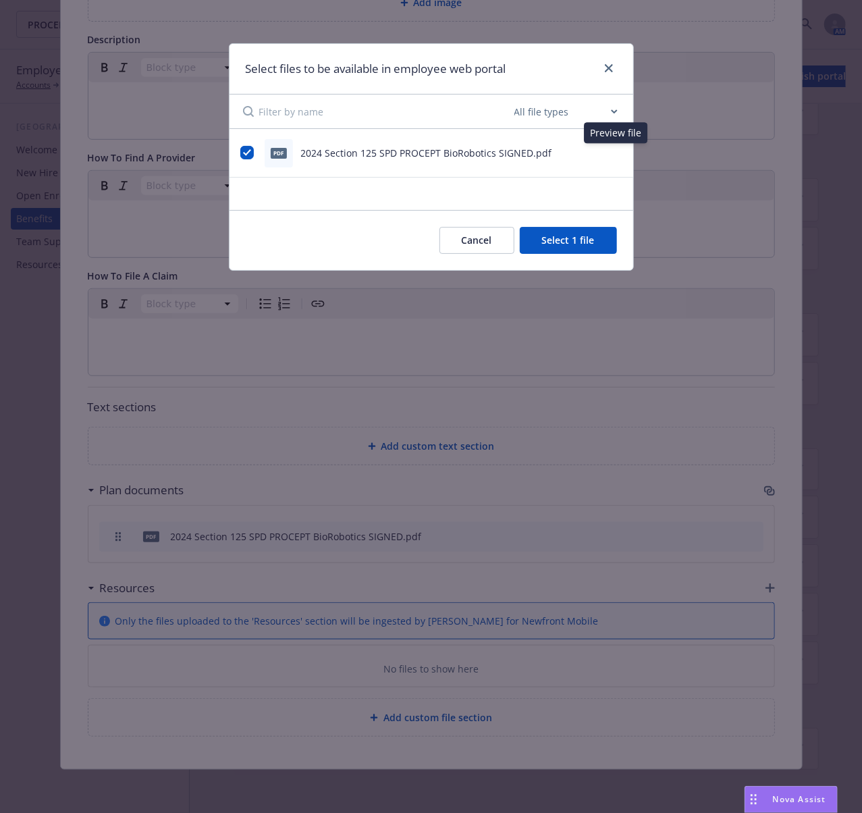
click at [613, 150] on icon "preview file" at bounding box center [615, 152] width 12 height 9
click at [612, 71] on icon "close" at bounding box center [609, 68] width 8 height 8
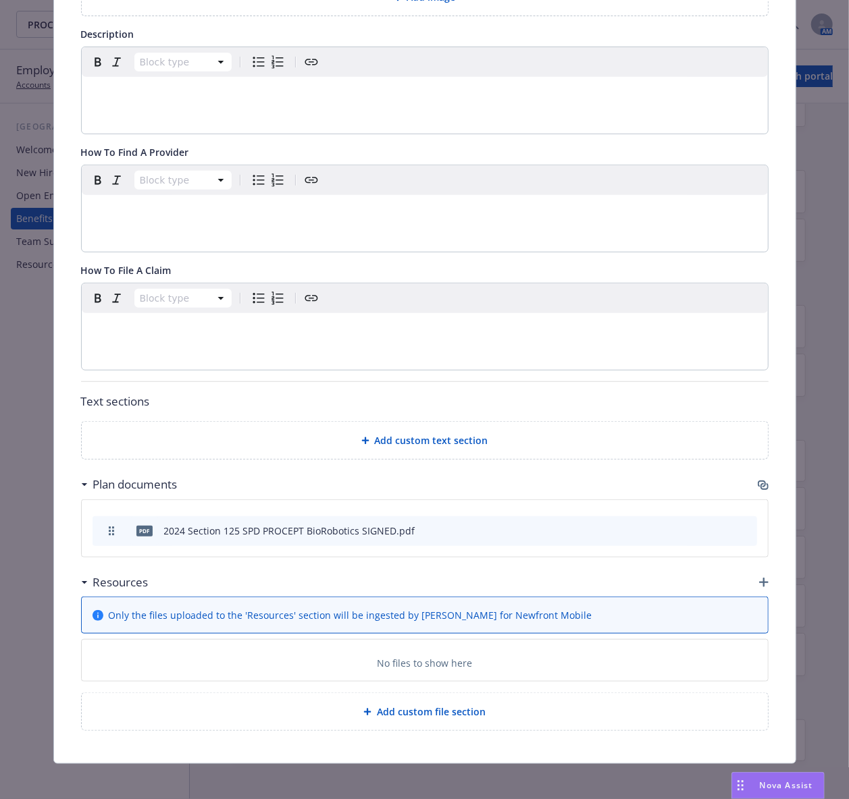
scroll to position [0, 0]
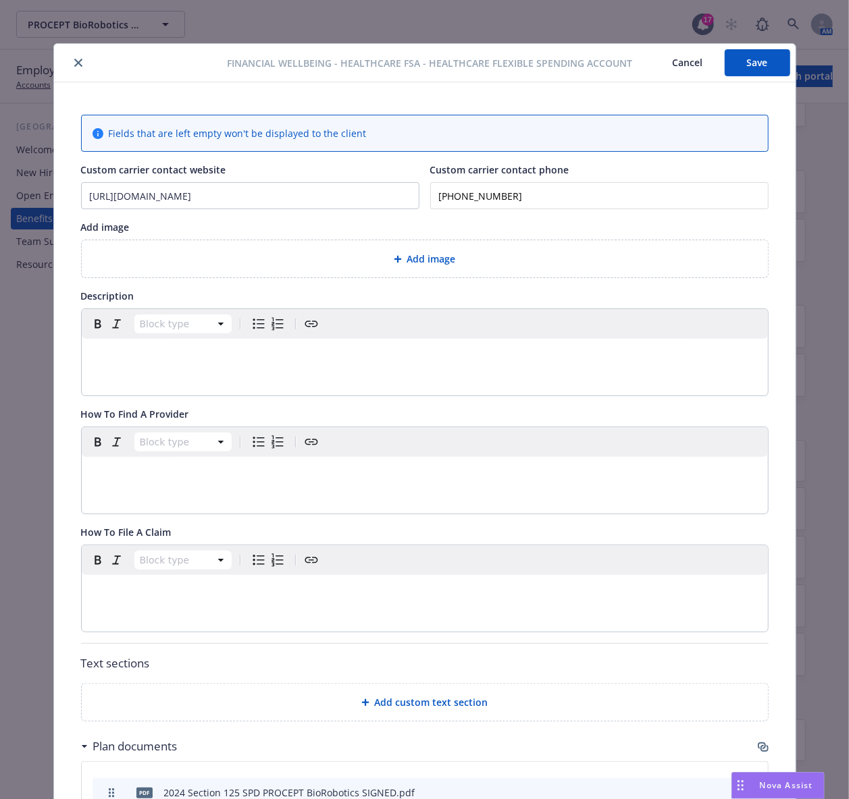
click at [74, 59] on icon "close" at bounding box center [78, 63] width 8 height 8
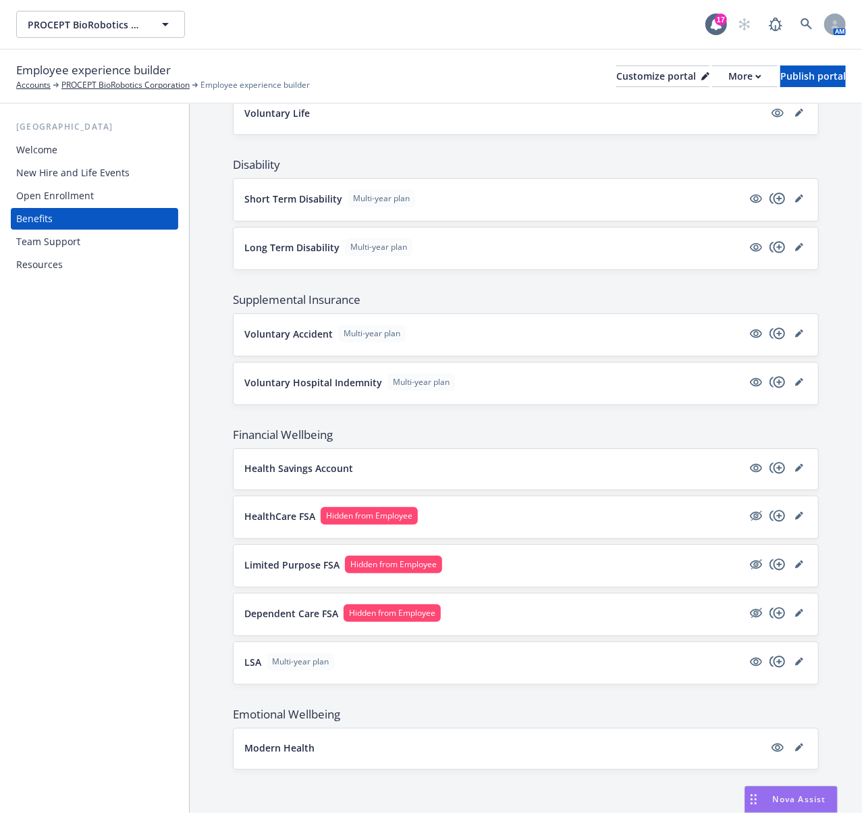
click at [211, 568] on div "The base plan is pre-populated from Force and can be edited there . This accoun…" at bounding box center [526, 105] width 672 height 1415
click at [795, 562] on icon "editPencil" at bounding box center [798, 565] width 7 height 7
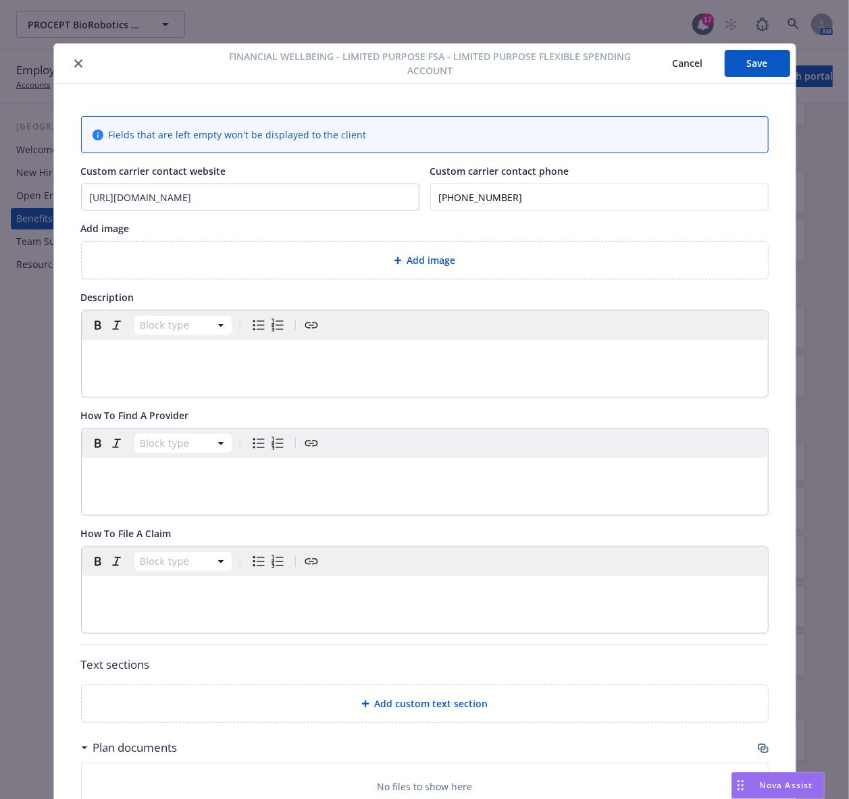
scroll to position [41, 0]
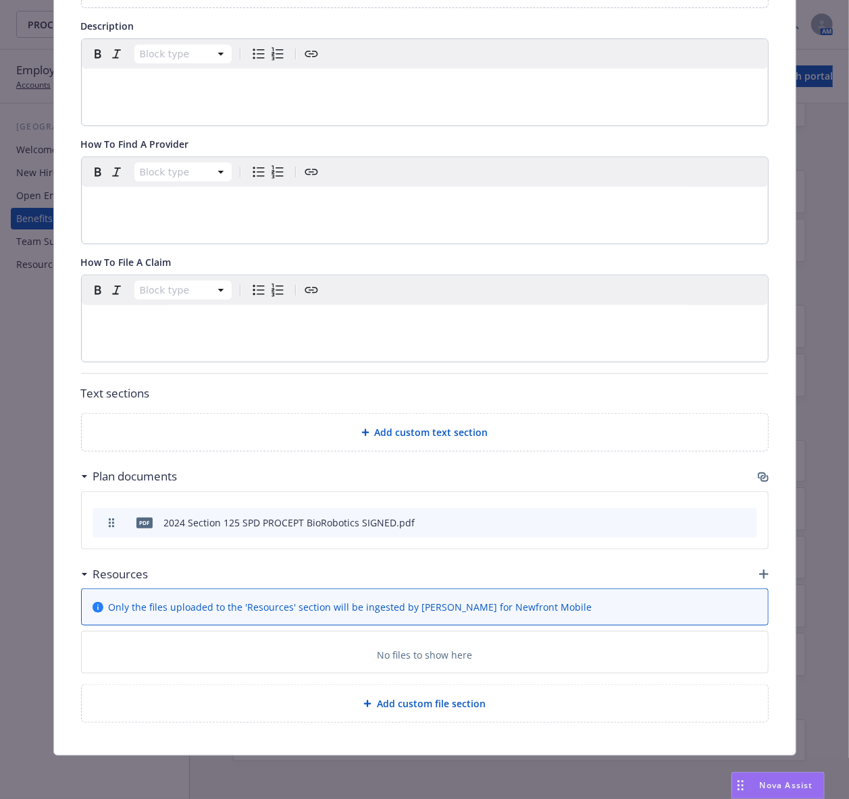
click at [757, 472] on icon "button" at bounding box center [762, 477] width 11 height 11
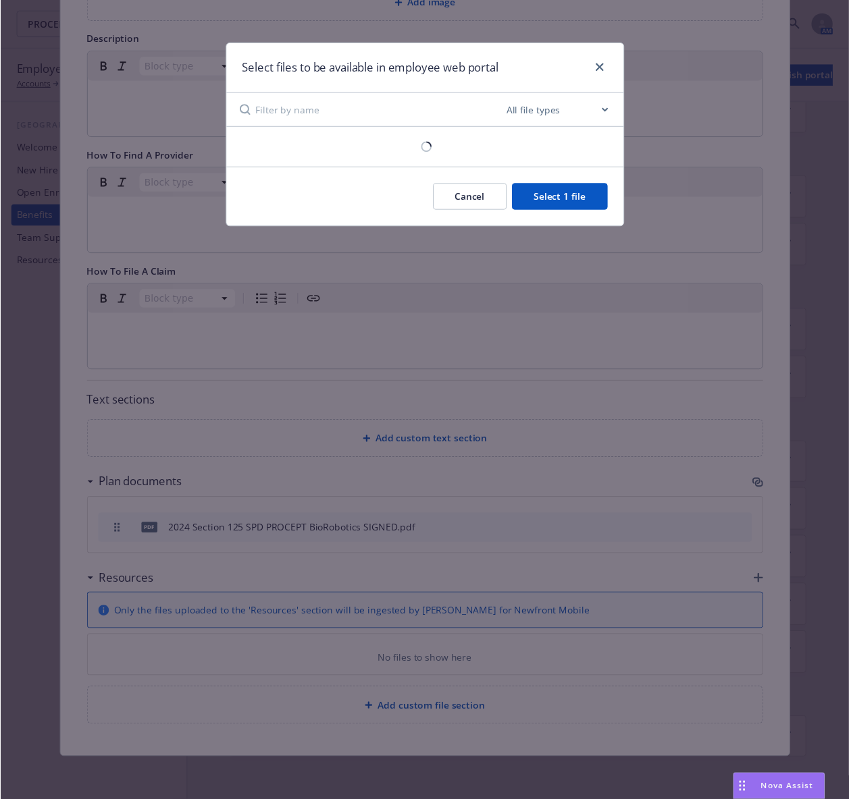
scroll to position [263, 0]
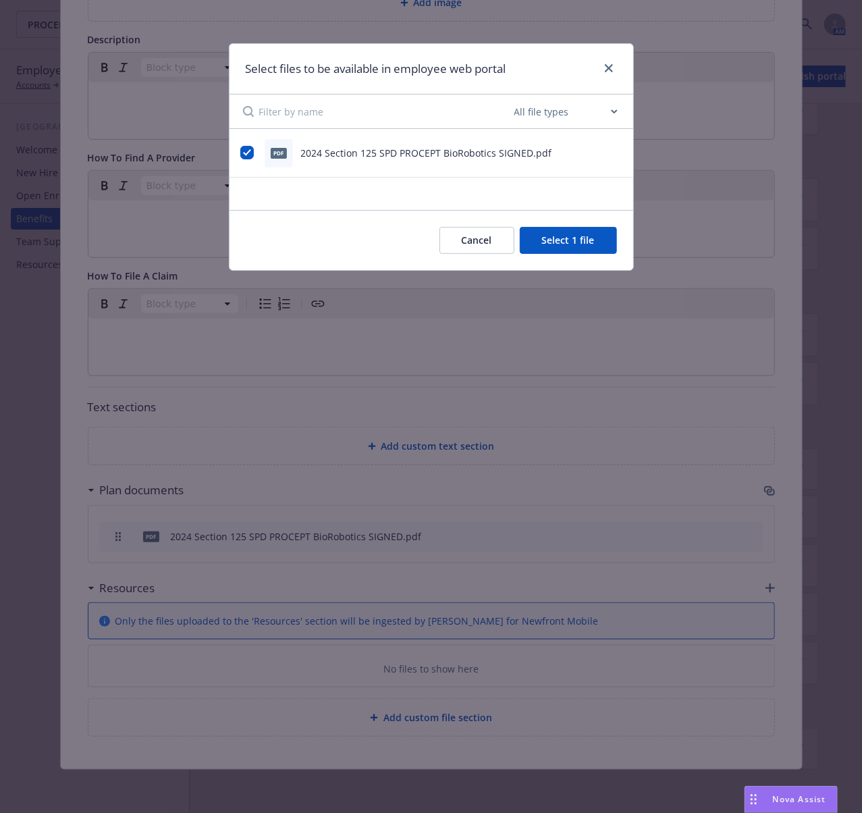
click at [614, 152] on icon "preview file" at bounding box center [615, 151] width 12 height 9
click at [464, 250] on button "Cancel" at bounding box center [476, 240] width 75 height 27
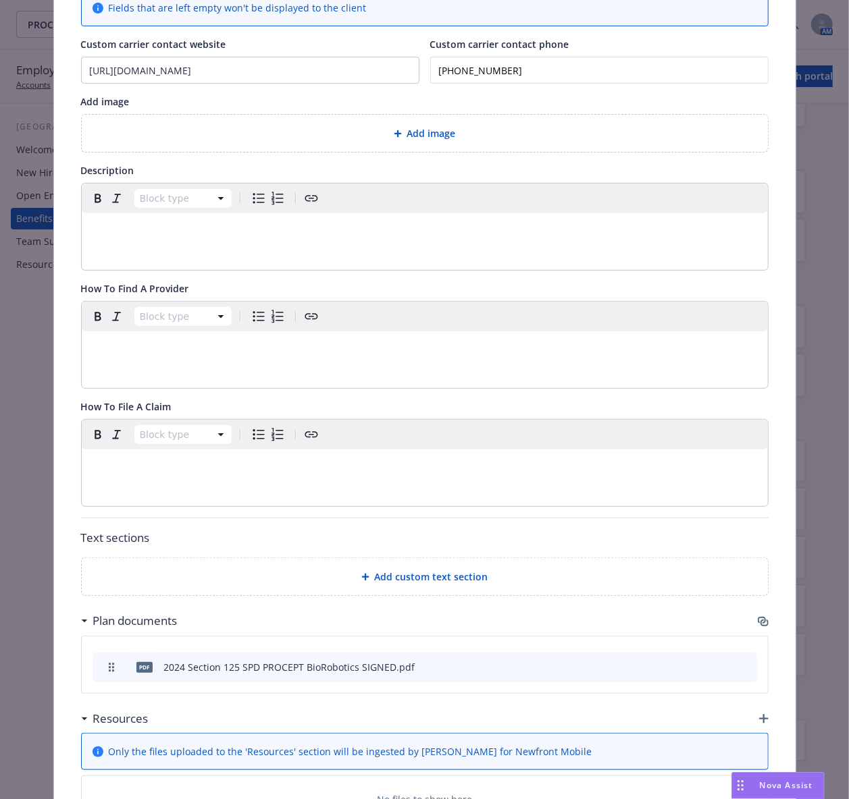
scroll to position [0, 0]
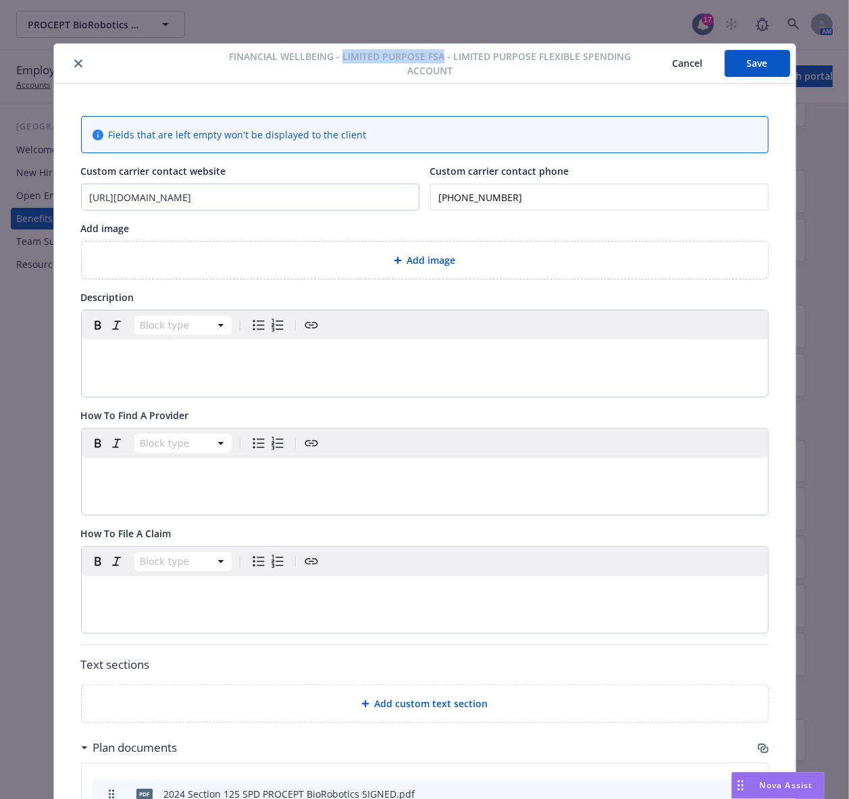
drag, startPoint x: 338, startPoint y: 55, endPoint x: 435, endPoint y: 57, distance: 97.9
click at [435, 57] on span "Financial Wellbeing - Limited Purpose FSA - Limited Purpose Flexible Spending A…" at bounding box center [430, 63] width 438 height 28
copy span "Limited Purpose FSA"
click at [74, 63] on icon "close" at bounding box center [78, 63] width 8 height 8
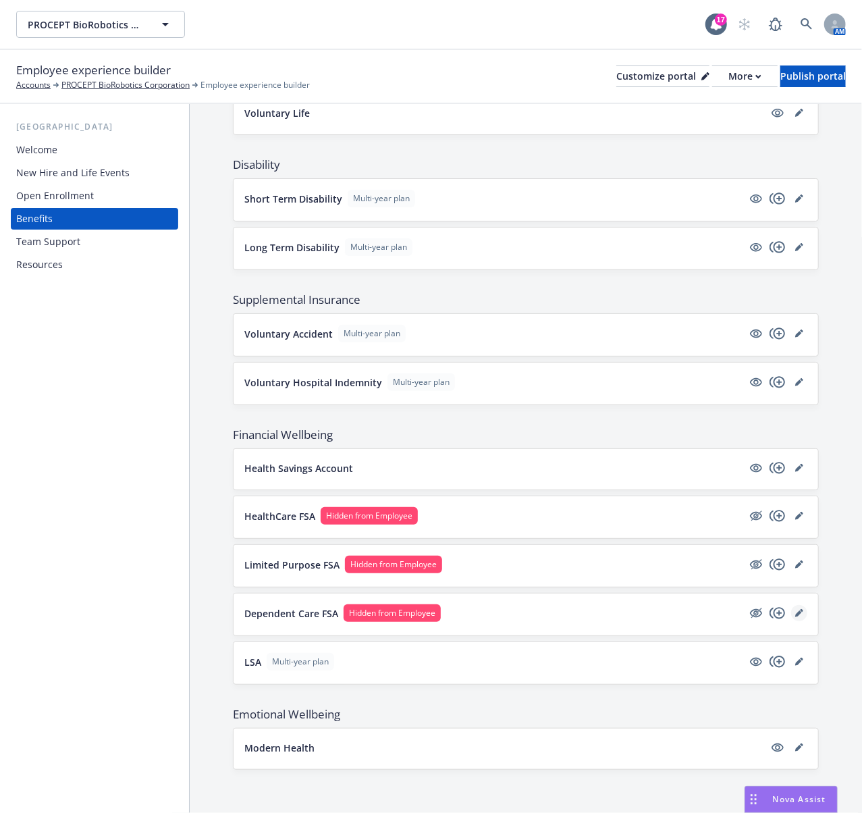
click at [795, 613] on icon "editPencil" at bounding box center [799, 613] width 8 height 8
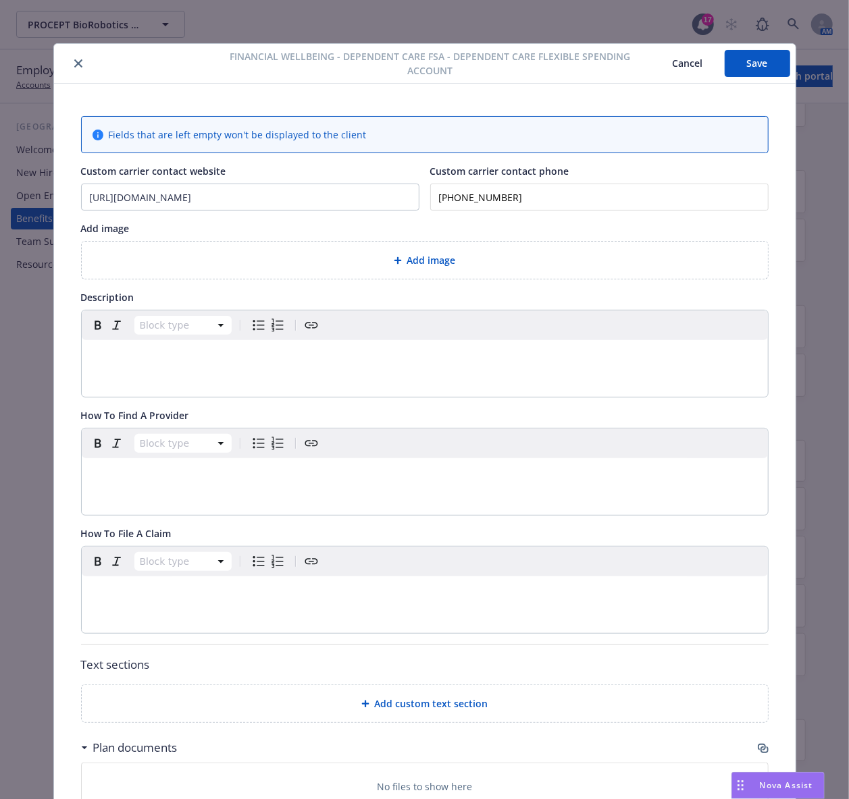
scroll to position [41, 0]
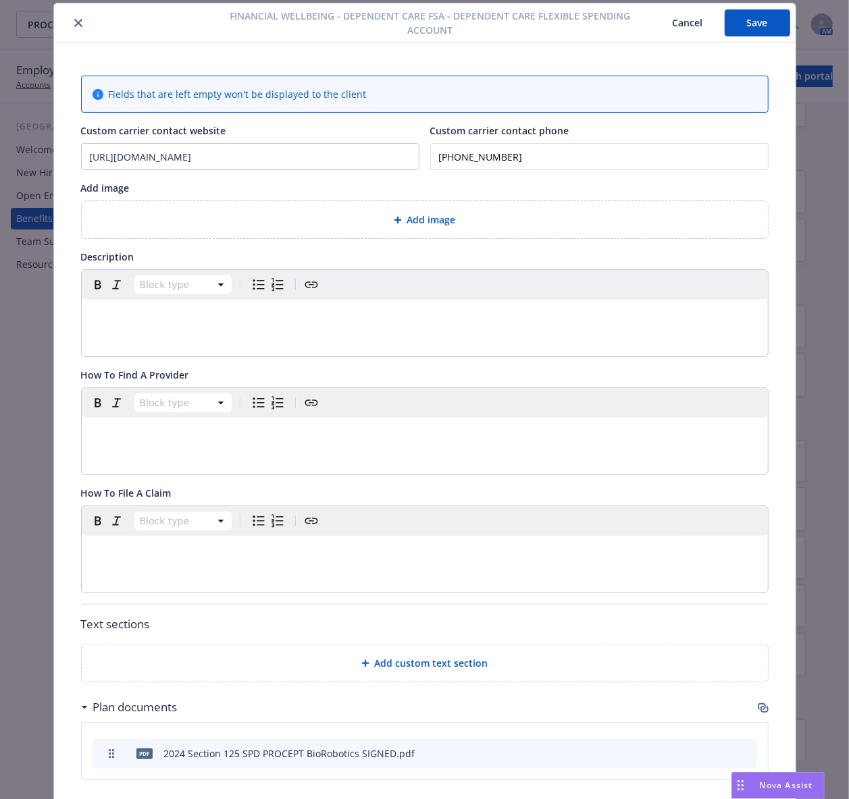
click at [757, 708] on icon "button" at bounding box center [762, 708] width 11 height 11
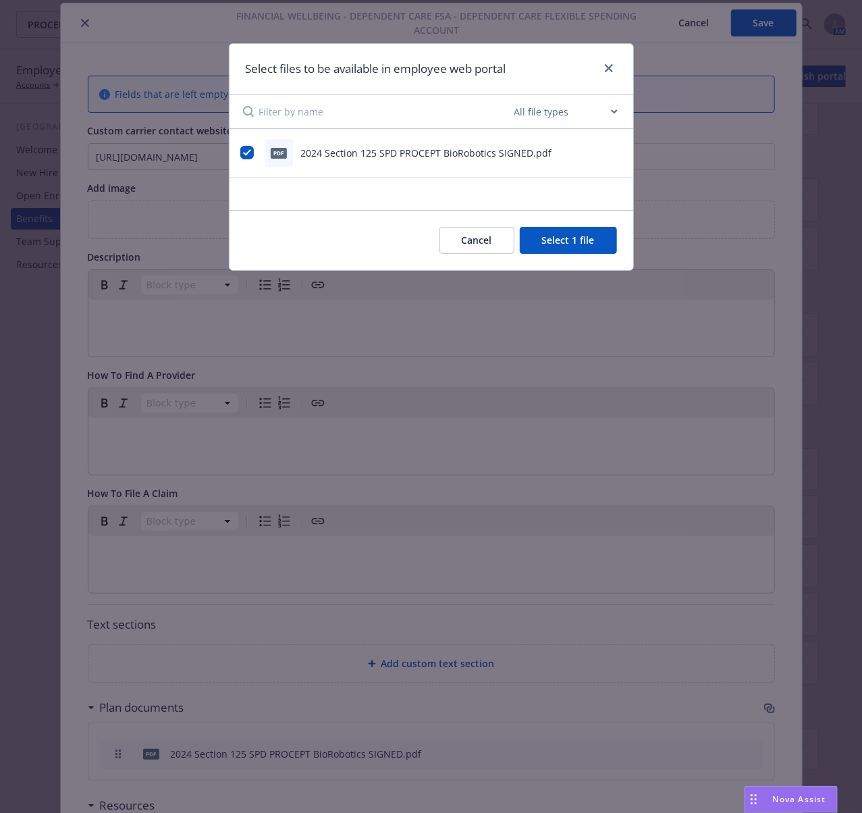
click at [614, 153] on icon "preview file" at bounding box center [615, 151] width 12 height 9
click at [605, 72] on icon "close" at bounding box center [609, 68] width 8 height 8
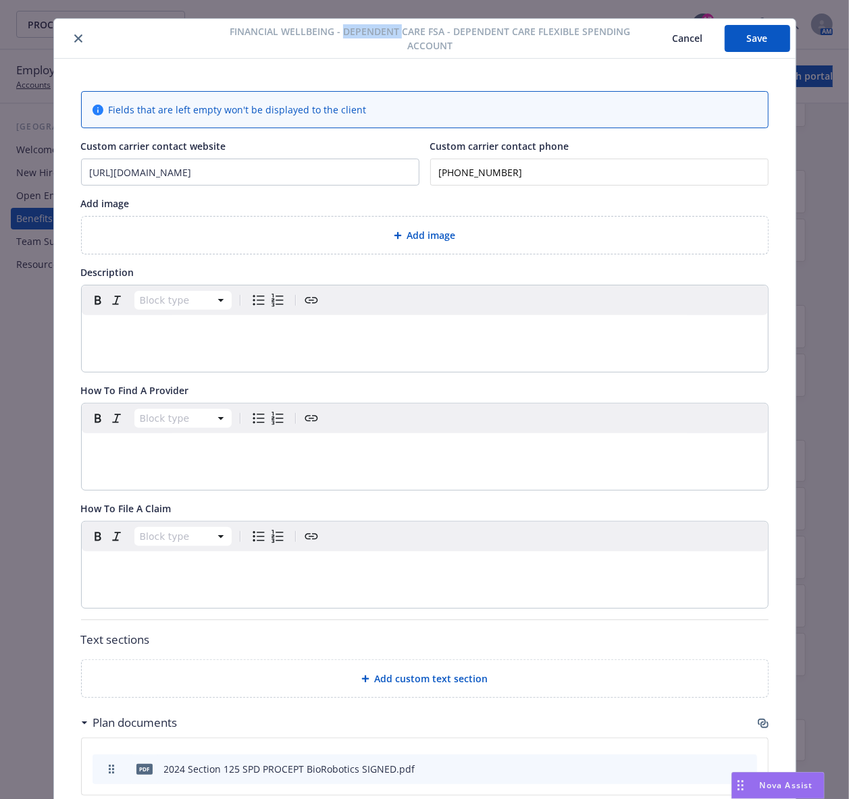
scroll to position [0, 0]
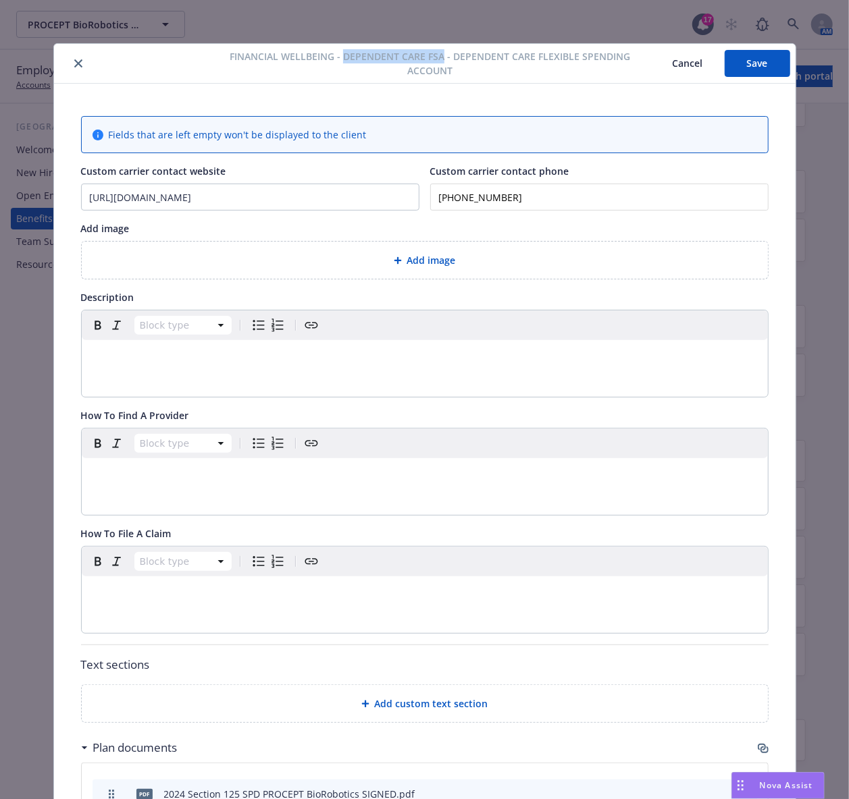
drag, startPoint x: 338, startPoint y: 15, endPoint x: 437, endPoint y: 59, distance: 109.4
click at [437, 59] on span "Financial Wellbeing - Dependent Care FSA - Dependent Care Flexible Spending Acc…" at bounding box center [430, 63] width 438 height 28
copy span "Dependent Care FSA"
click at [74, 68] on button "close" at bounding box center [78, 63] width 16 height 16
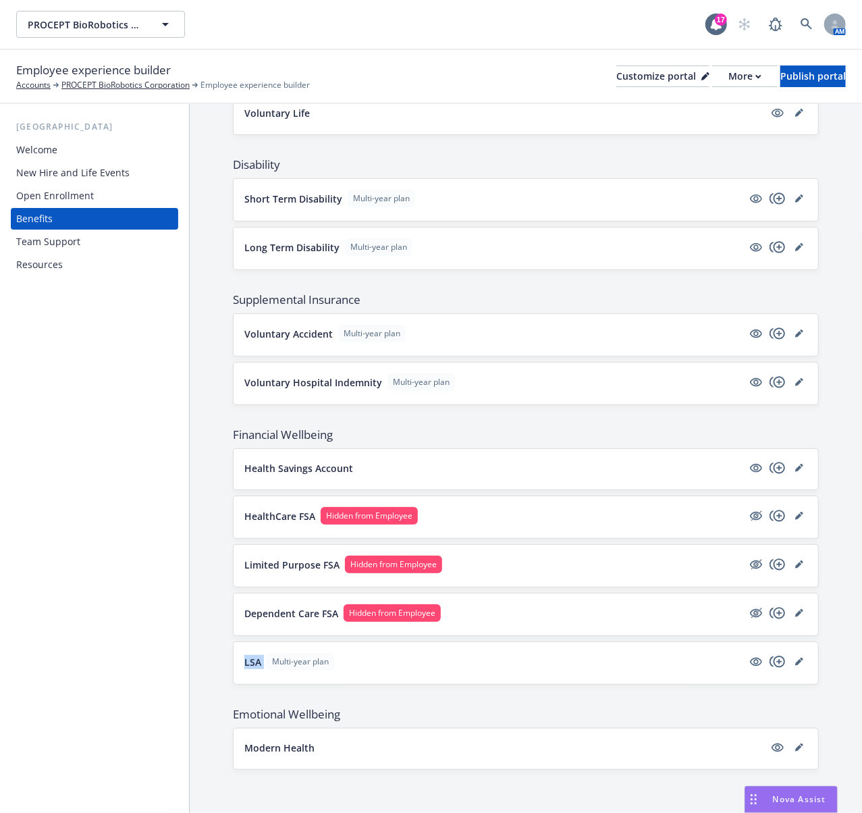
drag, startPoint x: 236, startPoint y: 662, endPoint x: 267, endPoint y: 662, distance: 31.7
click at [267, 662] on div "LSA Multi-year plan" at bounding box center [526, 663] width 585 height 42
copy p "LSA"
click at [263, 662] on button "LSA Multi-year plan" at bounding box center [493, 662] width 498 height 18
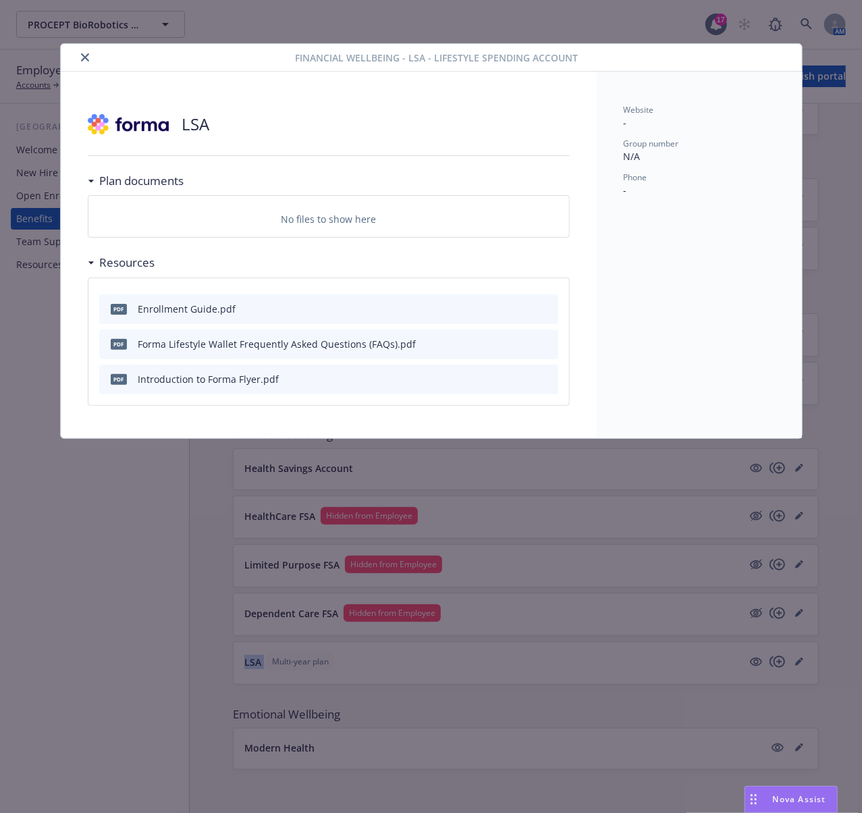
click at [84, 60] on icon "close" at bounding box center [85, 57] width 8 height 8
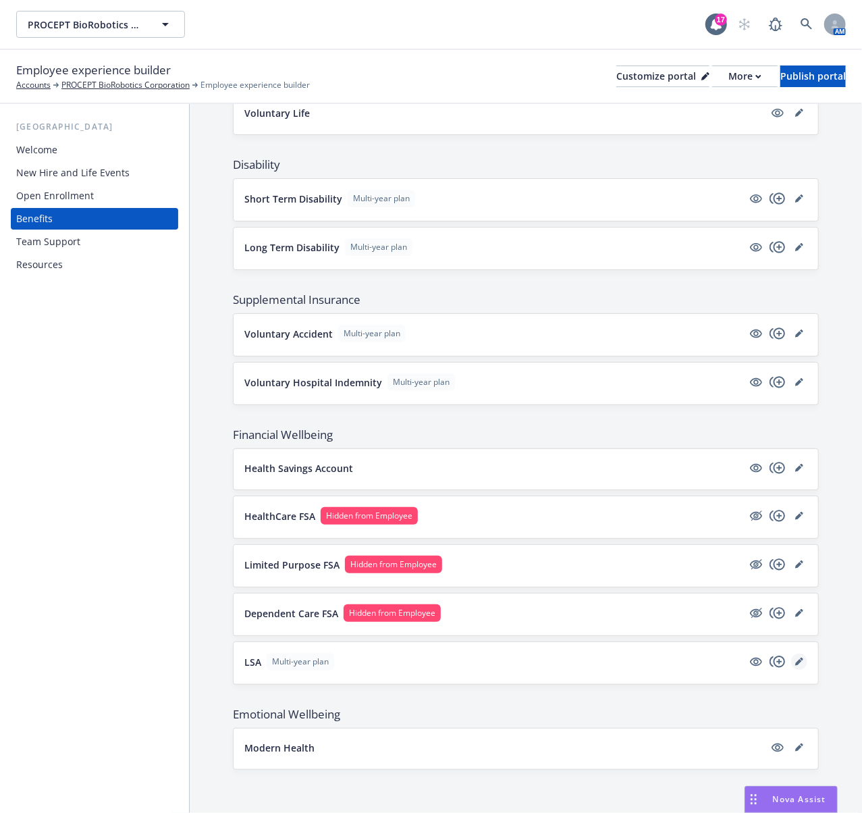
click at [795, 662] on icon "editPencil" at bounding box center [799, 662] width 8 height 8
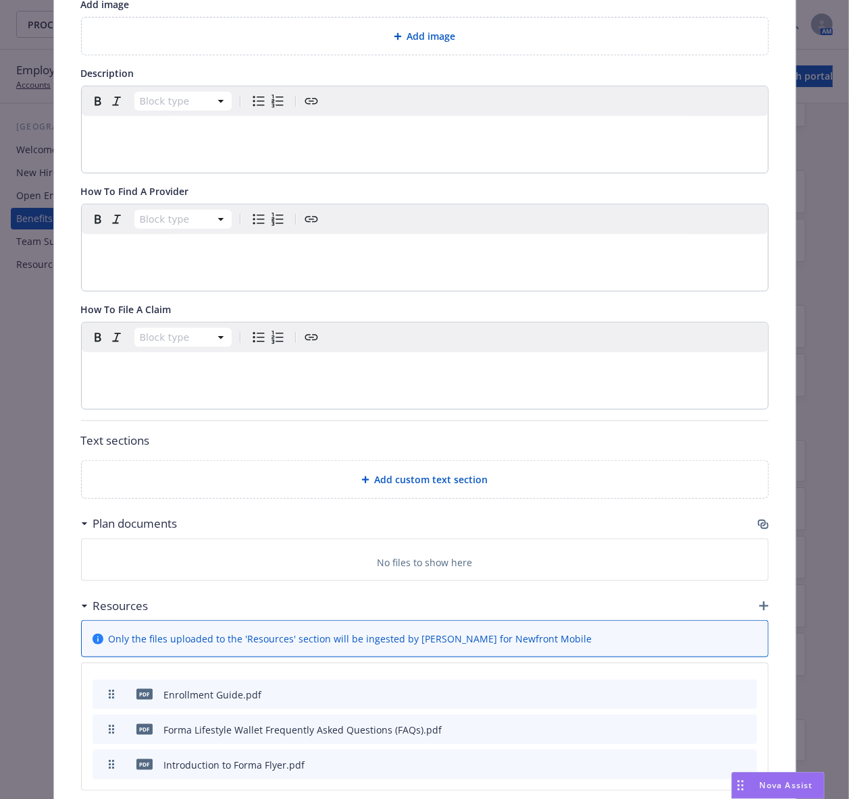
scroll to position [311, 0]
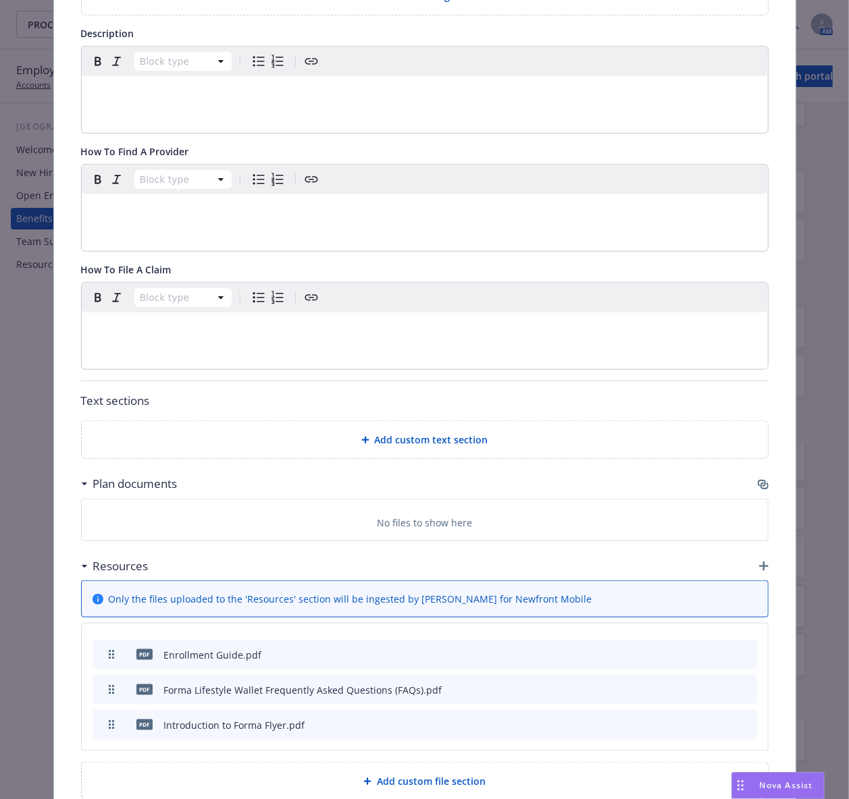
click at [228, 481] on div "Plan documents" at bounding box center [424, 484] width 687 height 28
click at [757, 484] on icon "button" at bounding box center [761, 483] width 8 height 7
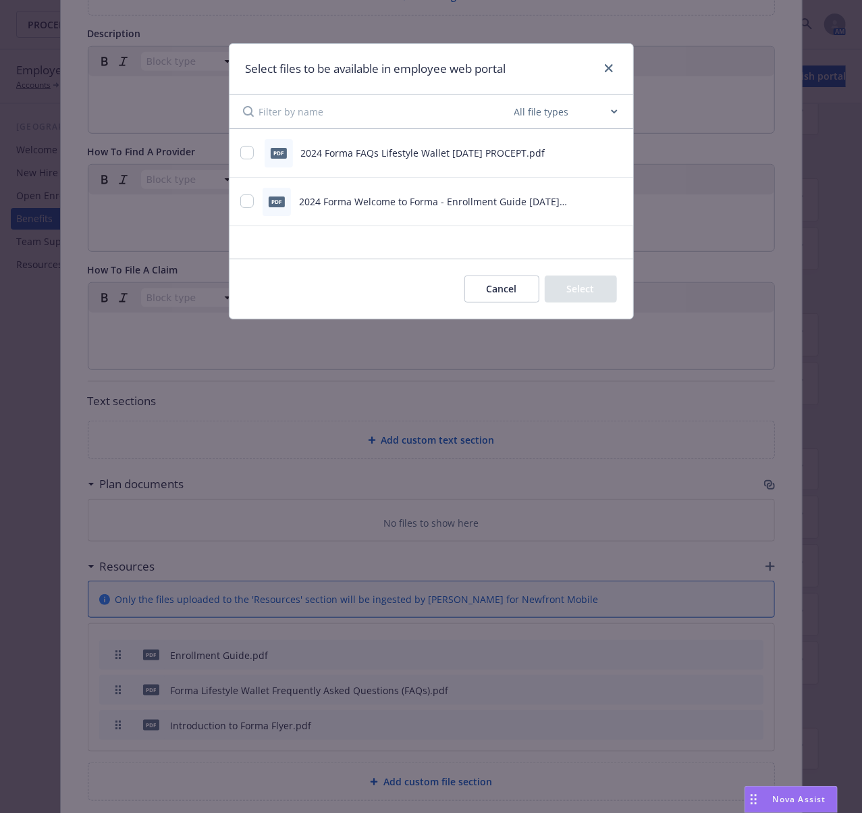
click at [613, 150] on icon "preview file" at bounding box center [615, 152] width 12 height 9
click at [616, 198] on icon "preview file" at bounding box center [615, 200] width 12 height 9
click at [490, 288] on button "Cancel" at bounding box center [501, 288] width 75 height 27
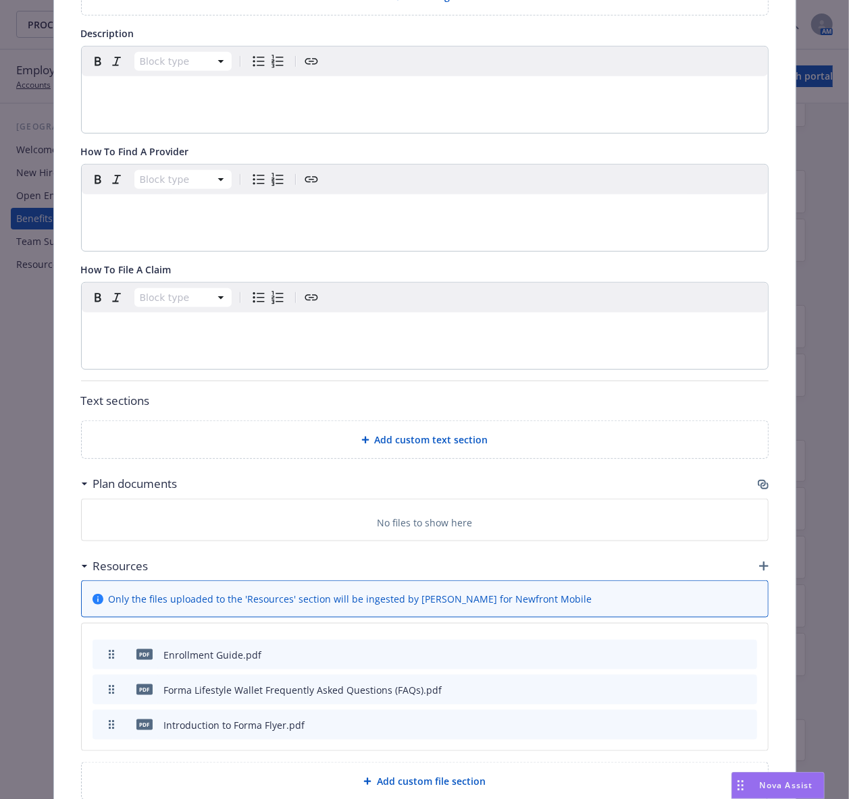
scroll to position [394, 0]
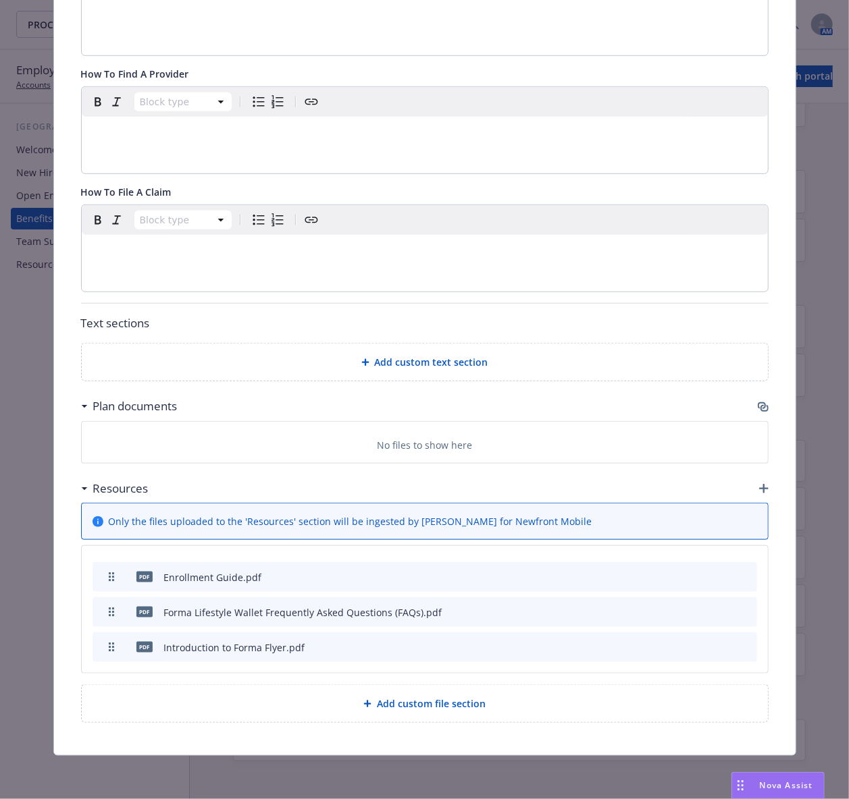
click at [720, 577] on icon "preview file" at bounding box center [722, 576] width 12 height 9
click at [30, 383] on div "Financial Wellbeing - LSA - Lifestyle Spending Account Cancel Save Changes to t…" at bounding box center [424, 399] width 849 height 799
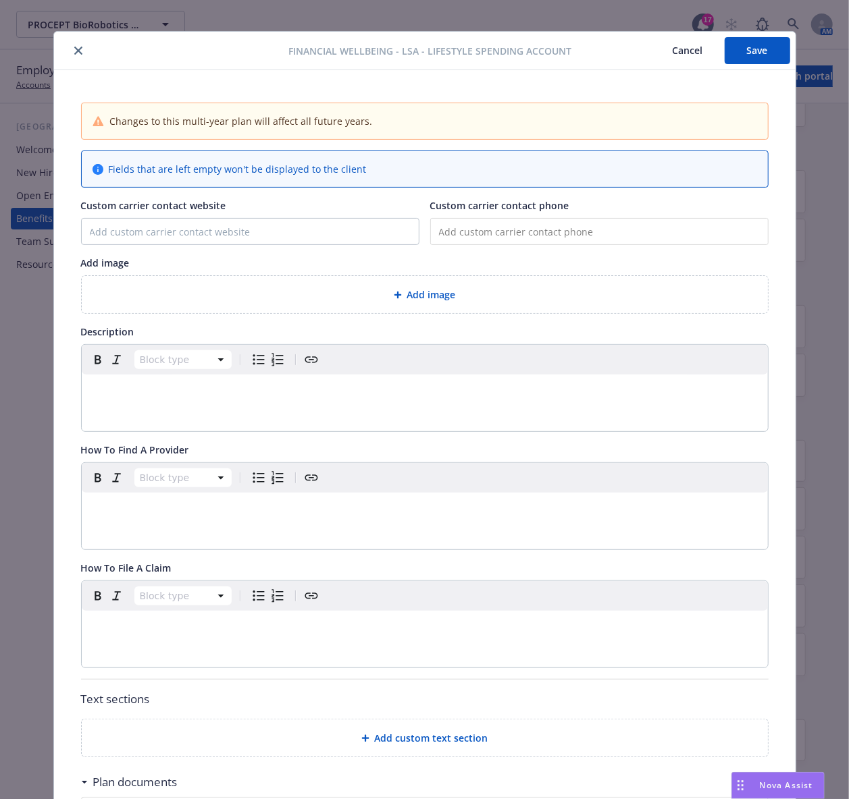
scroll to position [0, 0]
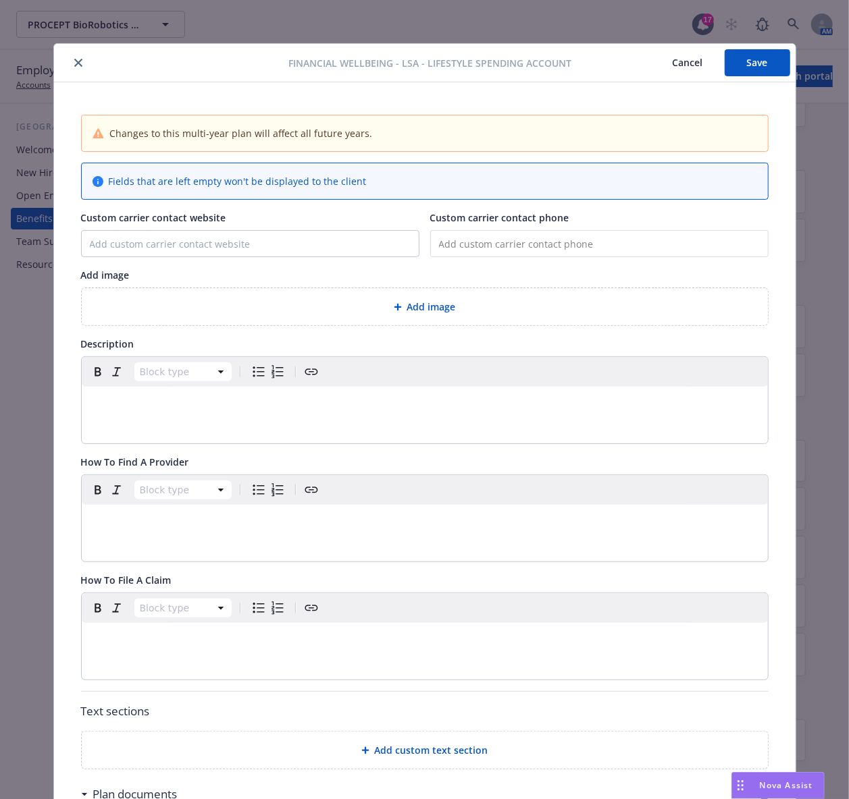
click at [74, 59] on icon "close" at bounding box center [78, 63] width 8 height 8
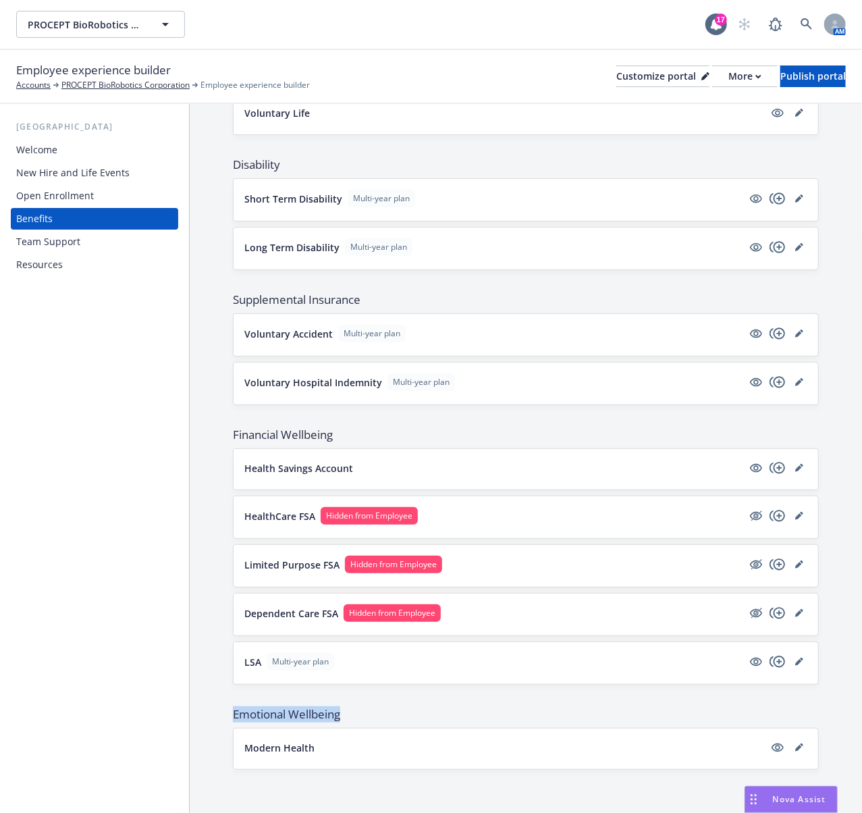
drag, startPoint x: 228, startPoint y: 719, endPoint x: 388, endPoint y: 717, distance: 160.0
click at [388, 717] on div "The base plan is pre-populated from Force and can be edited there . This accoun…" at bounding box center [526, 105] width 672 height 1415
copy span "Emotional Wellbeing"
click at [398, 712] on span "Emotional Wellbeing" at bounding box center [526, 714] width 586 height 16
drag, startPoint x: 228, startPoint y: 749, endPoint x: 361, endPoint y: 751, distance: 133.0
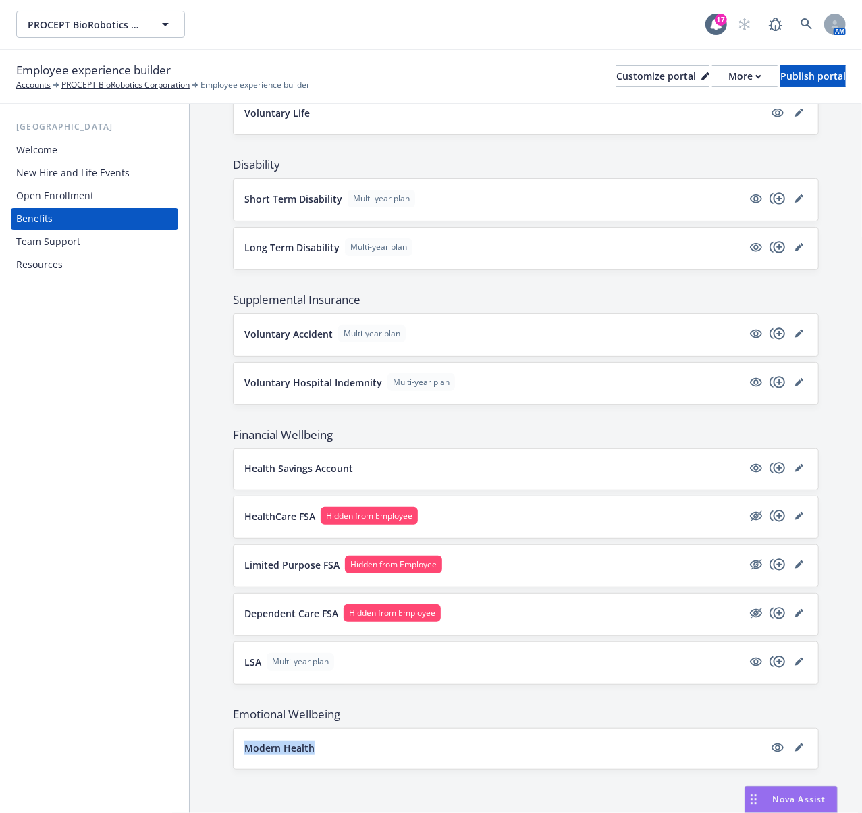
click at [361, 751] on div "The base plan is pre-populated from Force and can be edited there . This accoun…" at bounding box center [526, 105] width 672 height 1415
copy p "Modern Health"
drag, startPoint x: 784, startPoint y: 749, endPoint x: 853, endPoint y: 706, distance: 81.9
click at [795, 749] on icon "editPencil" at bounding box center [798, 748] width 7 height 7
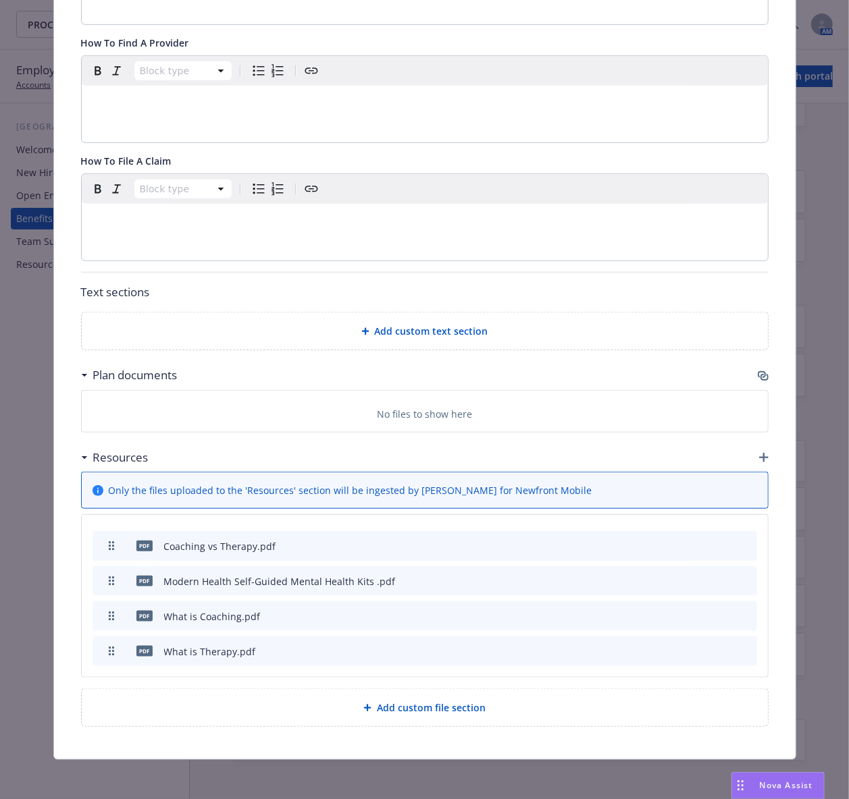
scroll to position [381, 0]
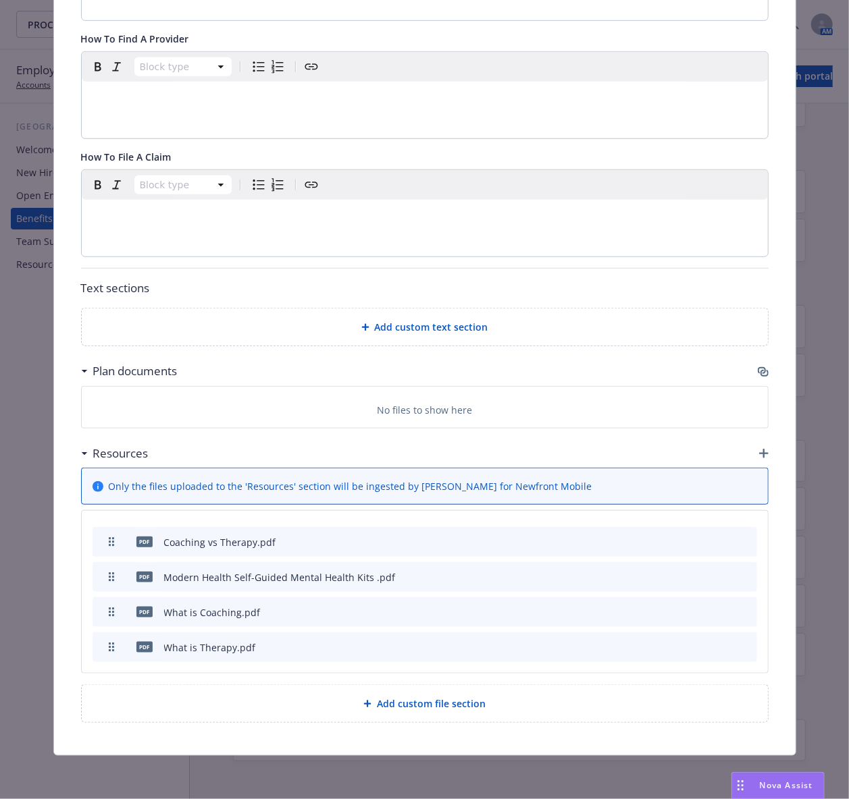
click at [365, 365] on div "Plan documents" at bounding box center [424, 371] width 687 height 28
click at [757, 367] on icon "button" at bounding box center [761, 370] width 8 height 7
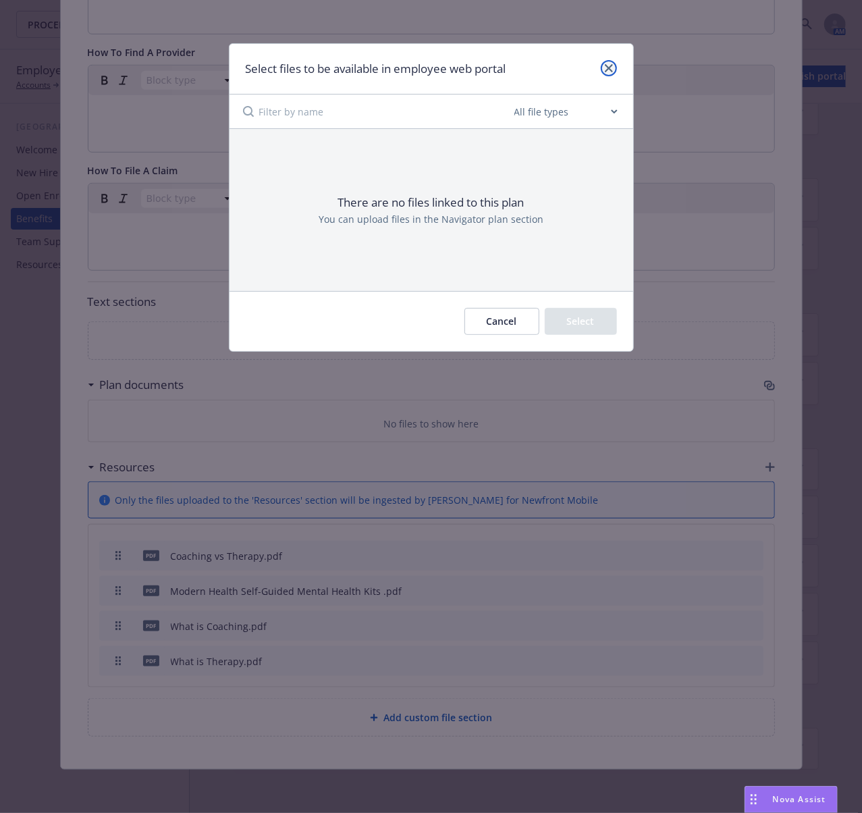
click at [613, 68] on link "close" at bounding box center [609, 68] width 16 height 16
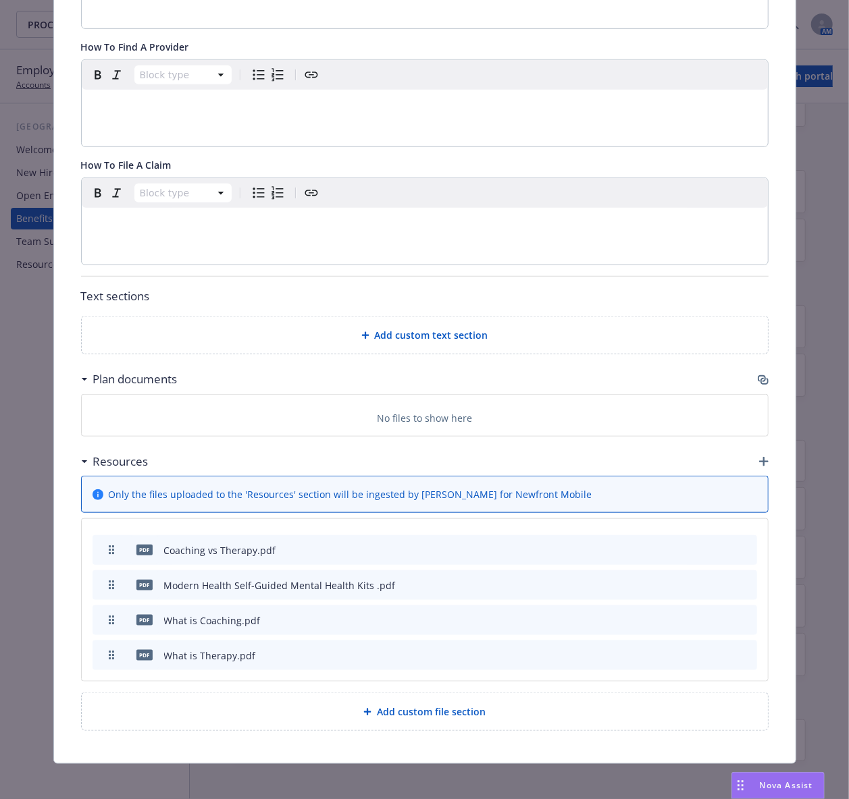
click at [717, 589] on icon "preview file" at bounding box center [722, 584] width 12 height 9
click at [720, 619] on icon "preview file" at bounding box center [722, 619] width 12 height 9
click at [716, 654] on icon "preview file" at bounding box center [722, 654] width 12 height 9
click at [716, 554] on icon "preview file" at bounding box center [722, 549] width 12 height 9
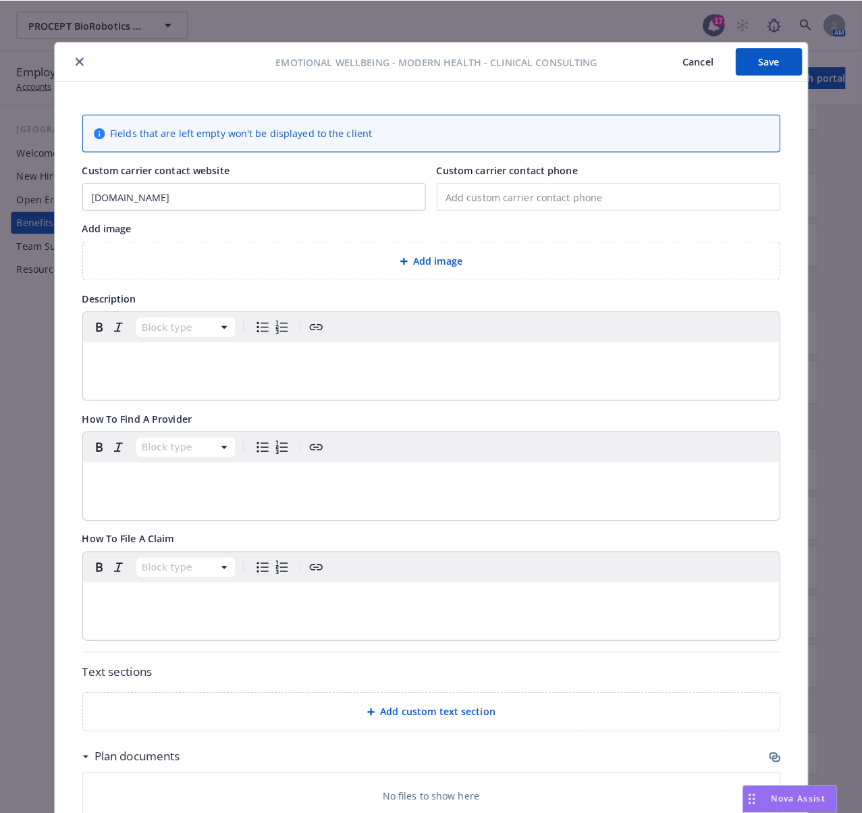
scroll to position [0, 0]
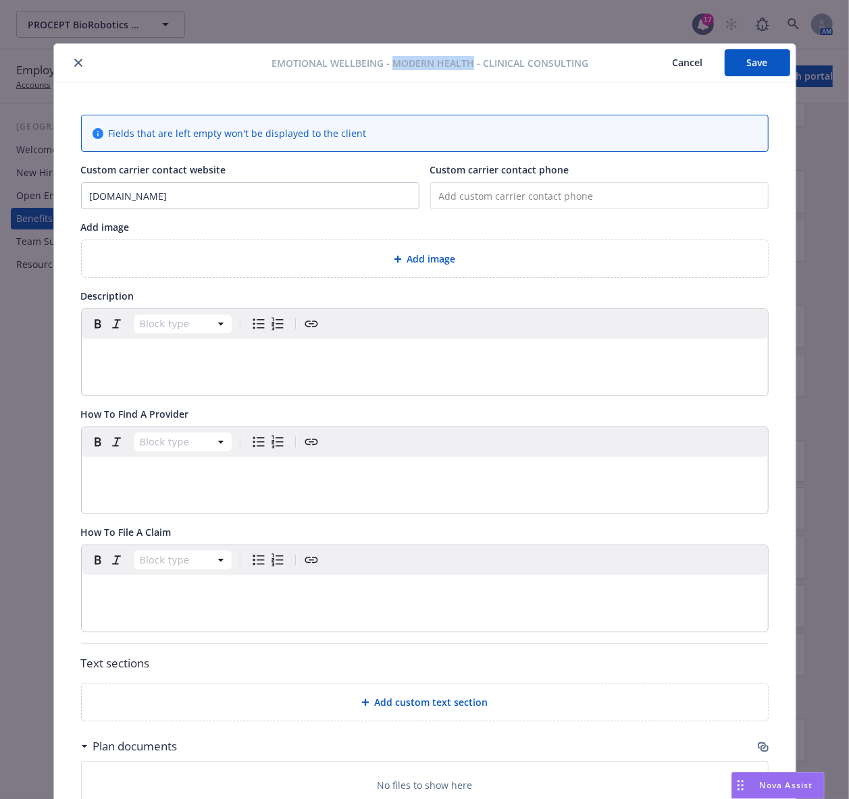
drag, startPoint x: 466, startPoint y: 62, endPoint x: 385, endPoint y: 62, distance: 81.0
click at [385, 62] on span "Emotional Wellbeing - Modern Health - Clinical Consulting" at bounding box center [429, 63] width 317 height 14
copy span "Modern Health"
click at [76, 65] on button "close" at bounding box center [78, 63] width 16 height 16
